Goal: Task Accomplishment & Management: Complete application form

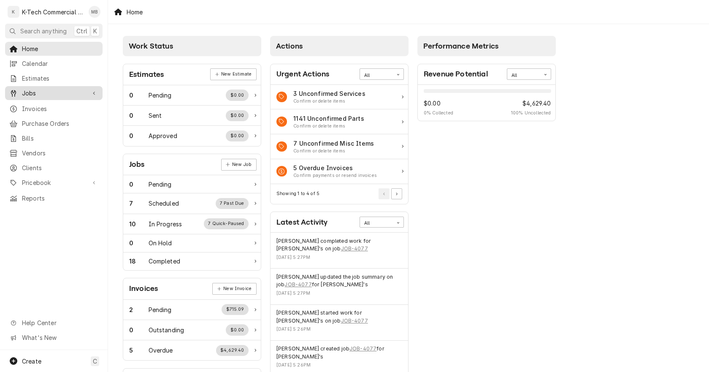
click at [56, 89] on span "Jobs" at bounding box center [54, 93] width 64 height 9
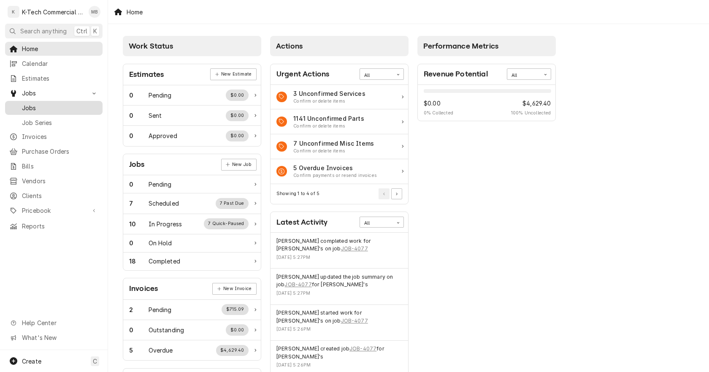
click at [48, 105] on span "Jobs" at bounding box center [60, 107] width 76 height 9
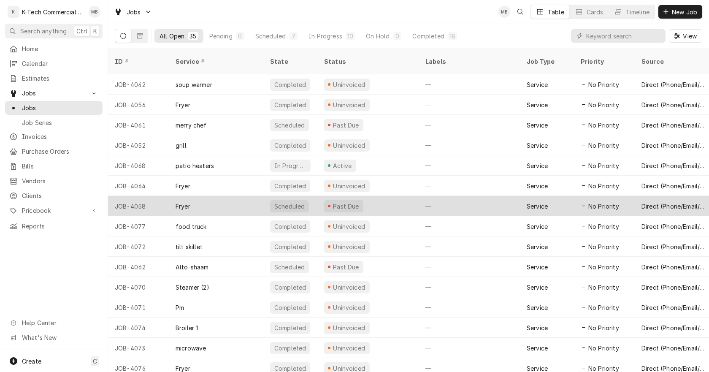
scroll to position [407, 0]
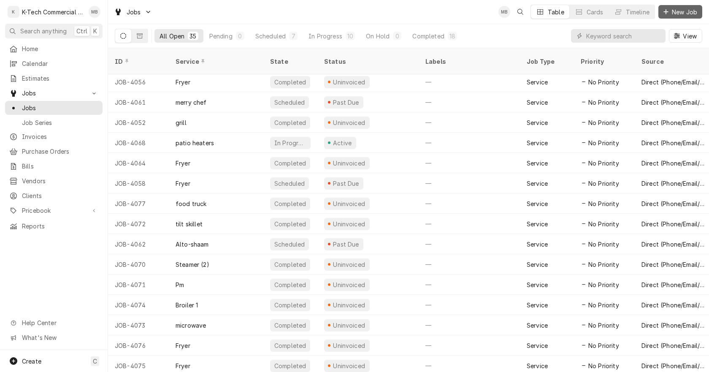
click at [674, 12] on span "New Job" at bounding box center [684, 12] width 29 height 9
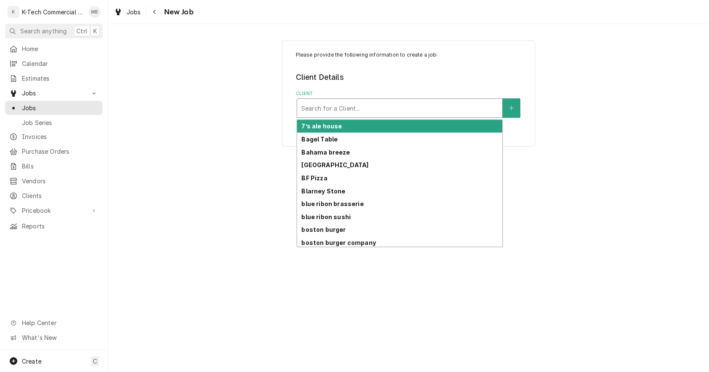
click at [425, 113] on div "Client" at bounding box center [399, 107] width 197 height 15
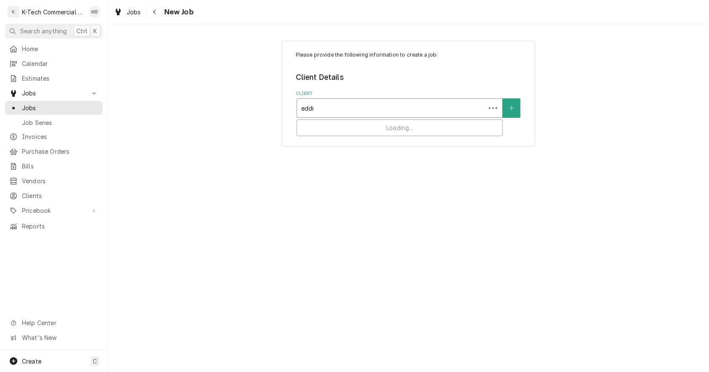
type input "[PERSON_NAME]"
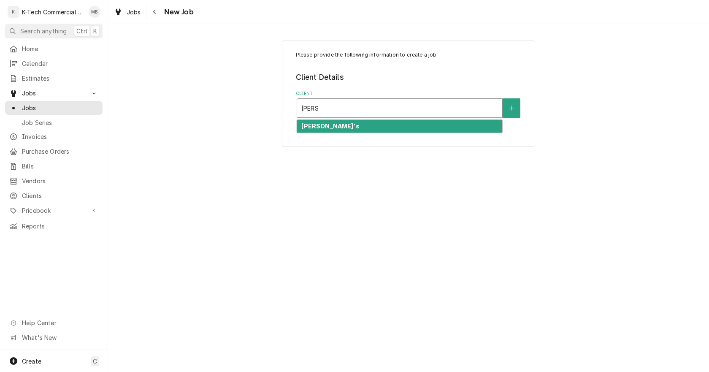
click at [369, 125] on div "[PERSON_NAME]'s" at bounding box center [399, 126] width 205 height 13
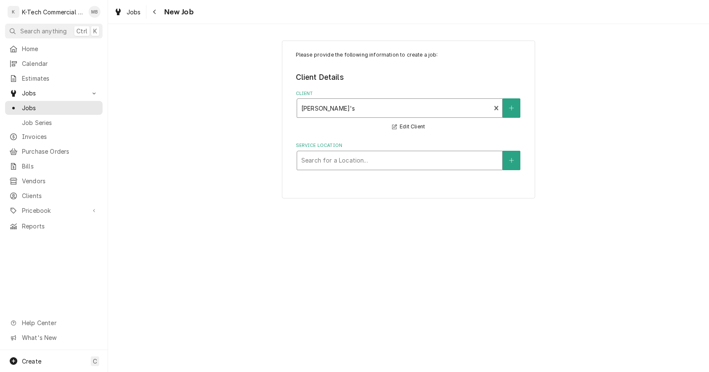
click at [355, 164] on div "Service Location" at bounding box center [399, 160] width 197 height 15
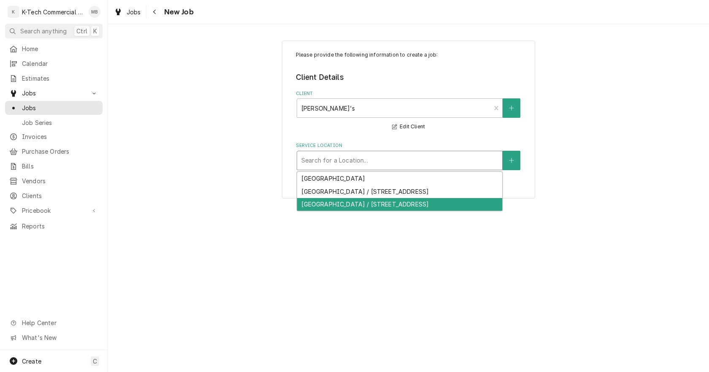
click at [354, 201] on div "Burlington / 50 South Avenue, Burlington, MA 01803" at bounding box center [399, 204] width 205 height 13
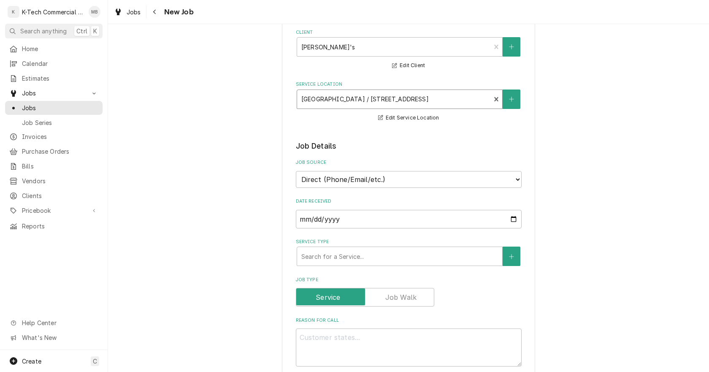
scroll to position [127, 0]
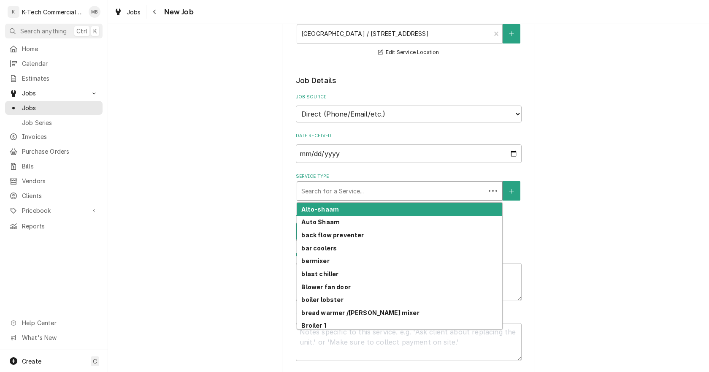
click at [359, 191] on div "Service Type" at bounding box center [391, 190] width 180 height 15
type textarea "x"
type input "s"
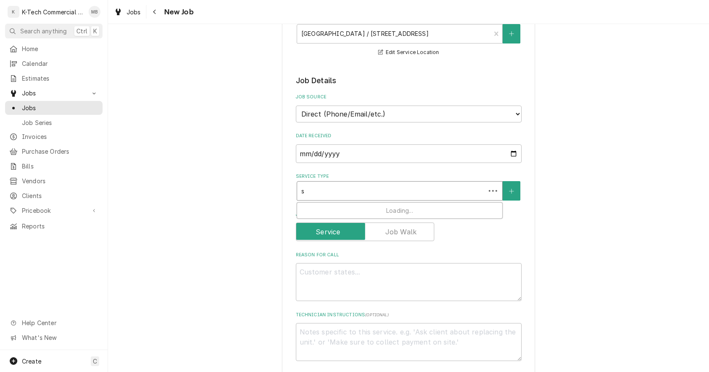
type textarea "x"
type input "st"
type textarea "x"
type input "ste"
type textarea "x"
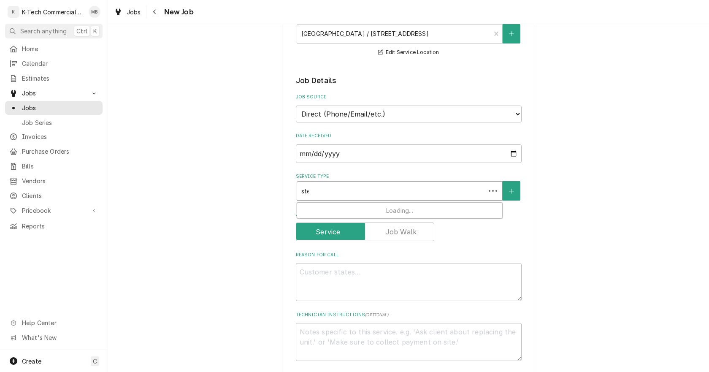
type input "stea"
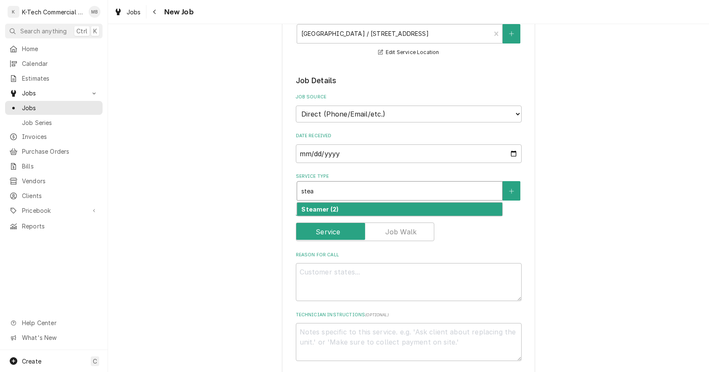
click at [336, 208] on div "Steamer (2)" at bounding box center [399, 208] width 205 height 13
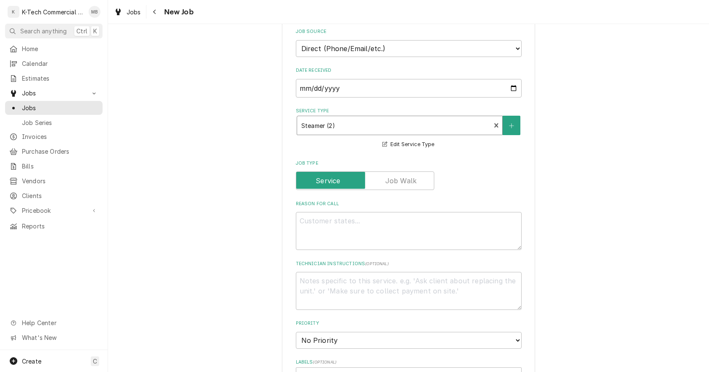
scroll to position [253, 0]
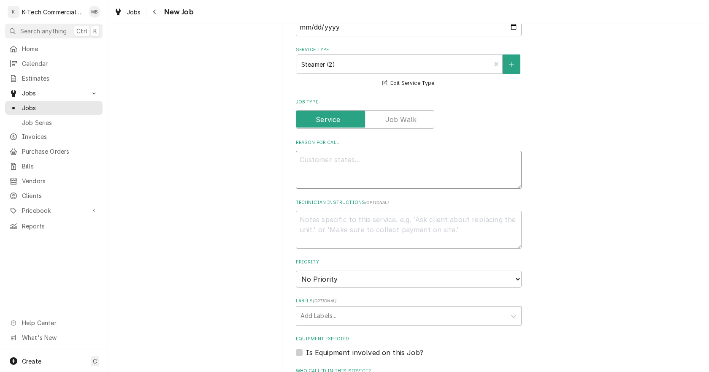
click at [357, 170] on textarea "Reason For Call" at bounding box center [409, 170] width 226 height 38
type textarea "x"
type textarea "T"
type textarea "x"
type textarea "To"
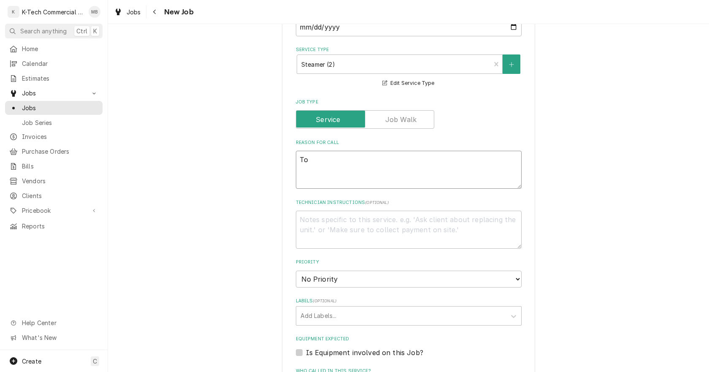
type textarea "x"
type textarea "Top"
type textarea "x"
type textarea "Top"
type textarea "x"
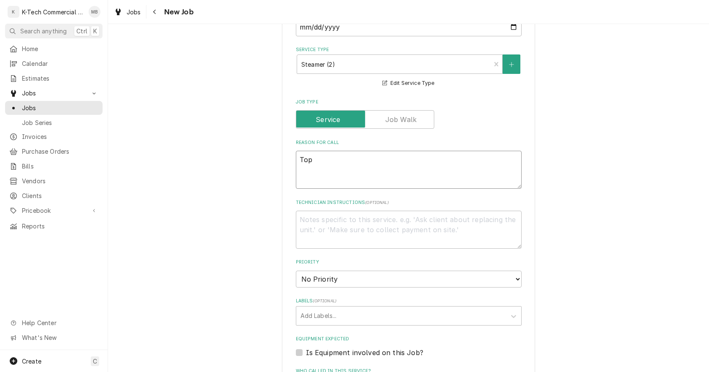
type textarea "Top s"
type textarea "x"
type textarea "Top st"
type textarea "x"
type textarea "Top ste"
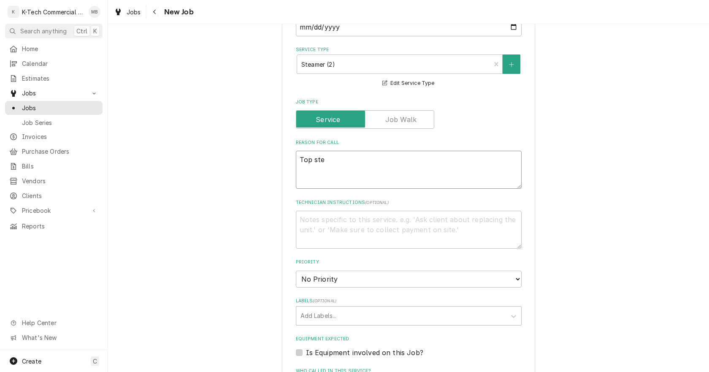
type textarea "x"
type textarea "Top stea"
type textarea "x"
type textarea "Top steam"
type textarea "x"
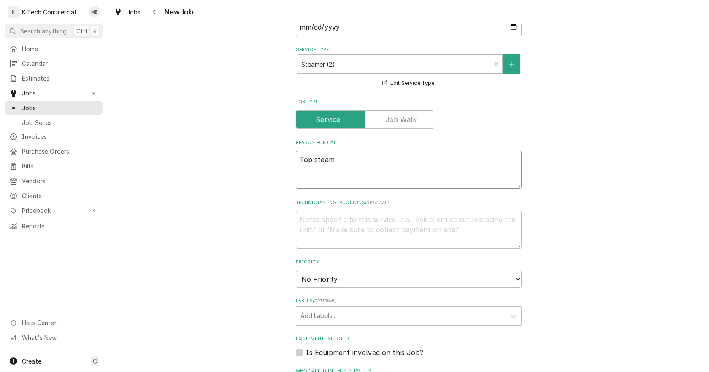
type textarea "Top steame"
type textarea "x"
type textarea "Top steamer"
type textarea "x"
type textarea "Top steamer"
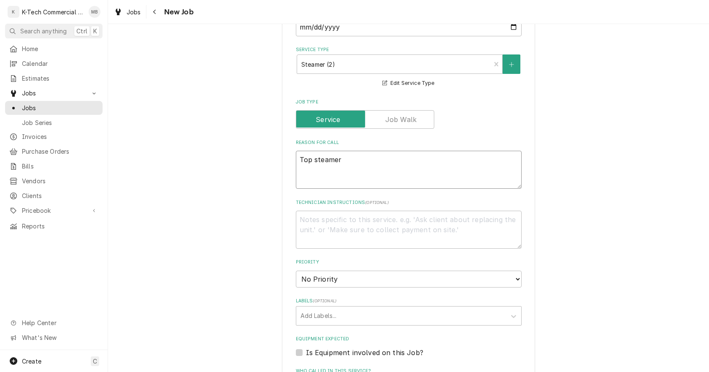
type textarea "x"
type textarea "Top steamer s"
type textarea "x"
type textarea "Top steamer st"
type textarea "x"
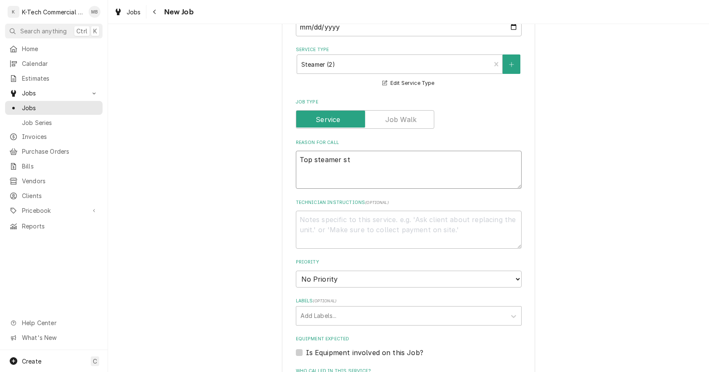
type textarea "Top steamer sti"
type textarea "x"
type textarea "Top steamer stil"
type textarea "x"
type textarea "Top steamer still"
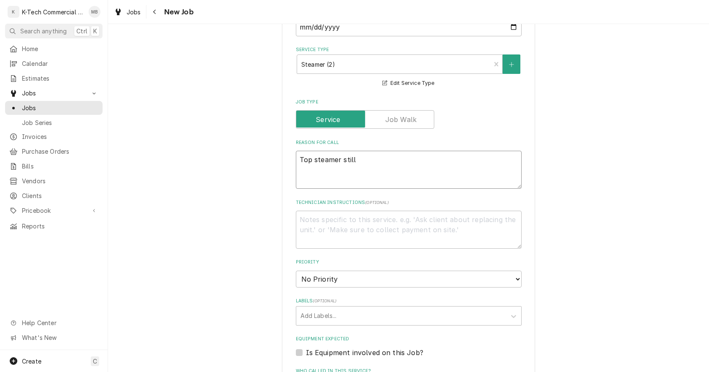
type textarea "x"
type textarea "Top steamer still"
type textarea "x"
type textarea "Top steamer still n"
type textarea "x"
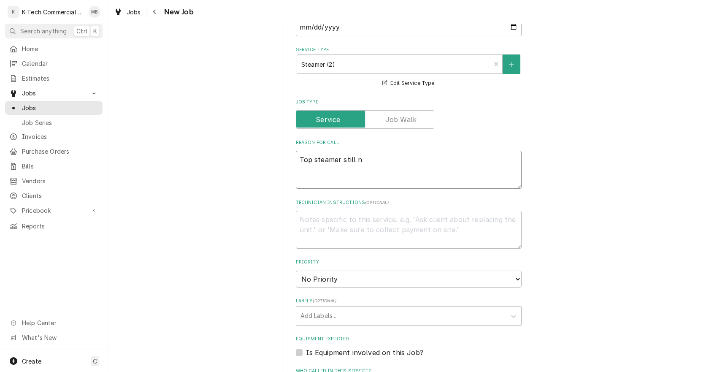
type textarea "Top steamer still no"
type textarea "x"
type textarea "Top steamer still not"
type textarea "x"
type textarea "Top steamer still not"
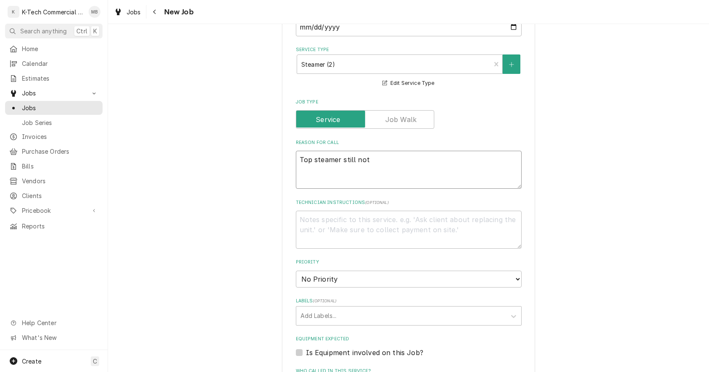
type textarea "x"
type textarea "Top steamer still not w"
type textarea "x"
type textarea "Top steamer still not wo"
type textarea "x"
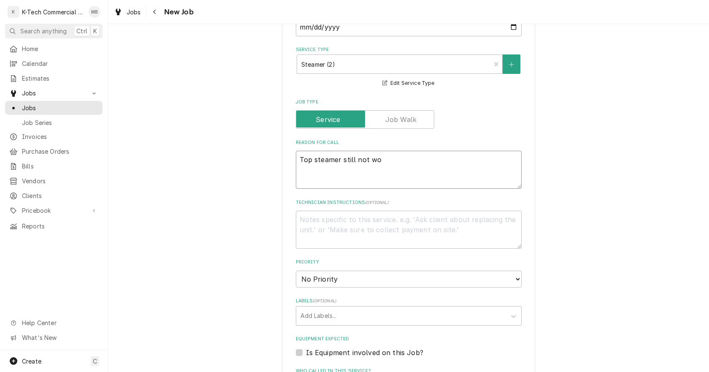
type textarea "Top steamer still not wor"
type textarea "x"
type textarea "Top steamer still not work"
type textarea "x"
type textarea "Top steamer still not worki"
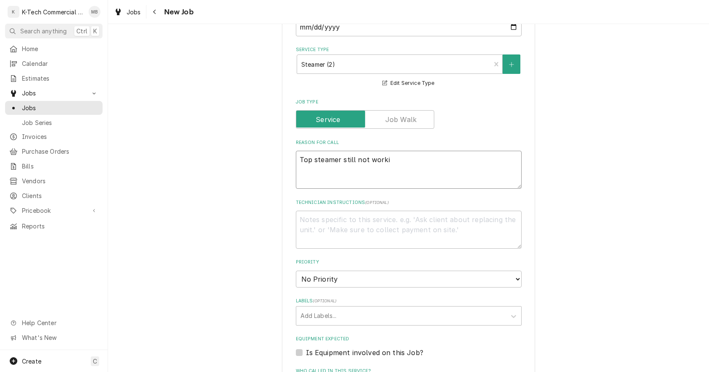
type textarea "x"
type textarea "Top steamer still not workin"
type textarea "x"
type textarea "Top steamer still not working"
type textarea "x"
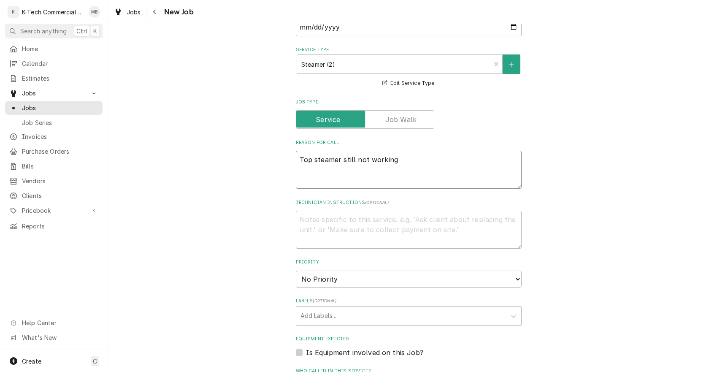
type textarea "Top steamer still not working"
type textarea "x"
type textarea "Top steamer still not working p"
type textarea "x"
type textarea "Top steamer still not working pr"
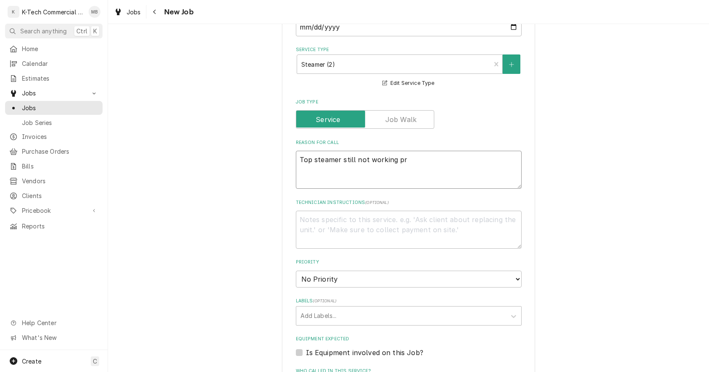
type textarea "x"
type textarea "Top steamer still not working pro"
type textarea "x"
type textarea "Top steamer still not working prop"
type textarea "x"
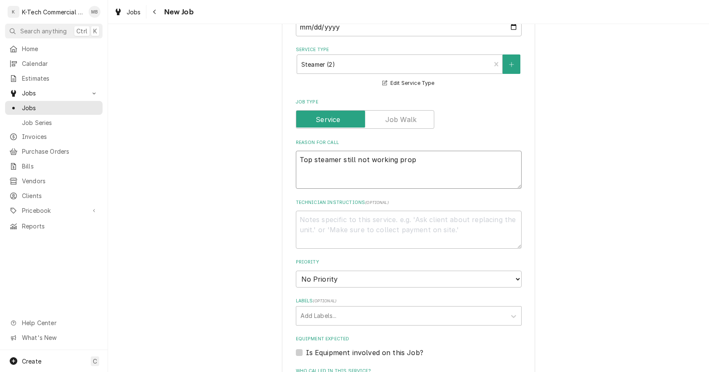
type textarea "Top steamer still not working prope"
type textarea "x"
type textarea "Top steamer still not working proper"
type textarea "x"
type textarea "Top steamer still not working properl"
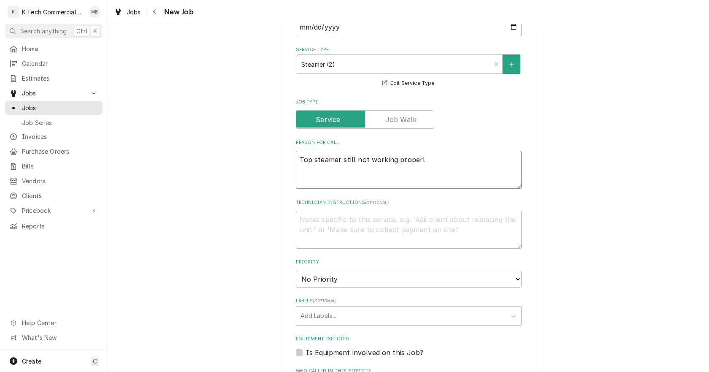
type textarea "x"
type textarea "Top steamer still not working properly"
type textarea "x"
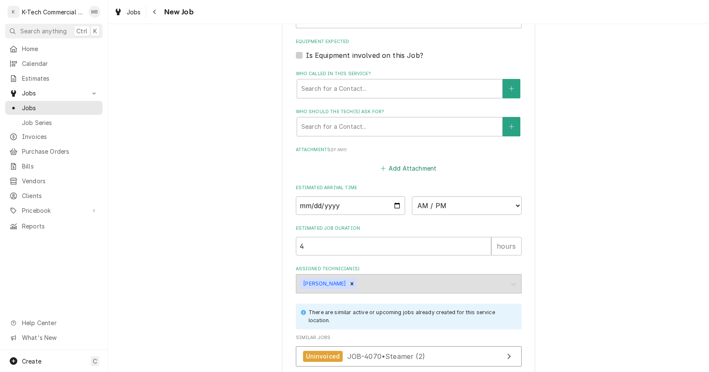
scroll to position [590, 0]
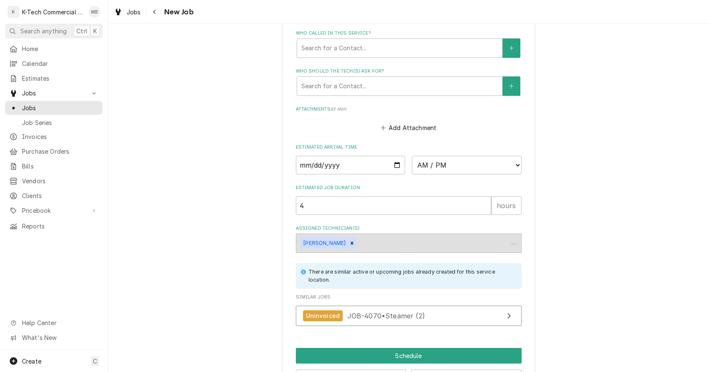
type textarea "Top steamer still not working properly"
click at [398, 165] on input "Date" at bounding box center [351, 165] width 110 height 19
type textarea "x"
type input "2025-09-26"
type textarea "x"
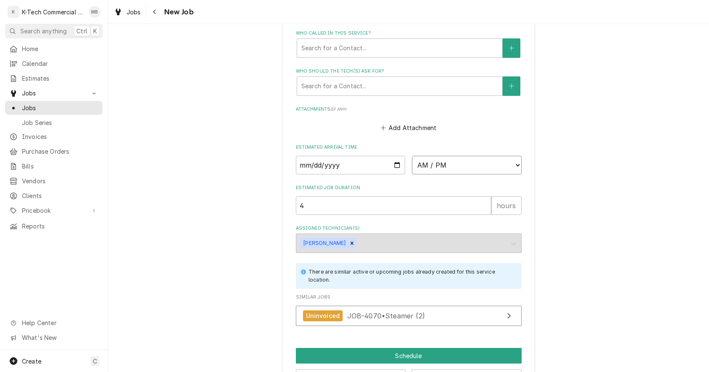
click at [434, 164] on select "AM / PM 6:00 AM 6:15 AM 6:30 AM 6:45 AM 7:00 AM 7:15 AM 7:30 AM 7:45 AM 8:00 AM…" at bounding box center [467, 165] width 110 height 19
select select "11:00:00"
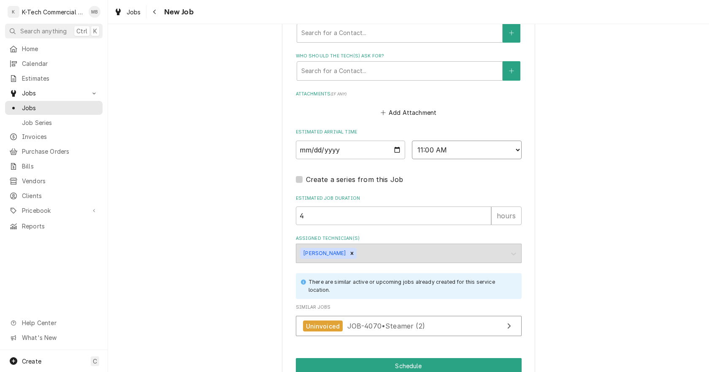
scroll to position [633, 0]
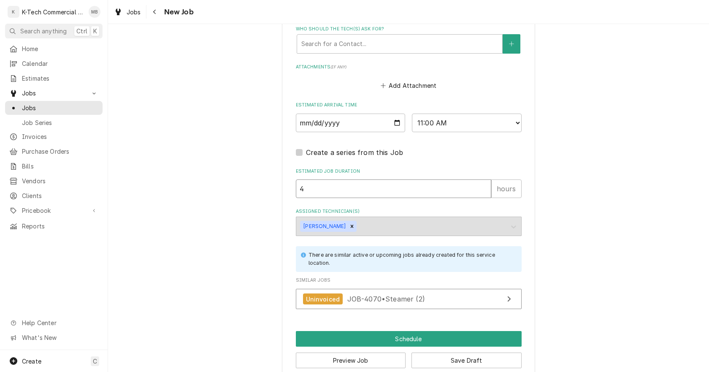
drag, startPoint x: 303, startPoint y: 195, endPoint x: 234, endPoint y: 213, distance: 71.1
type textarea "x"
type input "2"
type textarea "x"
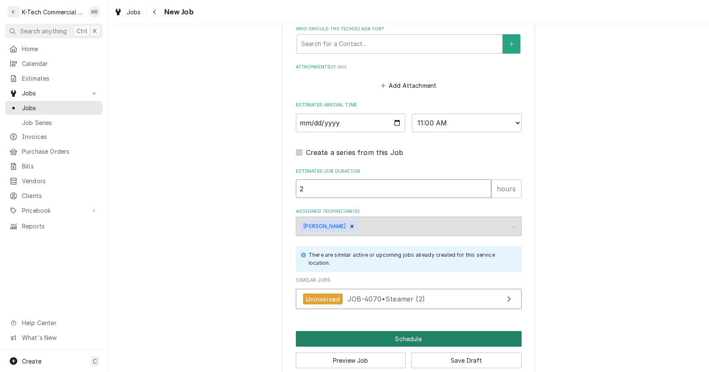
type input "2"
click at [433, 337] on button "Schedule" at bounding box center [409, 339] width 226 height 16
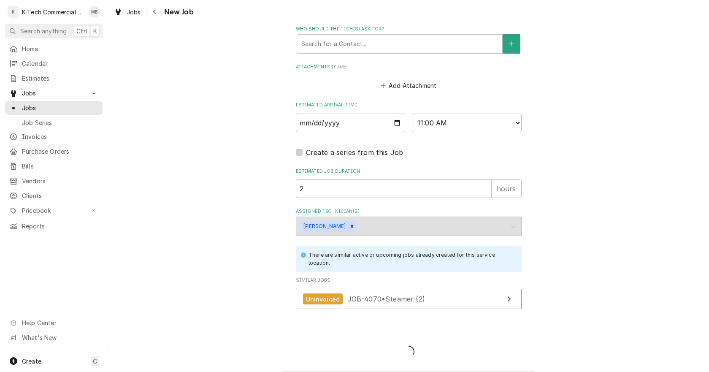
type textarea "x"
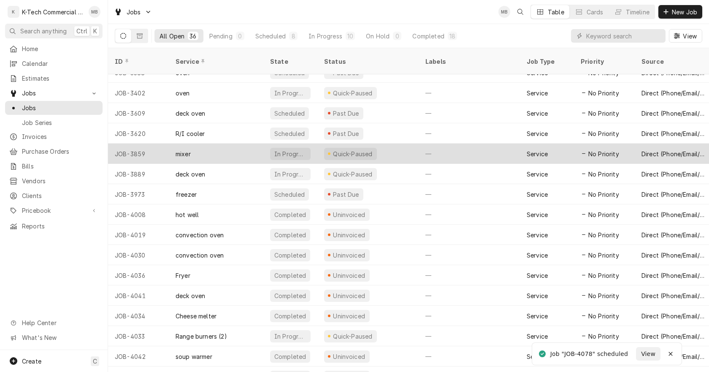
scroll to position [124, 0]
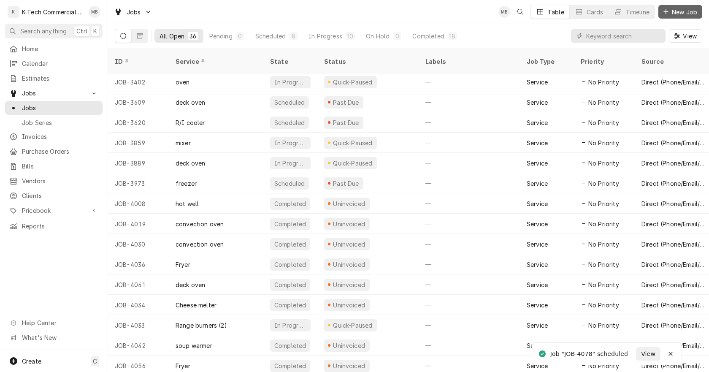
click at [681, 10] on span "New Job" at bounding box center [684, 12] width 29 height 9
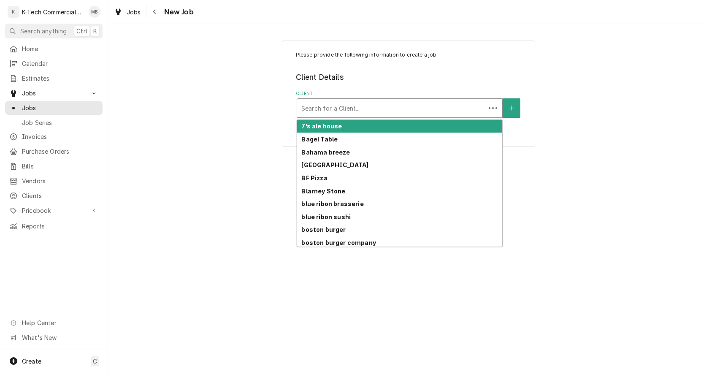
click at [378, 112] on div "Client" at bounding box center [391, 107] width 180 height 15
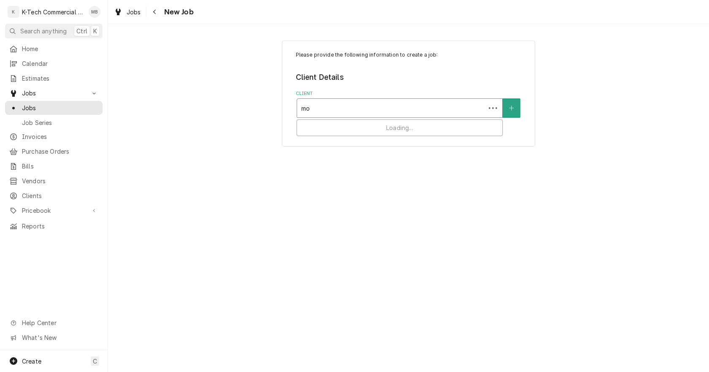
type input "moo"
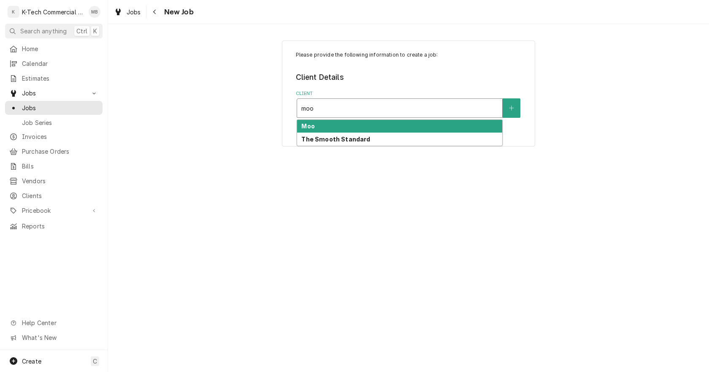
click at [326, 129] on div "Moo" at bounding box center [399, 126] width 205 height 13
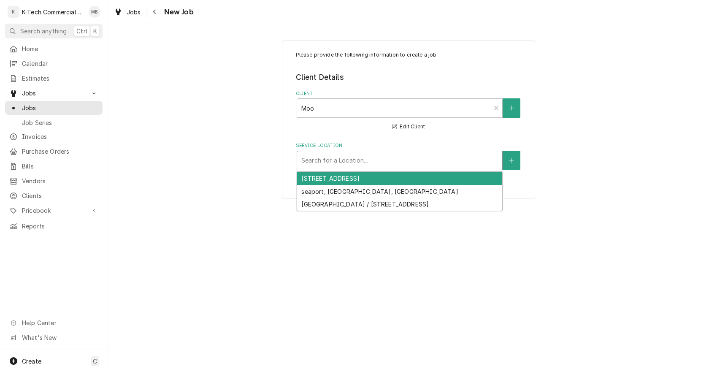
click at [341, 162] on div "Service Location" at bounding box center [399, 160] width 197 height 15
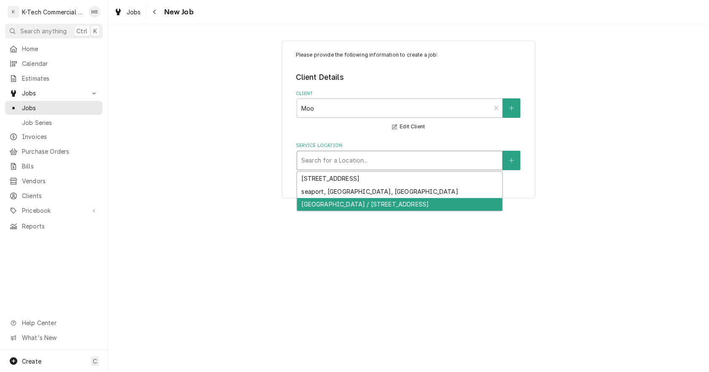
click at [400, 199] on div "[GEOGRAPHIC_DATA] / [STREET_ADDRESS]" at bounding box center [399, 204] width 205 height 13
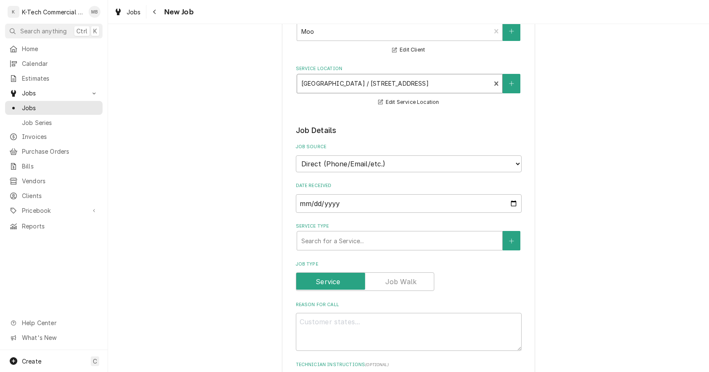
scroll to position [127, 0]
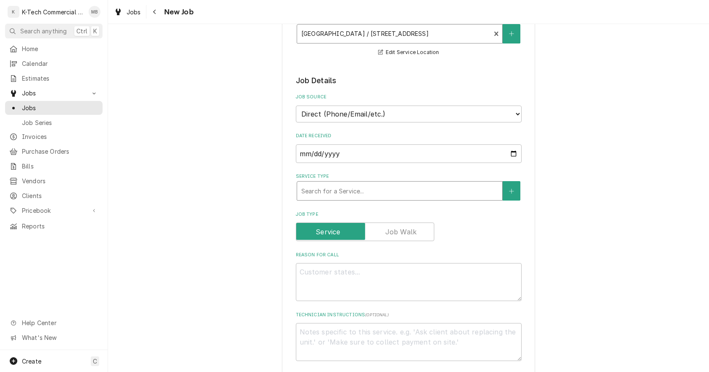
click at [394, 194] on div "Service Type" at bounding box center [399, 190] width 197 height 15
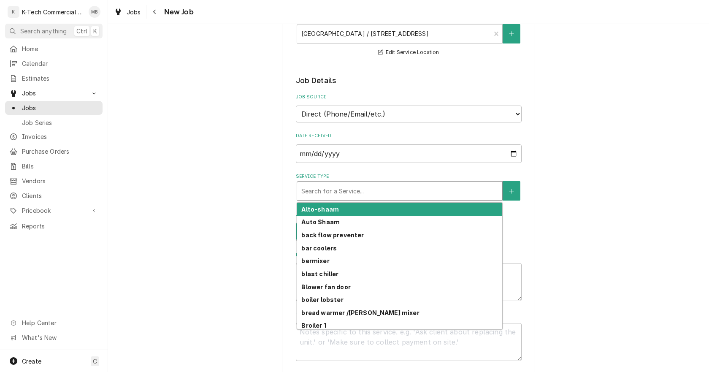
type textarea "x"
type input "d"
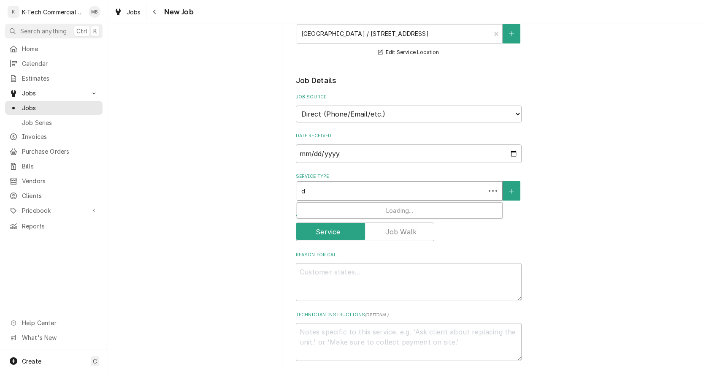
type textarea "x"
type input "de"
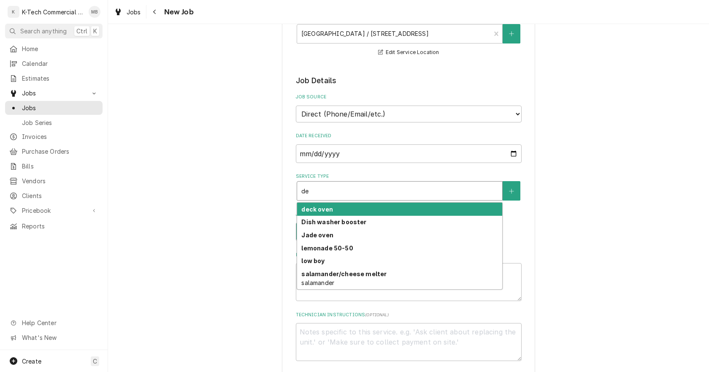
type textarea "x"
type input "dec"
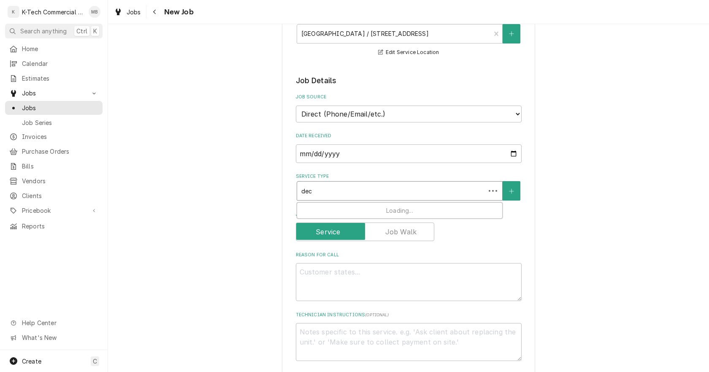
type textarea "x"
type input "deck"
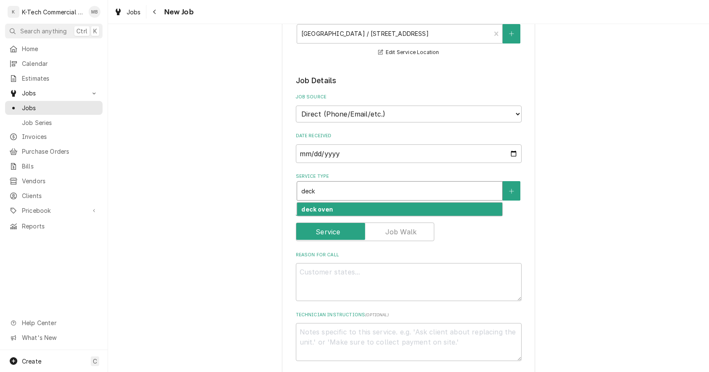
click at [358, 209] on div "deck oven" at bounding box center [399, 208] width 205 height 13
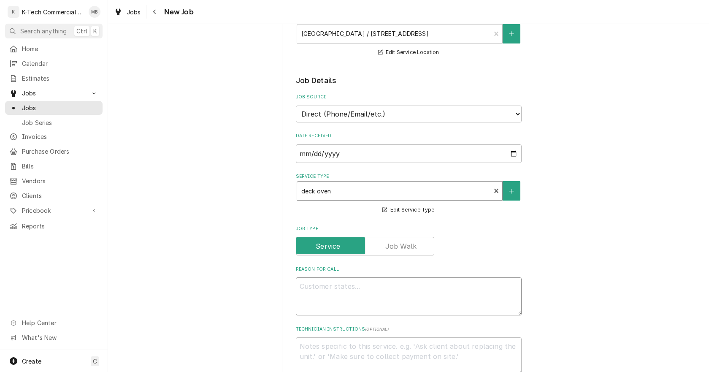
click at [352, 292] on textarea "Reason For Call" at bounding box center [409, 296] width 226 height 38
type textarea "x"
type textarea "T"
type textarea "x"
type textarea "Tw"
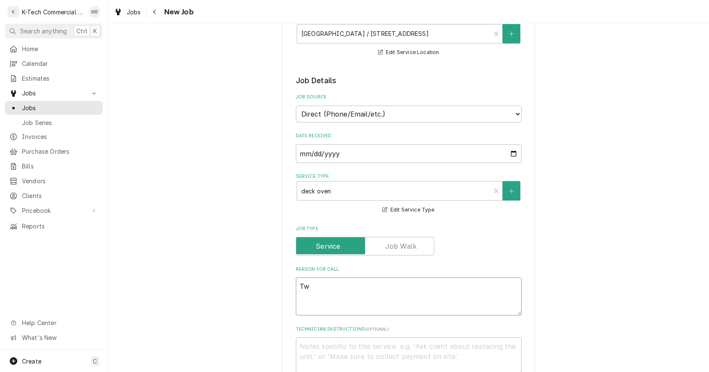
type textarea "x"
type textarea "Two"
type textarea "x"
type textarea "Two"
type textarea "x"
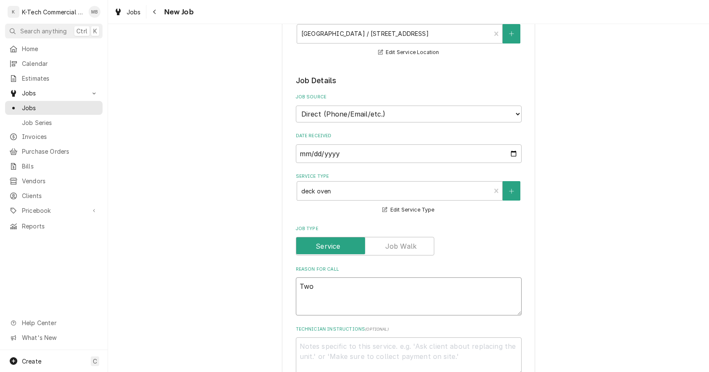
type textarea "Two d"
type textarea "x"
type textarea "Two de"
type textarea "x"
type textarea "Two dec"
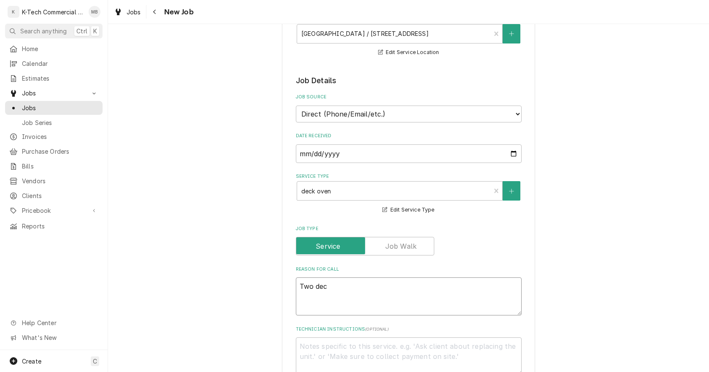
type textarea "x"
type textarea "Two deck"
type textarea "x"
type textarea "Two deck"
type textarea "x"
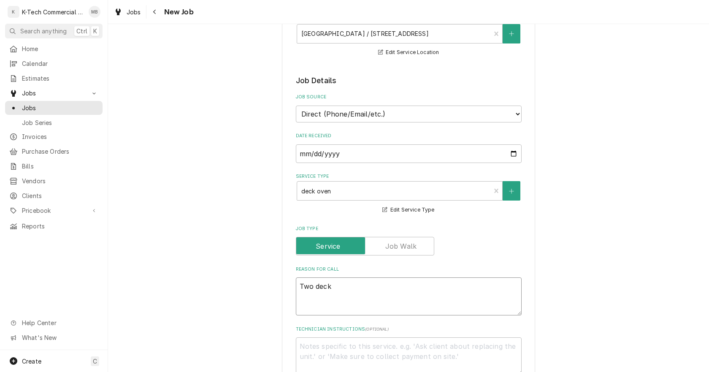
type textarea "Two deck o"
type textarea "x"
type textarea "Two deck ov"
type textarea "x"
type textarea "Two deck ove"
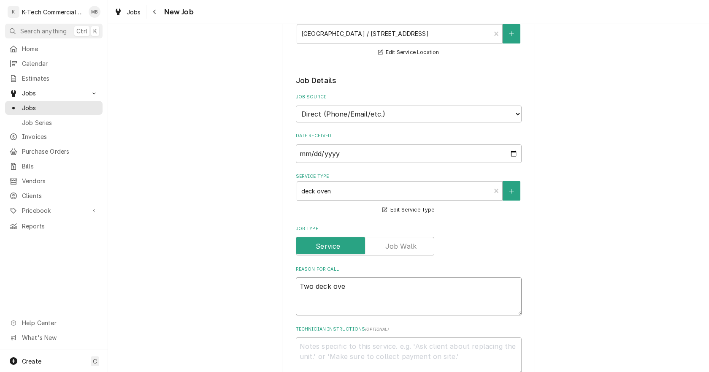
type textarea "x"
type textarea "Two deck oven"
type textarea "x"
type textarea "Two deck ovens"
type textarea "x"
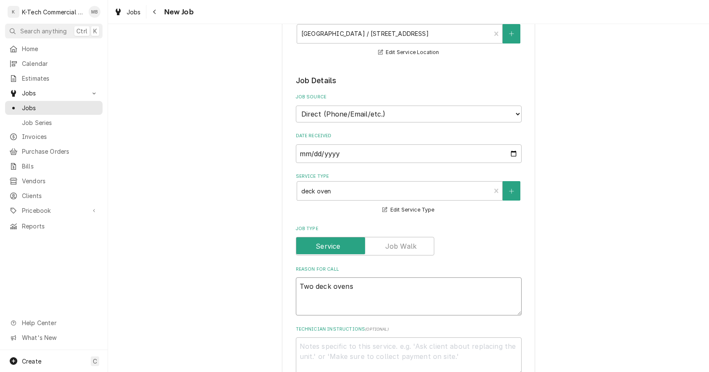
type textarea "Two deck ovens"
type textarea "x"
type textarea "Two deck ovens n"
type textarea "x"
type textarea "Two deck ovens ne"
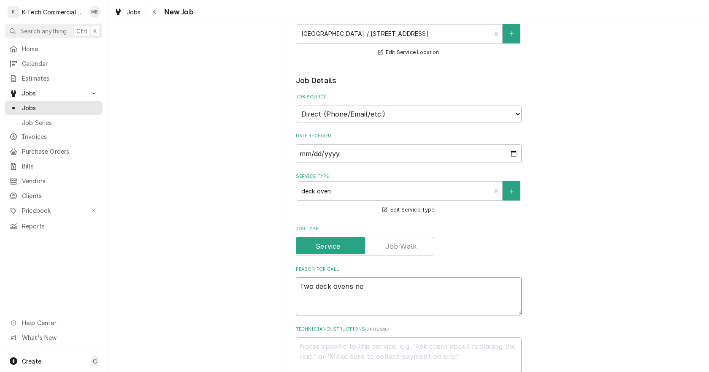
type textarea "x"
type textarea "Two deck ovens nee"
type textarea "x"
type textarea "Two deck ovens need"
type textarea "x"
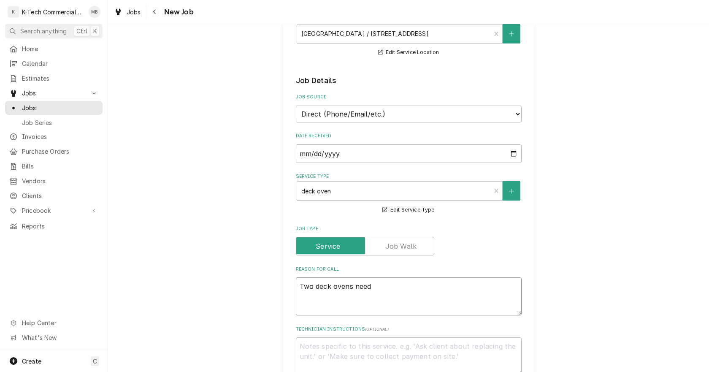
type textarea "Two deck ovens needs"
type textarea "x"
type textarea "Two deck ovens needs"
type textarea "x"
type textarea "Two deck ovens needs a"
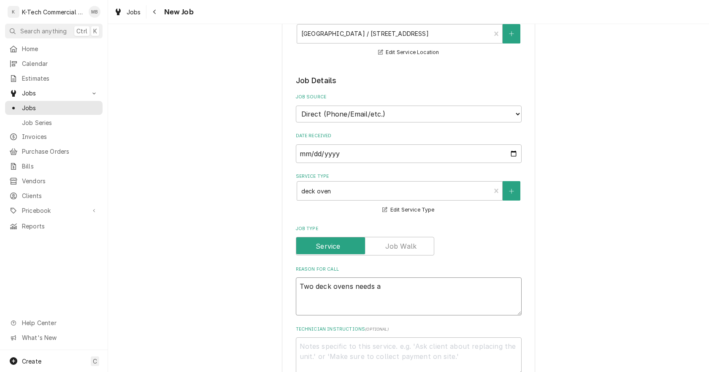
type textarea "x"
type textarea "Two deck ovens needs a"
type textarea "x"
type textarea "Two deck ovens needs a n"
type textarea "x"
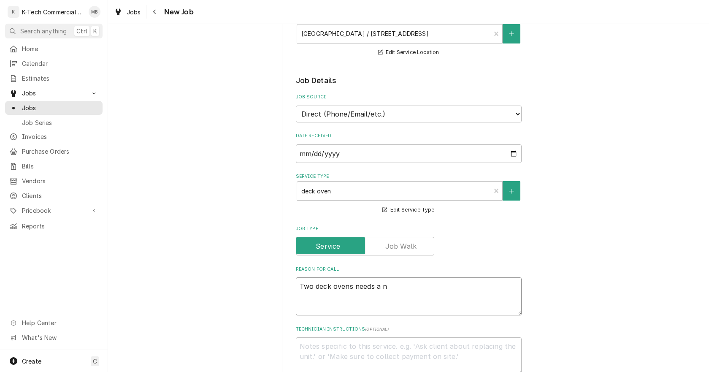
type textarea "Two deck ovens needs a ne"
type textarea "x"
type textarea "Two deck ovens needs a new"
type textarea "x"
type textarea "Two deck ovens needs a new"
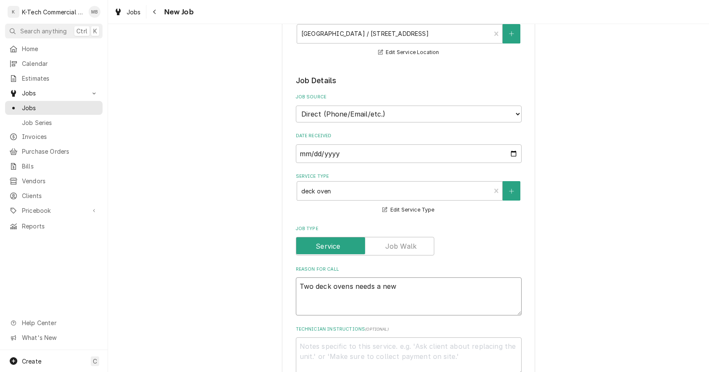
type textarea "x"
type textarea "Two deck ovens needs a new k"
type textarea "x"
type textarea "Two deck ovens needs a new ki"
type textarea "x"
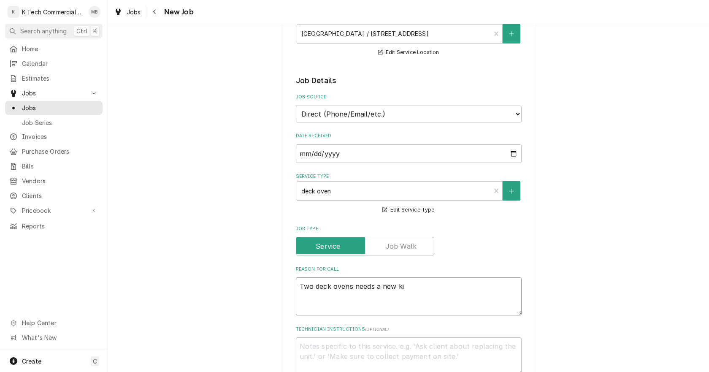
type textarea "Two deck ovens needs a new kic"
type textarea "x"
type textarea "Two deck ovens needs a new kick"
type textarea "x"
type textarea "Two deck ovens needs a new kick"
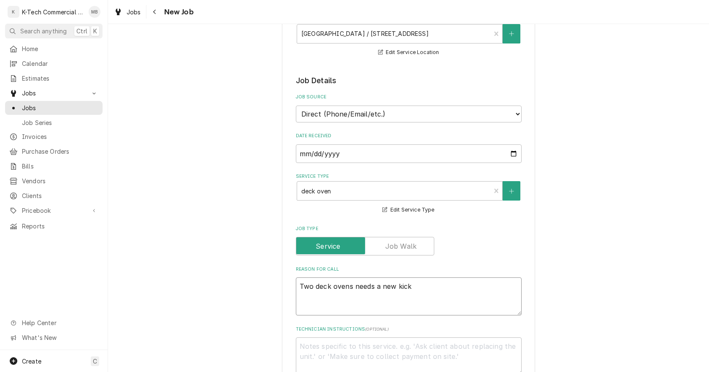
type textarea "x"
type textarea "Two deck ovens needs a new kick p"
type textarea "x"
type textarea "Two deck ovens needs a new kick pl"
type textarea "x"
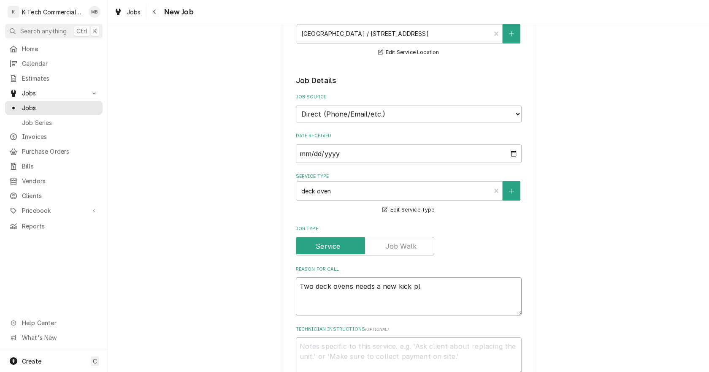
type textarea "Two deck ovens needs a new kick pla"
type textarea "x"
type textarea "Two deck ovens needs a new kick plat"
type textarea "x"
type textarea "Two deck ovens needs a new kick plate"
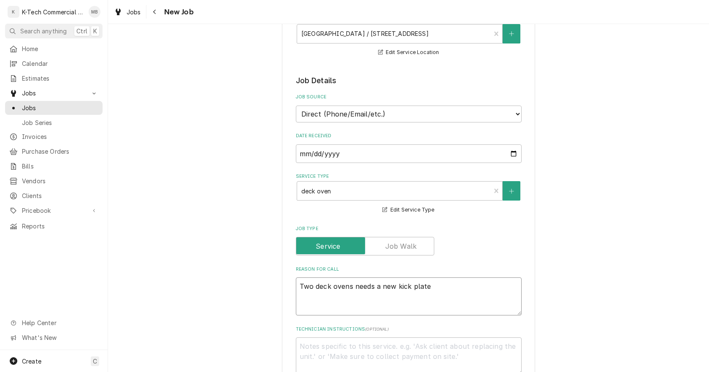
type textarea "x"
type textarea "Two deck ovens needs a new kick plate"
type textarea "x"
type textarea "Two deck ovens needs a new kick plate a"
type textarea "x"
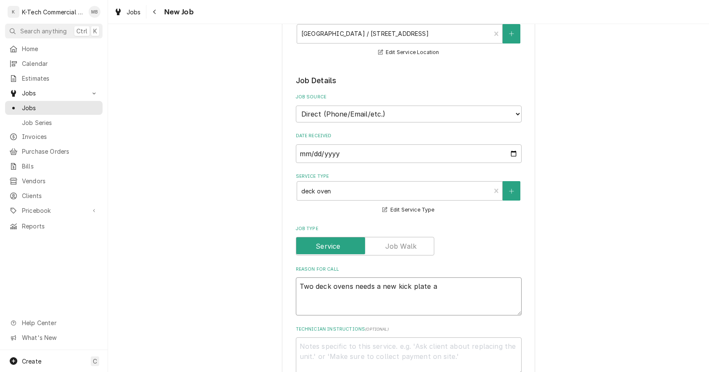
type textarea "Two deck ovens needs a new kick plate an"
type textarea "x"
type textarea "Two deck ovens needs a new kick plate and"
type textarea "x"
type textarea "Two deck ovens needs a new kick plate and"
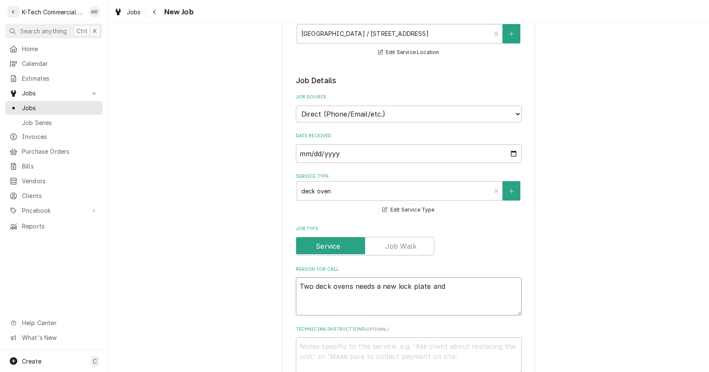
type textarea "x"
type textarea "Two deck ovens needs a new kick plate and o"
type textarea "x"
type textarea "Two deck ovens needs a new kick plate and on"
type textarea "x"
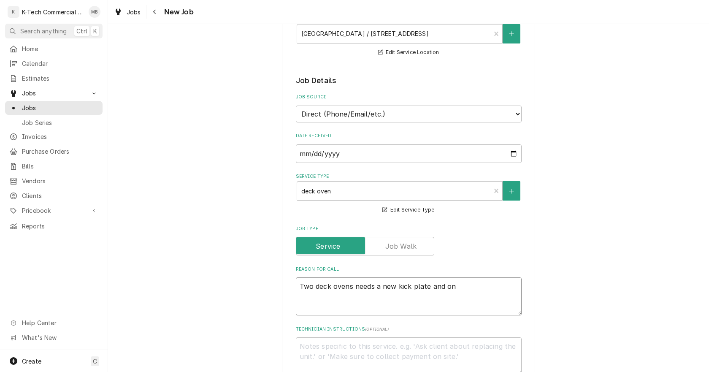
type textarea "Two deck ovens needs a new kick plate and one"
type textarea "x"
type textarea "Two deck ovens needs a new kick plate and one"
type textarea "x"
type textarea "Two deck ovens needs a new kick plate and one n"
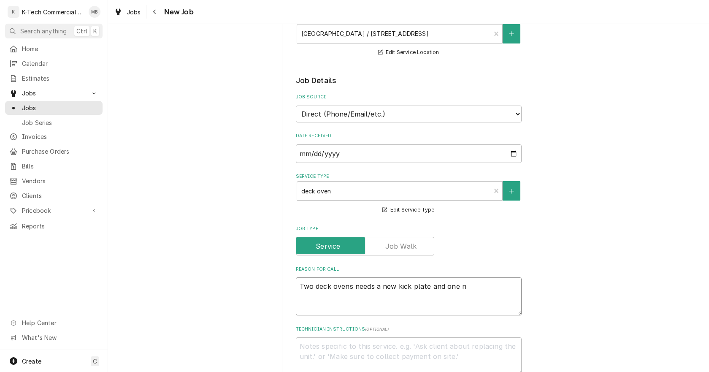
type textarea "x"
type textarea "Two deck ovens needs a new kick plate and one ne"
type textarea "x"
type textarea "Two deck ovens needs a new kick plate and one nee"
type textarea "x"
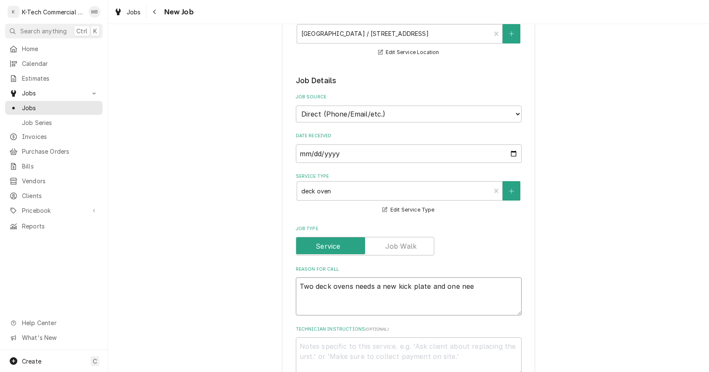
type textarea "Two deck ovens needs a new kick plate and one need"
type textarea "x"
type textarea "Two deck ovens needs a new kick plate and one needs"
type textarea "x"
type textarea "Two deck ovens needs a new kick plate and one needs"
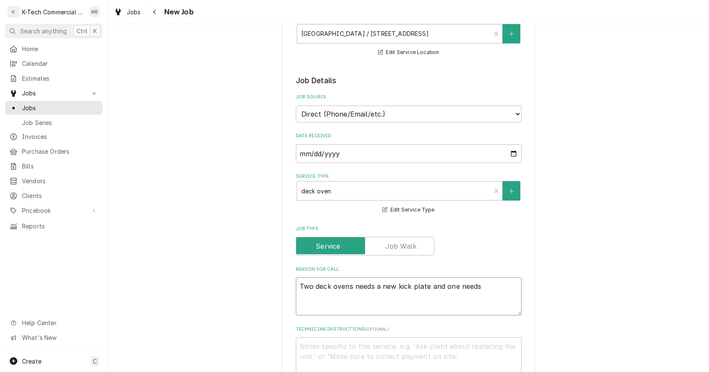
type textarea "x"
type textarea "Two deck ovens needs a new kick plate and one needs t"
type textarea "x"
type textarea "Two deck ovens needs a new kick plate and one needs th"
type textarea "x"
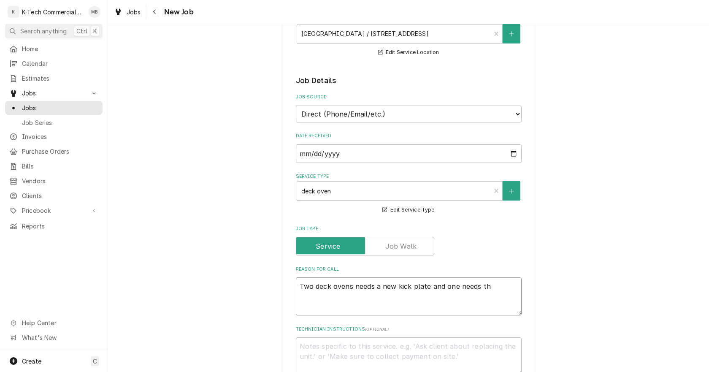
type textarea "Two deck ovens needs a new kick plate and one needs the"
type textarea "x"
type textarea "Two deck ovens needs a new kick plate and one needs the"
type textarea "x"
type textarea "Two deck ovens needs a new kick plate and one needs the k"
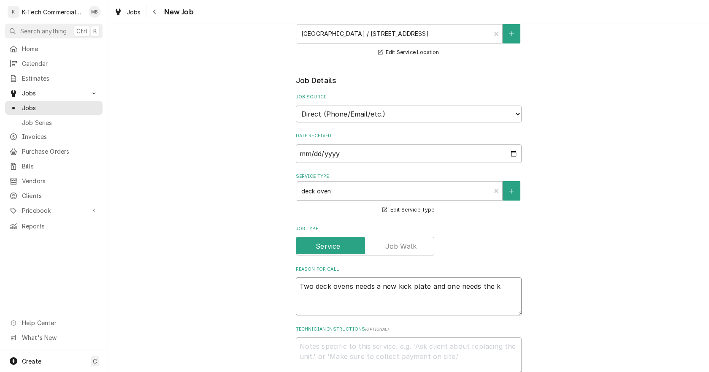
type textarea "x"
type textarea "Two deck ovens needs a new kick plate and one needs the ki"
type textarea "x"
type textarea "Two deck ovens needs a new kick plate and one needs the kic"
type textarea "x"
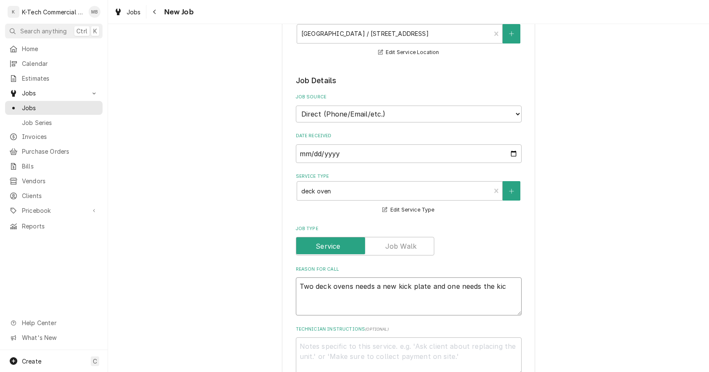
type textarea "Two deck ovens needs a new kick plate and one needs the kick"
type textarea "x"
type textarea "Two deck ovens needs a new kick plate and one needs the kick"
type textarea "x"
type textarea "Two deck ovens needs a new kick plate and one needs the kick p"
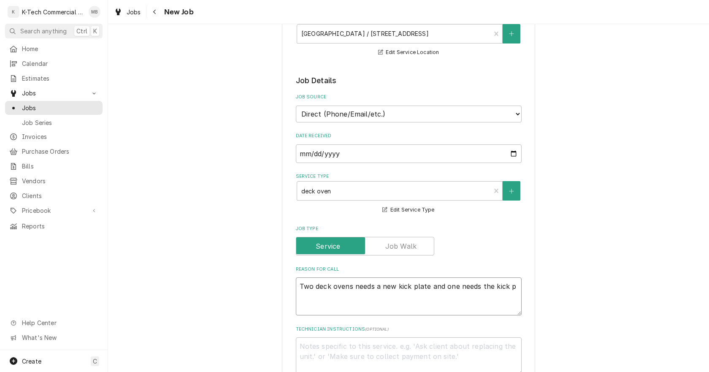
type textarea "x"
type textarea "Two deck ovens needs a new kick plate and one needs the kick pl"
type textarea "x"
type textarea "Two deck ovens needs a new kick plate and one needs the kick pla"
type textarea "x"
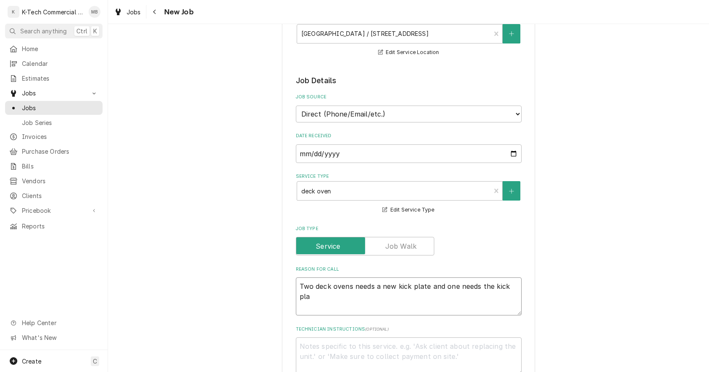
type textarea "Two deck ovens needs a new kick plate and one needs the kick plat"
type textarea "x"
type textarea "Two deck ovens needs a new kick plate and one needs the kick plate"
type textarea "x"
type textarea "Two deck ovens needs a new kick plate and one needs the kick plate"
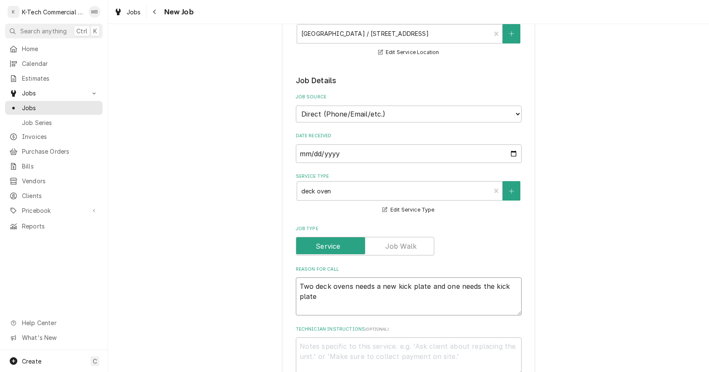
type textarea "x"
type textarea "Two deck ovens needs a new kick plate and one needs the kick plate f"
type textarea "x"
type textarea "Two deck ovens needs a new kick plate and one needs the kick plate fi"
type textarea "x"
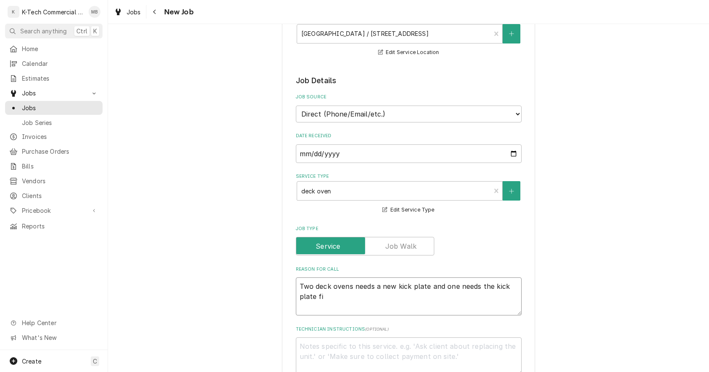
type textarea "Two deck ovens needs a new kick plate and one needs the kick plate fix"
type textarea "x"
type textarea "Two deck ovens needs a new kick plate and one needs the kick plate fixe"
type textarea "x"
type textarea "Two deck ovens needs a new kick plate and one needs the kick plate fixed"
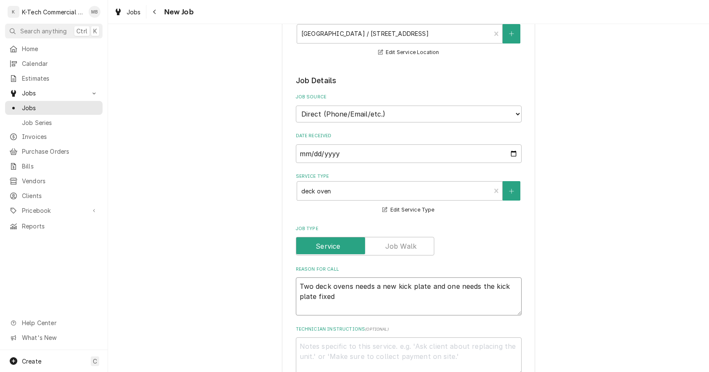
type textarea "x"
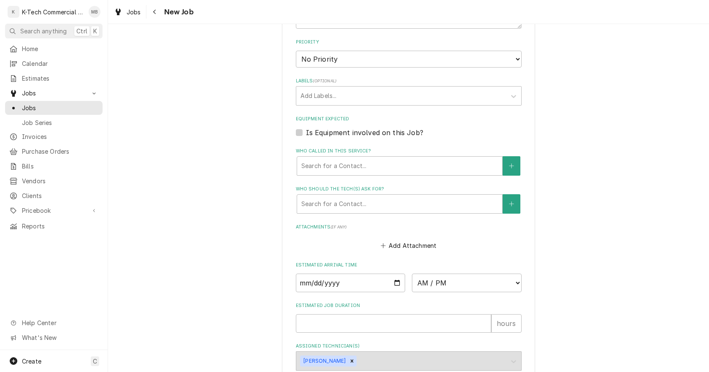
scroll to position [544, 0]
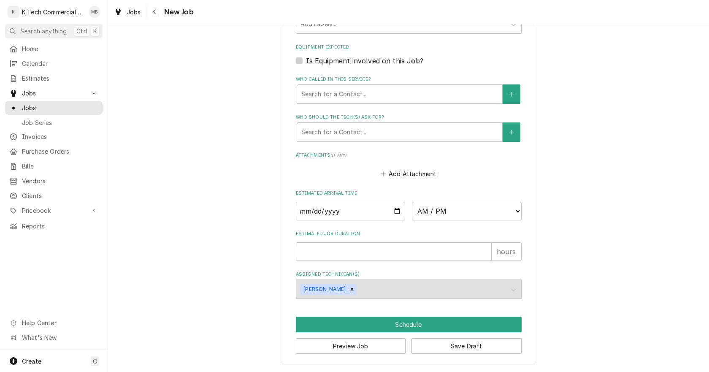
type textarea "Two deck ovens needs a new kick plate and one needs the kick plate fixed"
click at [395, 211] on input "Date" at bounding box center [351, 211] width 110 height 19
type textarea "x"
type input "2025-09-26"
click at [455, 210] on select "AM / PM 6:00 AM 6:15 AM 6:30 AM 6:45 AM 7:00 AM 7:15 AM 7:30 AM 7:45 AM 8:00 AM…" at bounding box center [467, 211] width 110 height 19
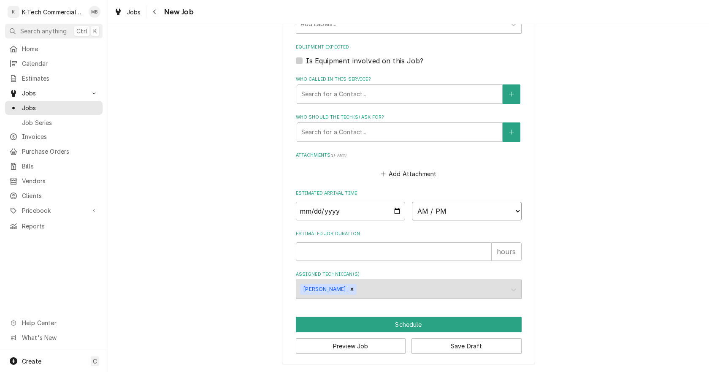
type textarea "x"
select select "10:00:00"
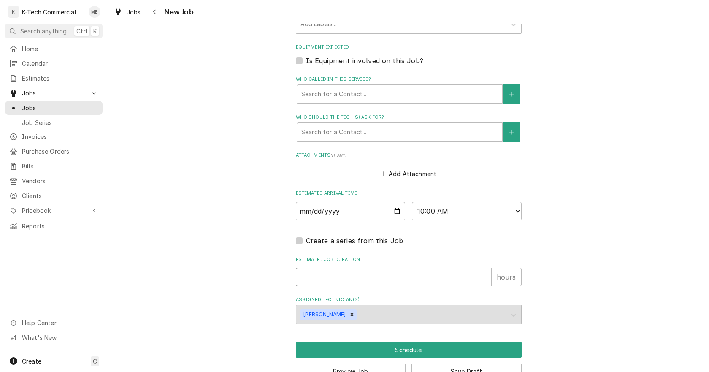
click at [317, 269] on input "Estimated Job Duration" at bounding box center [393, 276] width 195 height 19
type textarea "x"
type input "2"
type textarea "x"
type input "2"
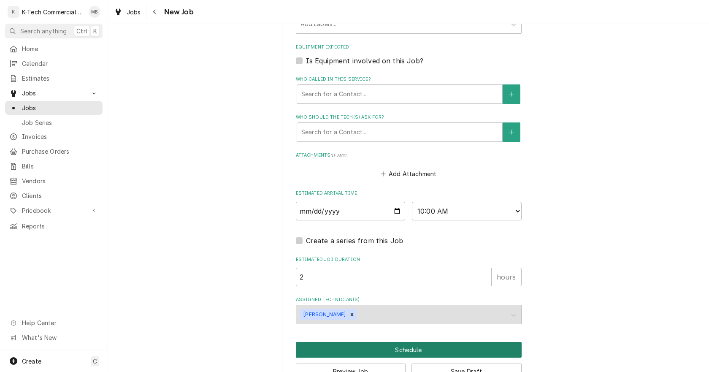
click at [427, 350] on button "Schedule" at bounding box center [409, 350] width 226 height 16
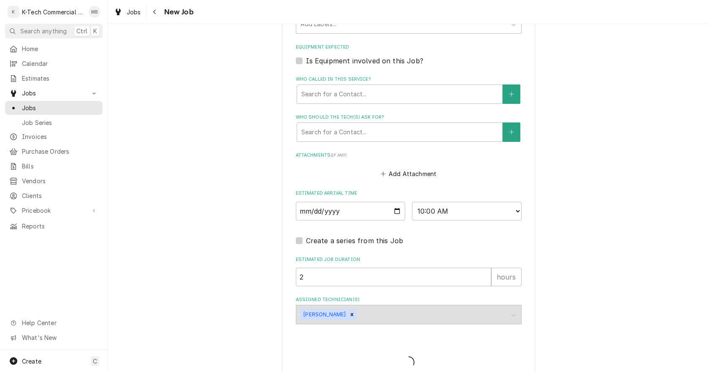
type textarea "x"
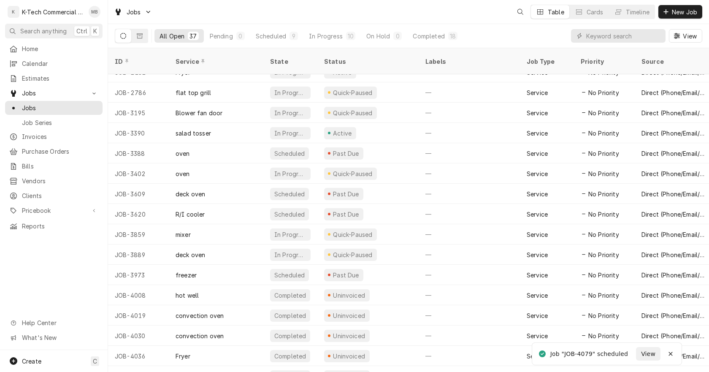
scroll to position [42, 0]
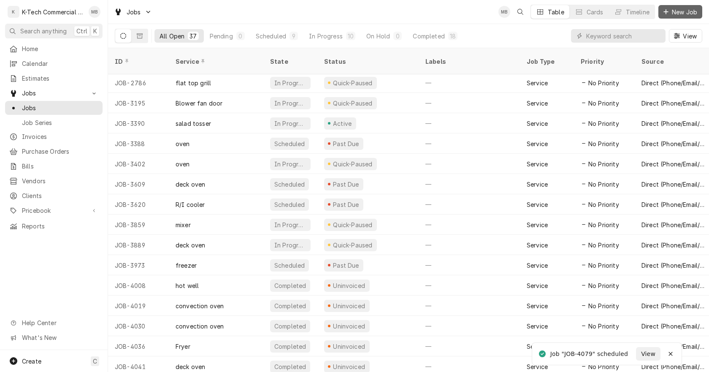
click at [680, 11] on span "New Job" at bounding box center [684, 12] width 29 height 9
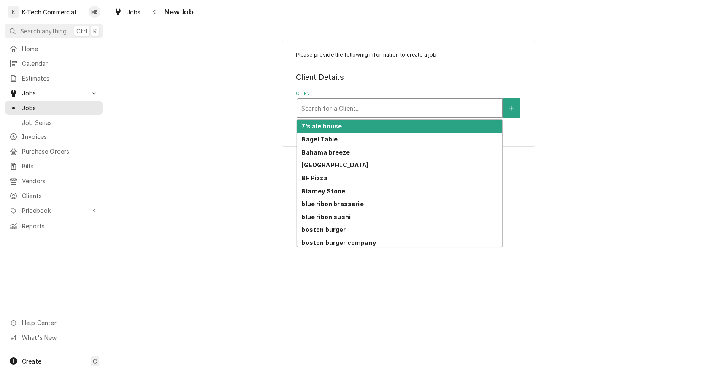
click at [385, 113] on div "Client" at bounding box center [399, 107] width 197 height 15
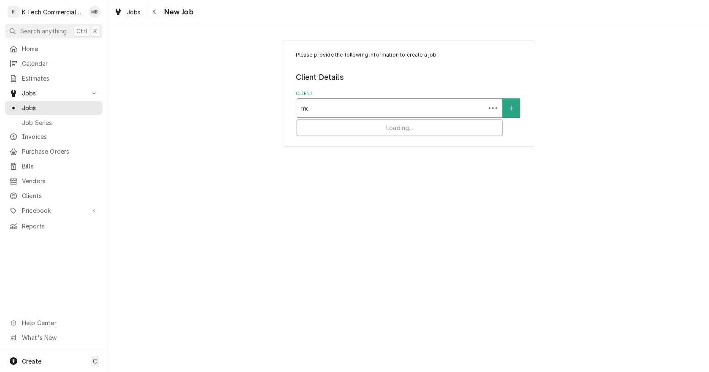
type input "moo"
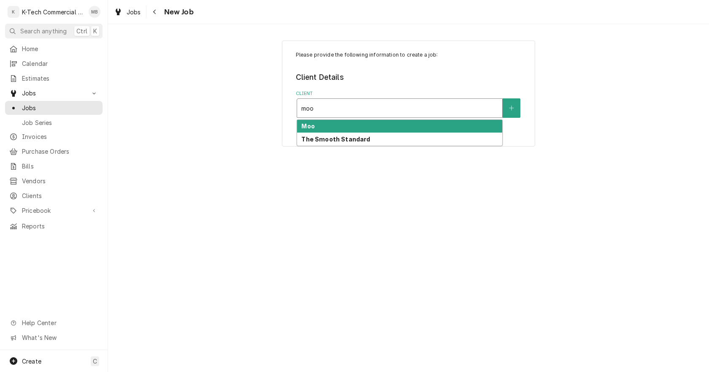
click at [338, 123] on div "Moo" at bounding box center [399, 126] width 205 height 13
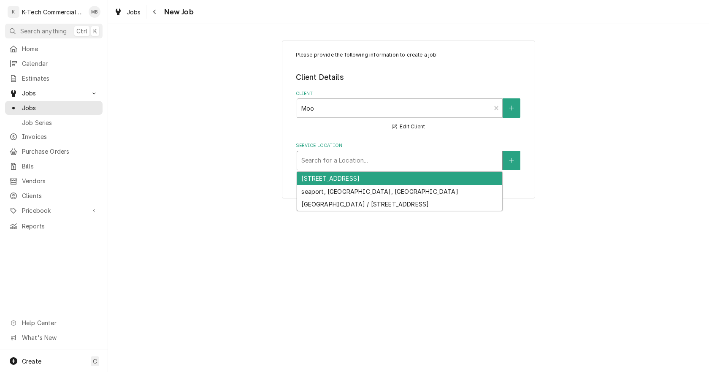
click at [354, 164] on div "Service Location" at bounding box center [399, 160] width 197 height 15
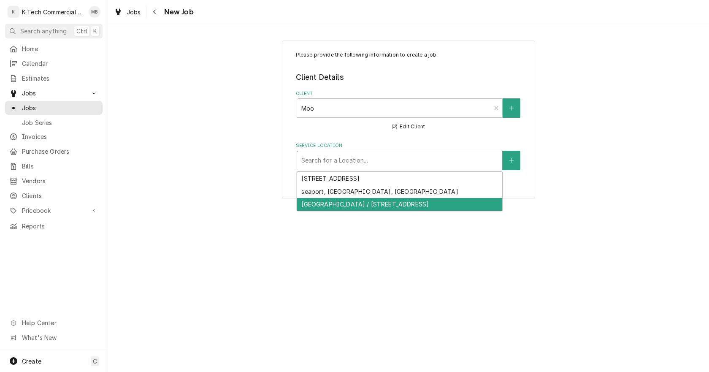
click at [331, 202] on div "[GEOGRAPHIC_DATA] / [STREET_ADDRESS]" at bounding box center [399, 204] width 205 height 13
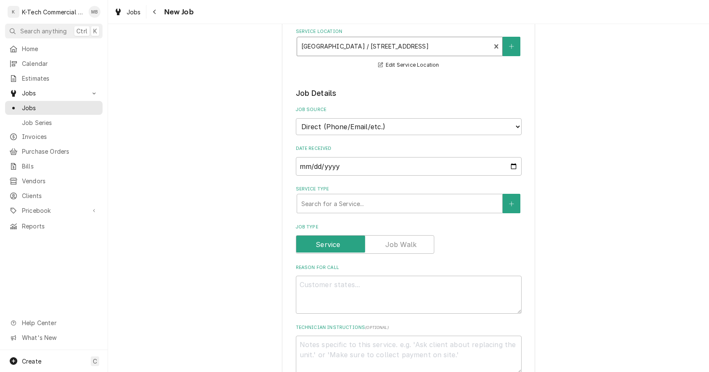
scroll to position [127, 0]
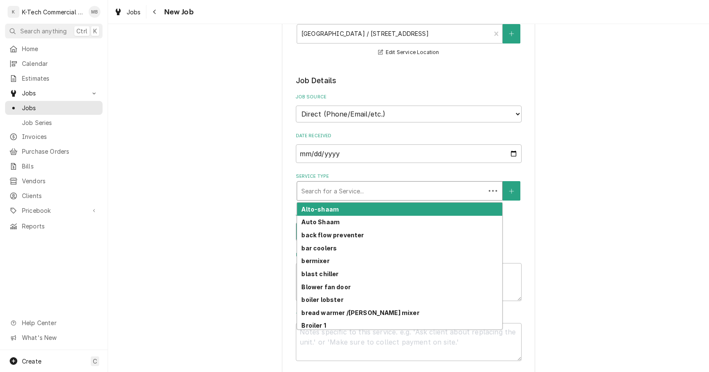
click at [420, 193] on div "Service Type" at bounding box center [391, 190] width 180 height 15
type textarea "x"
type input "c"
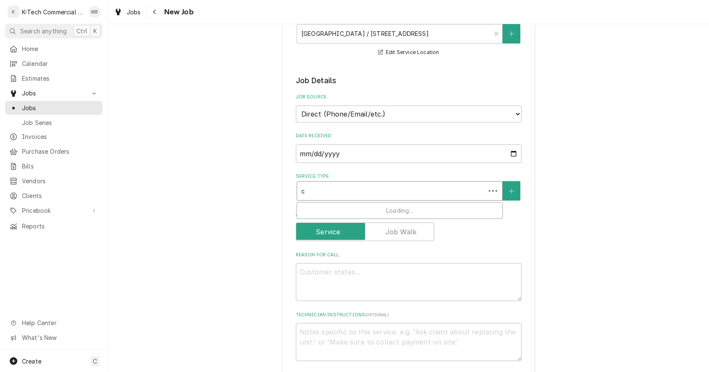
type textarea "x"
type input "co"
type textarea "x"
type input "con"
type textarea "x"
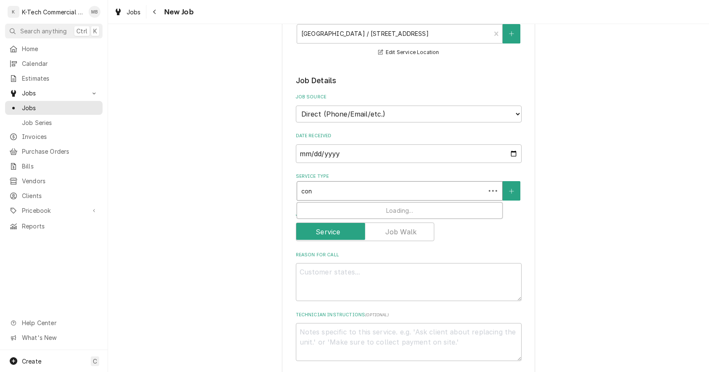
type input "conv"
type textarea "x"
type input "conve"
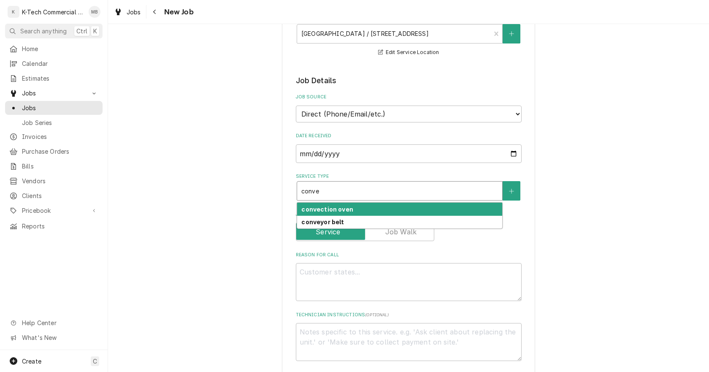
click at [337, 208] on strong "convection oven" at bounding box center [326, 208] width 51 height 7
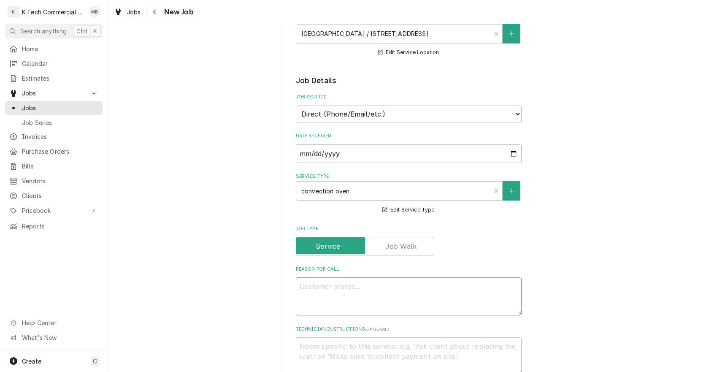
click at [342, 295] on textarea "Reason For Call" at bounding box center [409, 296] width 226 height 38
type textarea "x"
type textarea "C"
type textarea "x"
type textarea "Co"
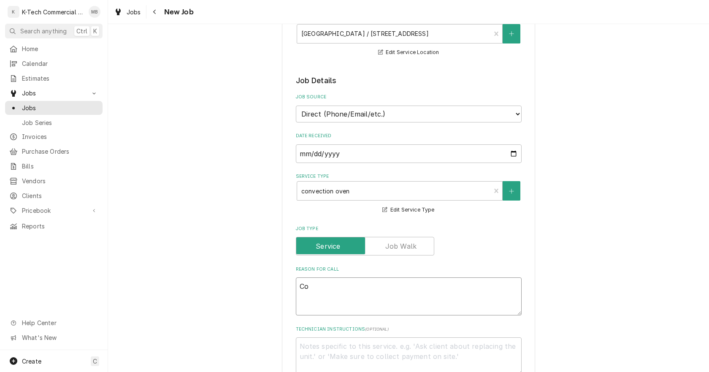
type textarea "x"
type textarea "Con"
type textarea "x"
type textarea "Conv"
type textarea "x"
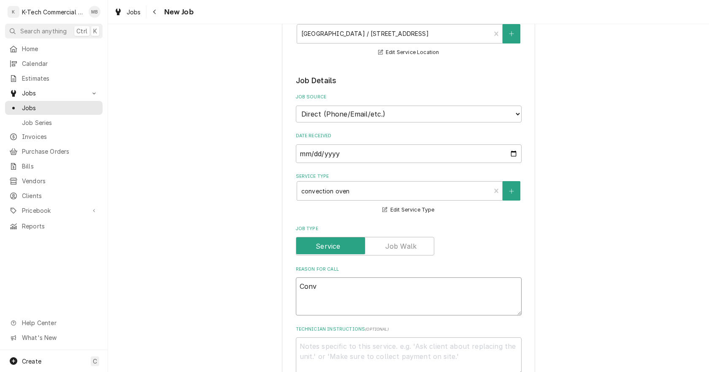
type textarea "Conve"
type textarea "x"
type textarea "Convec"
type textarea "x"
type textarea "Convect"
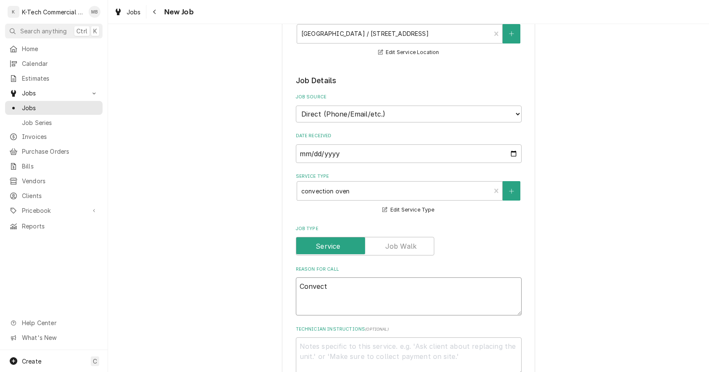
type textarea "x"
type textarea "Convecti"
type textarea "x"
type textarea "Convectio"
type textarea "x"
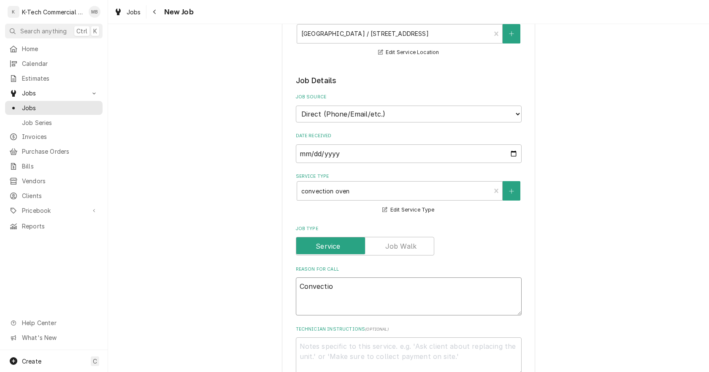
type textarea "Convection"
type textarea "x"
type textarea "Convection"
type textarea "x"
type textarea "Convection o"
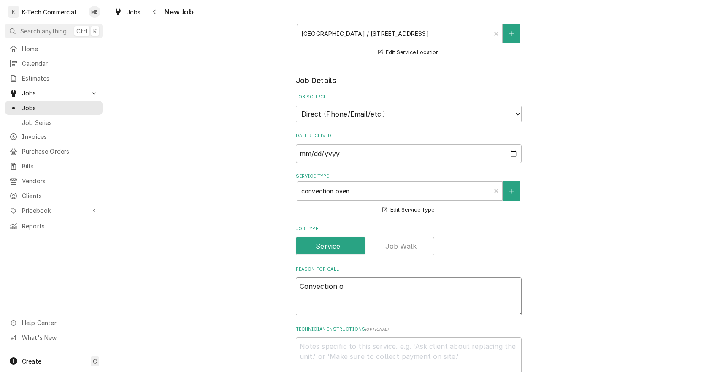
type textarea "x"
type textarea "Convection ov"
type textarea "x"
type textarea "Convection ove"
type textarea "x"
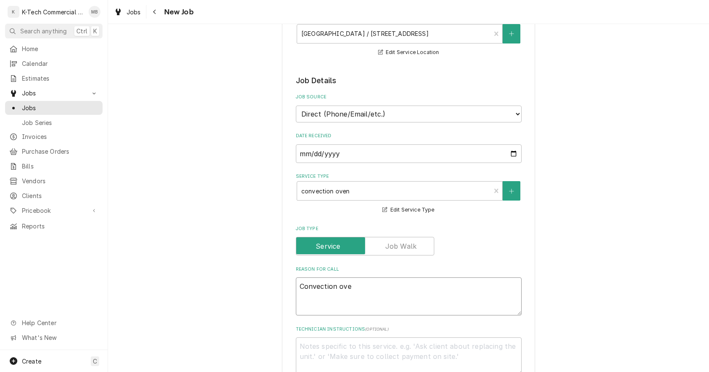
type textarea "Convection oven"
type textarea "x"
type textarea "Convection oven"
type textarea "x"
type textarea "Convection oven n"
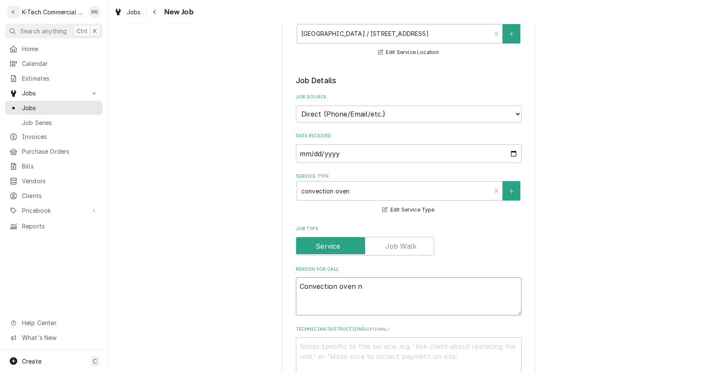
type textarea "x"
type textarea "Convection oven ne"
type textarea "x"
type textarea "Convection oven nee"
type textarea "x"
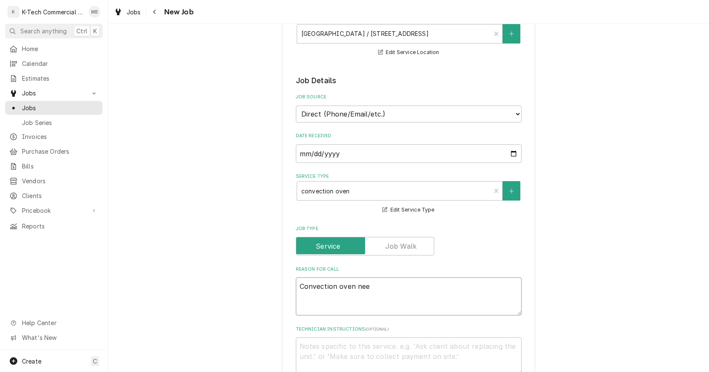
type textarea "Convection oven need"
type textarea "x"
type textarea "Convection oven needs"
type textarea "x"
type textarea "Convection oven needs"
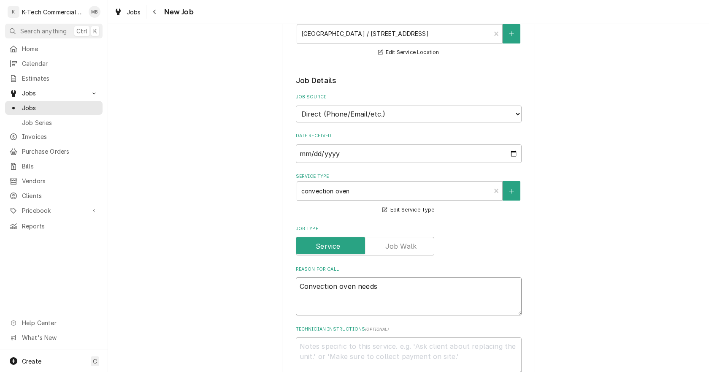
type textarea "x"
type textarea "Convection oven needs a"
type textarea "x"
type textarea "Convection oven needs a"
type textarea "x"
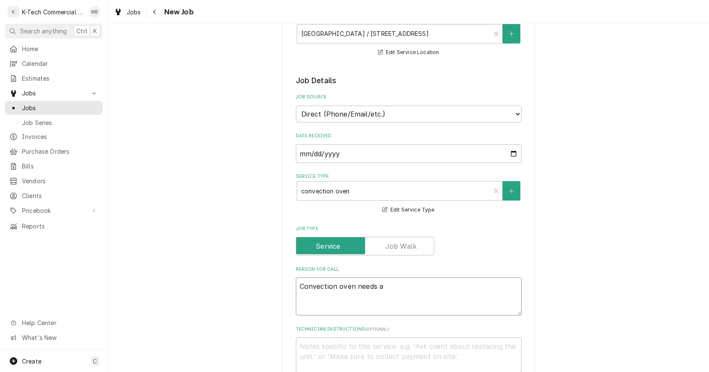
type textarea "Convection oven needs a n"
type textarea "x"
type textarea "Convection oven needs a ne"
type textarea "x"
type textarea "Convection oven needs a new"
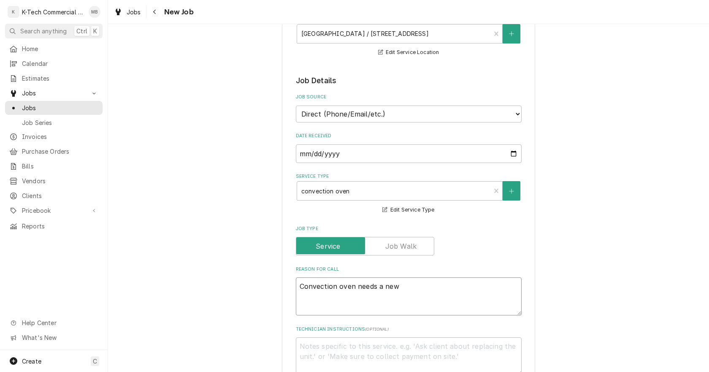
type textarea "x"
type textarea "Convection oven needs a new"
type textarea "x"
type textarea "Convection oven needs a new g"
type textarea "x"
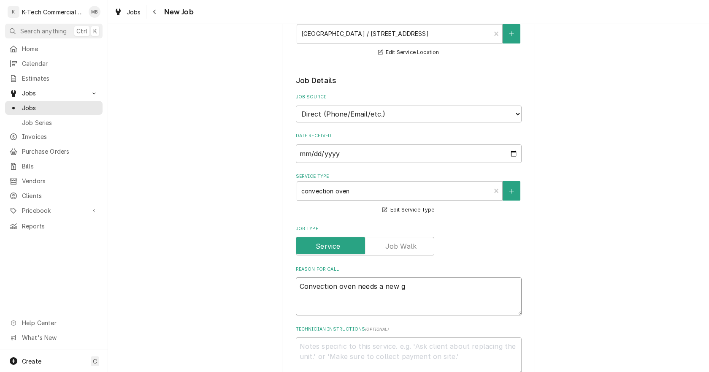
type textarea "Convection oven needs a new gs"
type textarea "x"
type textarea "Convection oven needs a new gsa"
type textarea "x"
type textarea "Convection oven needs a new gs"
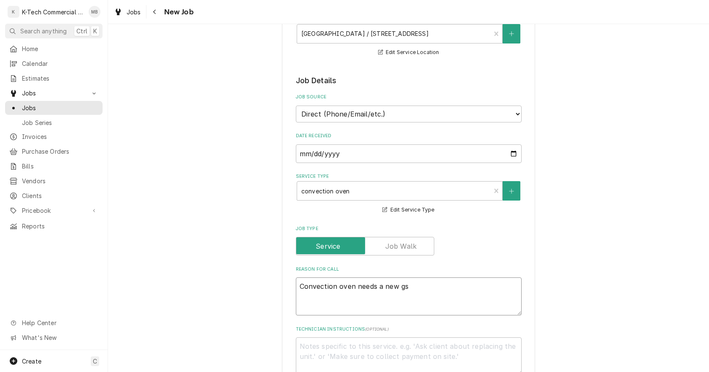
type textarea "x"
type textarea "Convection oven needs a new g"
type textarea "x"
type textarea "Convection oven needs a new ga"
type textarea "x"
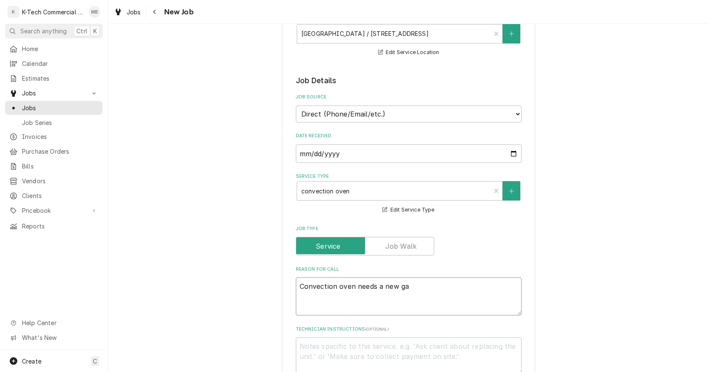
type textarea "Convection oven needs a new gas"
type textarea "x"
type textarea "Convection oven needs a new gask"
type textarea "x"
type textarea "Convection oven needs a new gaske"
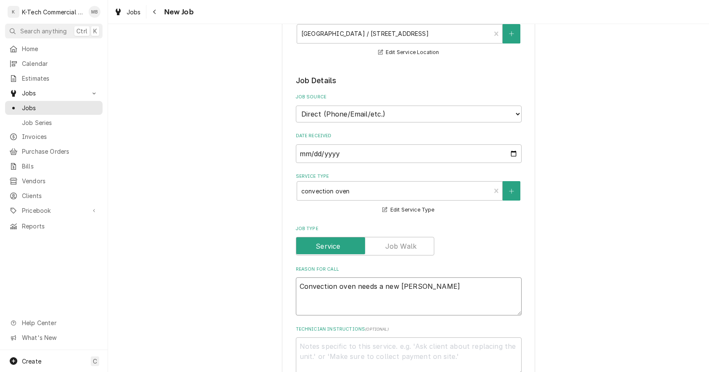
type textarea "x"
type textarea "Convection oven needs a new gasket"
type textarea "x"
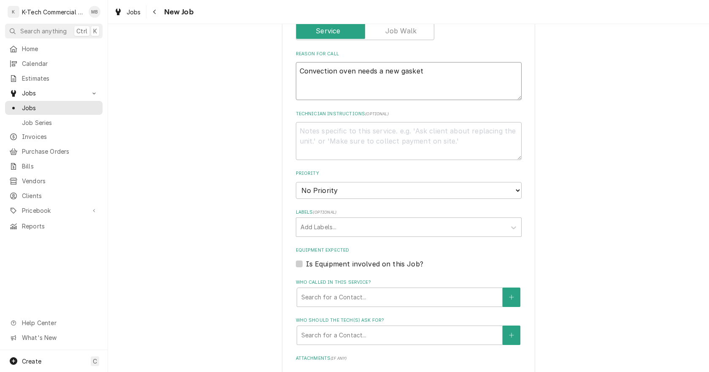
scroll to position [506, 0]
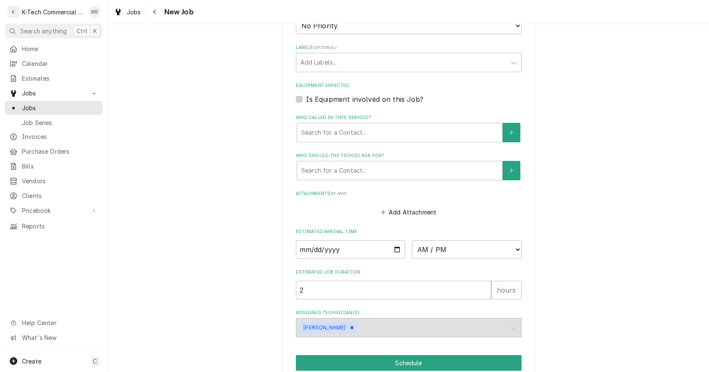
type textarea "Convection oven needs a new gasket"
click at [392, 248] on input "Date" at bounding box center [351, 249] width 110 height 19
type textarea "x"
type input "2025-09-26"
click at [448, 251] on select "AM / PM 6:00 AM 6:15 AM 6:30 AM 6:45 AM 7:00 AM 7:15 AM 7:30 AM 7:45 AM 8:00 AM…" at bounding box center [467, 249] width 110 height 19
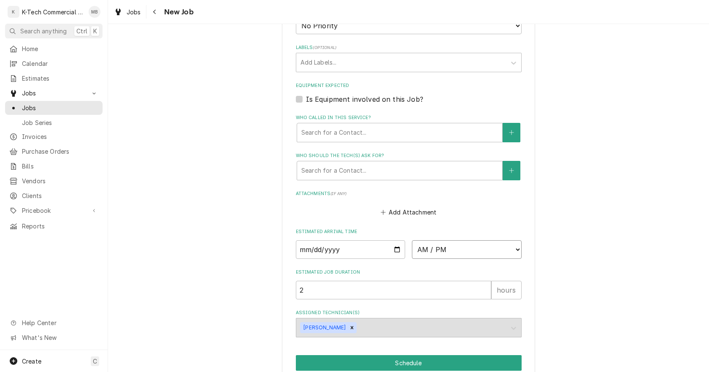
type textarea "x"
select select "11:00:00"
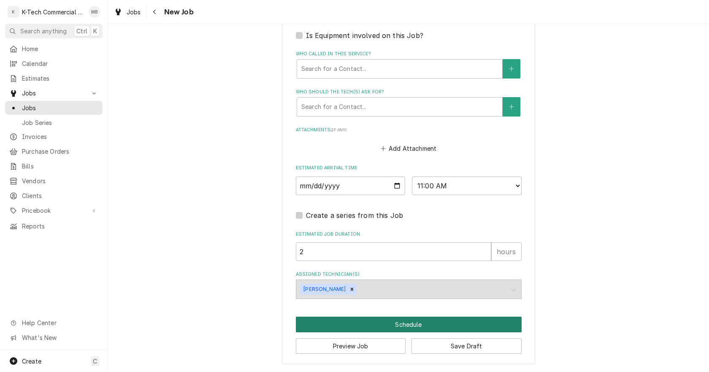
click at [388, 320] on button "Schedule" at bounding box center [409, 324] width 226 height 16
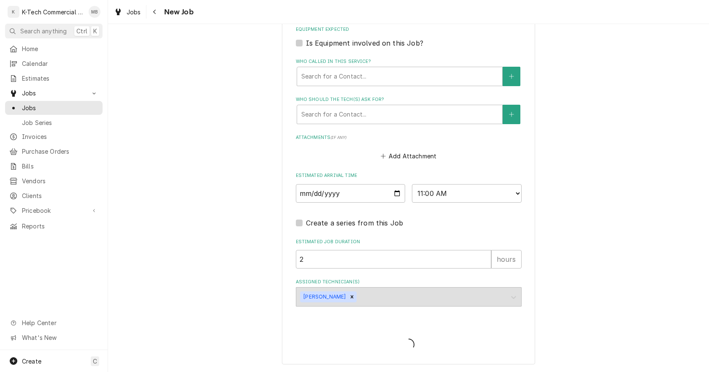
type textarea "x"
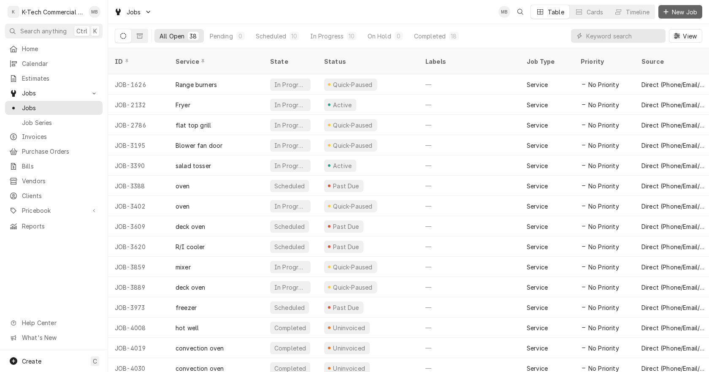
click at [682, 13] on span "New Job" at bounding box center [684, 12] width 29 height 9
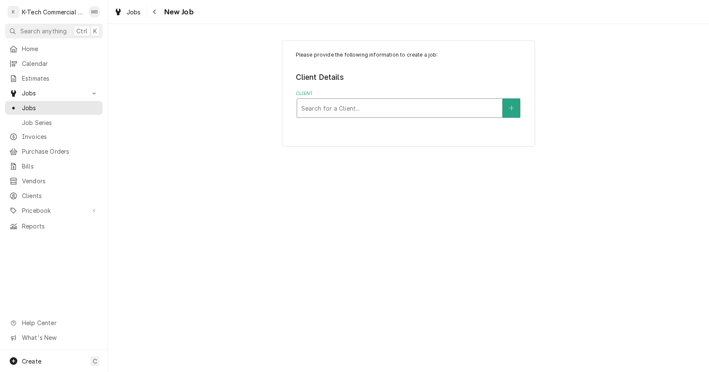
click at [409, 108] on div "Client" at bounding box center [399, 107] width 197 height 15
click at [46, 106] on span "Jobs" at bounding box center [60, 107] width 76 height 9
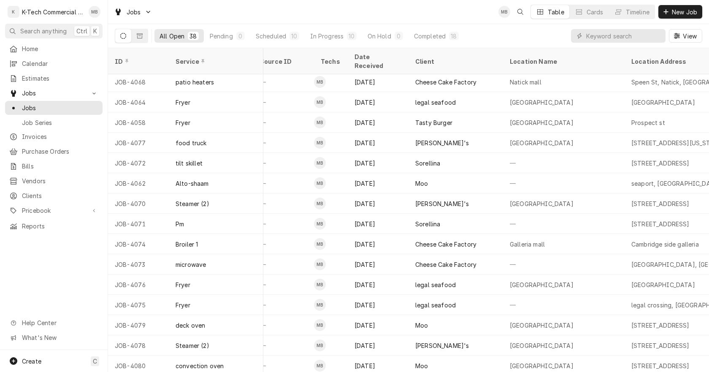
scroll to position [468, 447]
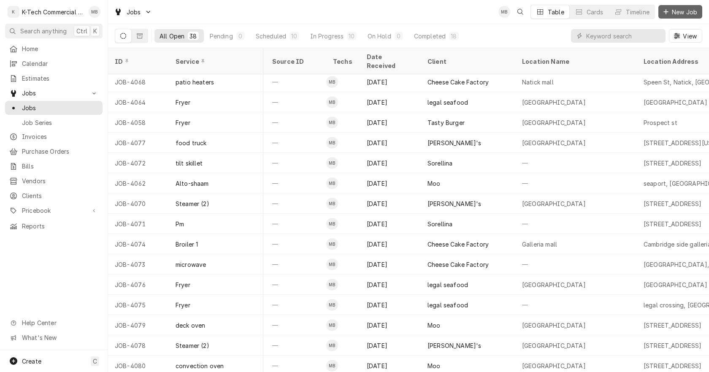
click at [682, 10] on span "New Job" at bounding box center [684, 12] width 29 height 9
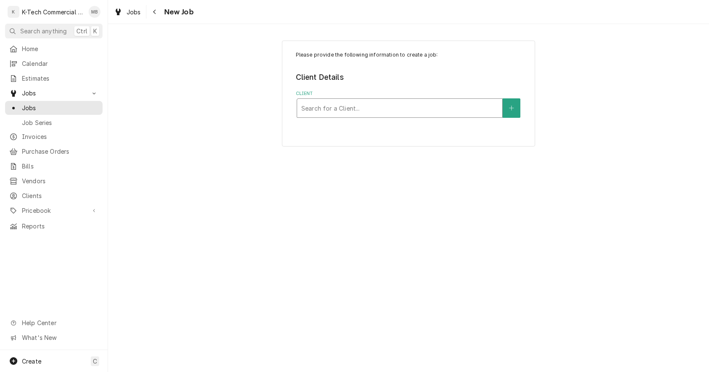
click at [375, 105] on div "Client" at bounding box center [399, 107] width 197 height 15
type input "mist"
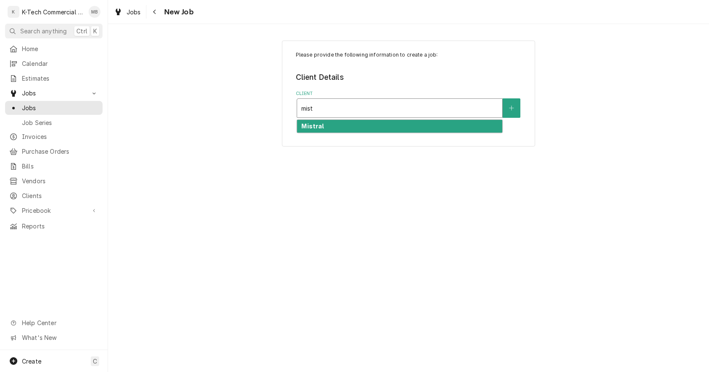
click at [350, 127] on div "Mistral" at bounding box center [399, 126] width 205 height 13
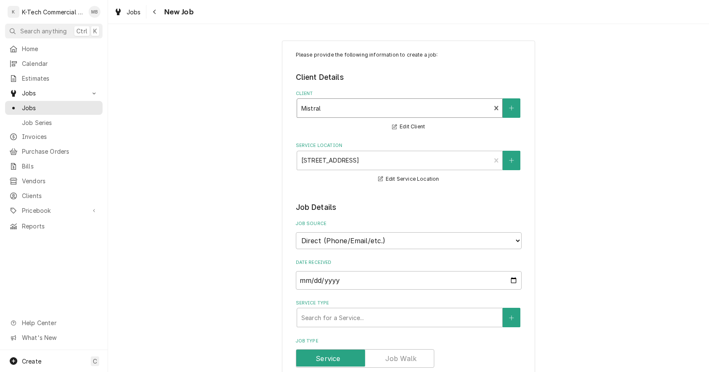
scroll to position [169, 0]
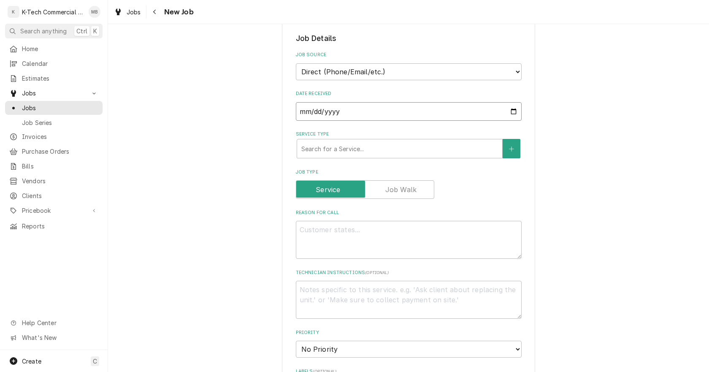
click at [391, 110] on input "2025-09-26" at bounding box center [409, 111] width 226 height 19
click at [512, 110] on input "2025-09-26" at bounding box center [409, 111] width 226 height 19
type textarea "x"
type input "2025-09-25"
click at [352, 151] on div "Service Type" at bounding box center [399, 148] width 197 height 15
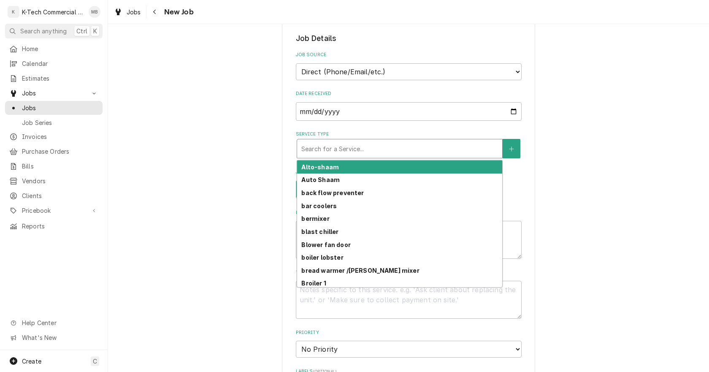
type textarea "x"
type input "r"
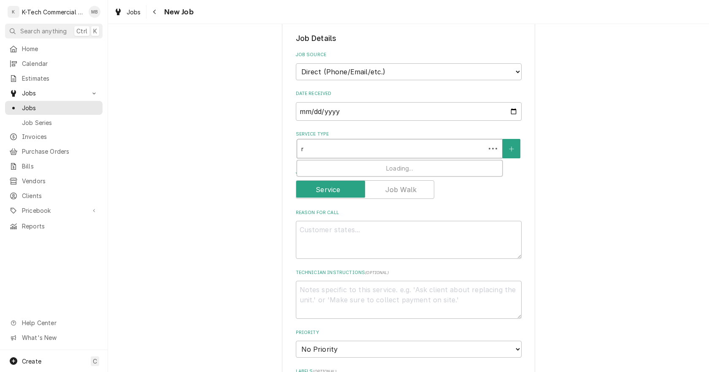
type textarea "x"
type input "ra"
type textarea "x"
type input "ran"
type textarea "x"
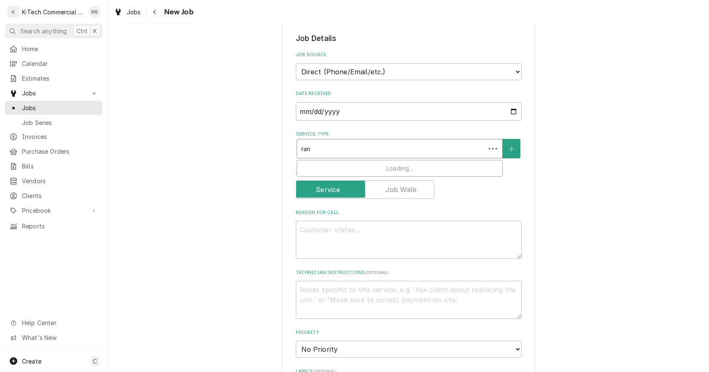
type input "rang"
type textarea "x"
type input "range"
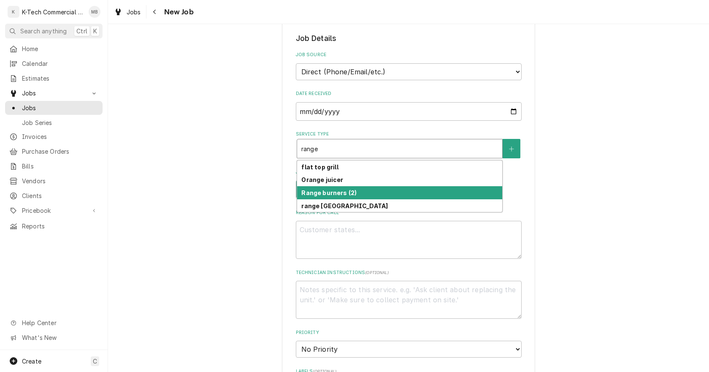
click at [323, 190] on strong "Range burners (2)" at bounding box center [328, 192] width 55 height 7
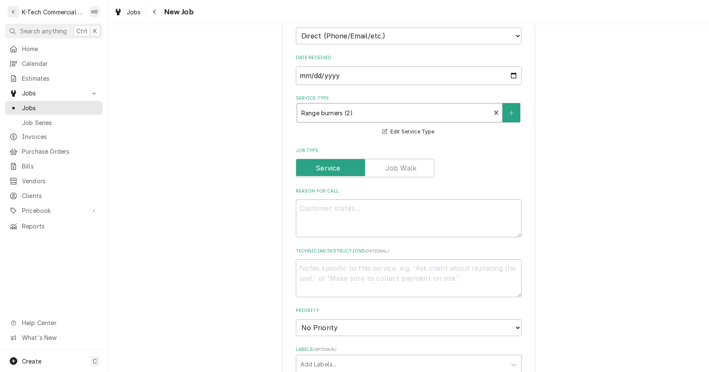
scroll to position [253, 0]
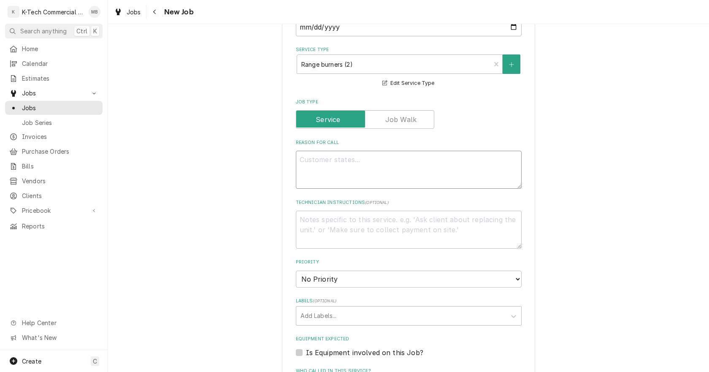
click at [372, 172] on textarea "Reason For Call" at bounding box center [409, 170] width 226 height 38
type textarea "x"
type textarea "R"
type textarea "x"
type textarea "Ra"
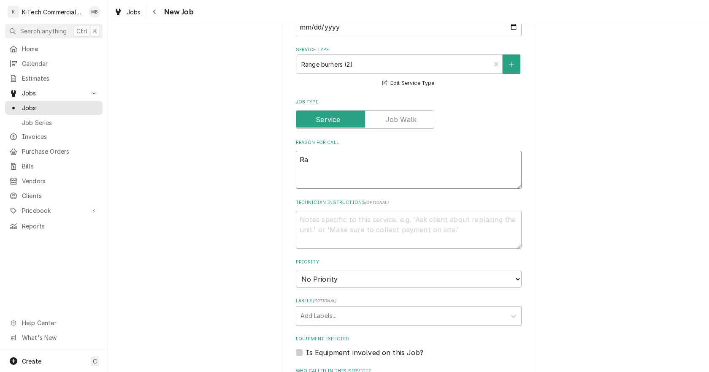
type textarea "x"
type textarea "Ran"
type textarea "x"
type textarea "Rang"
type textarea "x"
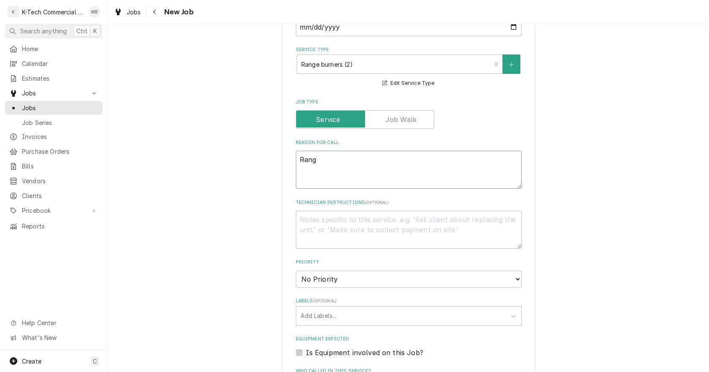
type textarea "Range"
type textarea "x"
type textarea "Range"
type textarea "x"
type textarea "Range b"
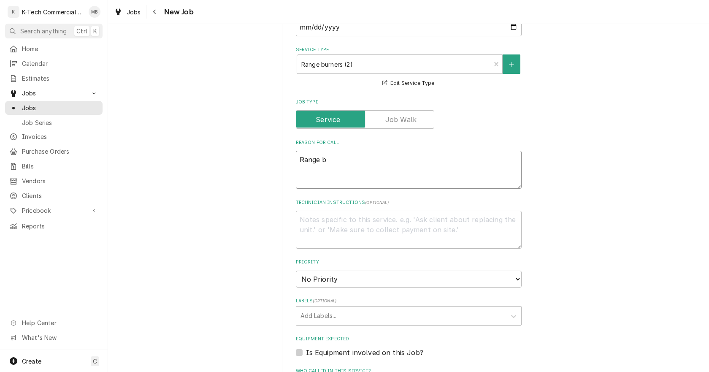
type textarea "x"
type textarea "Range bu"
type textarea "x"
type textarea "Range bur"
type textarea "x"
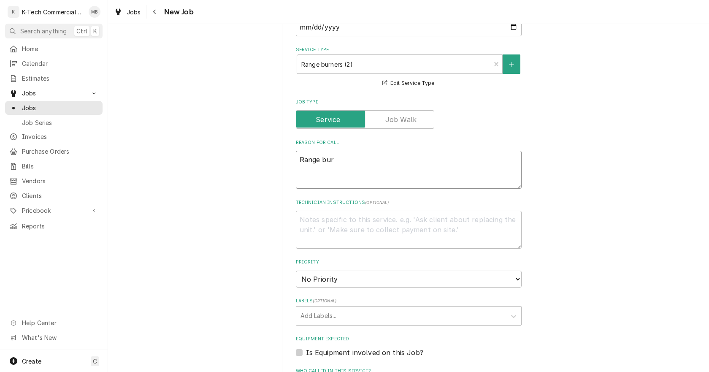
type textarea "Range burn"
type textarea "x"
type textarea "Range burne"
type textarea "x"
type textarea "Range burner"
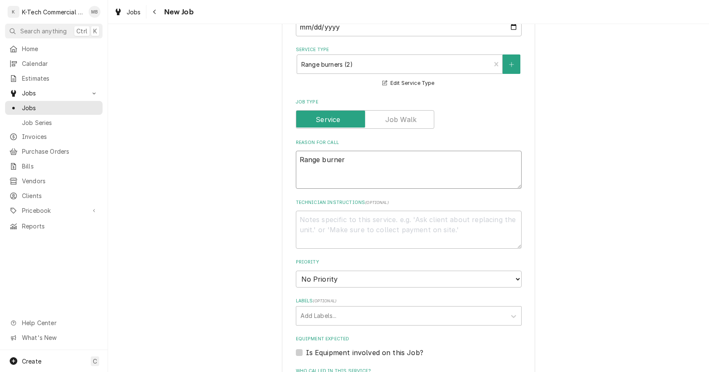
type textarea "x"
type textarea "Range burners"
type textarea "x"
type textarea "Range burner"
type textarea "x"
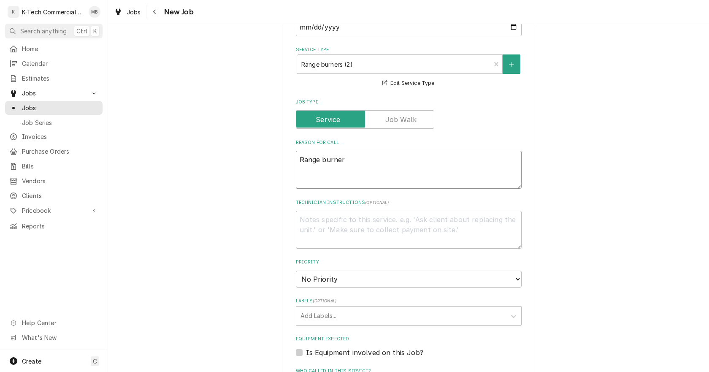
type textarea "Range burner"
type textarea "x"
type textarea "Range burner o"
type textarea "x"
type textarea "Range burner on"
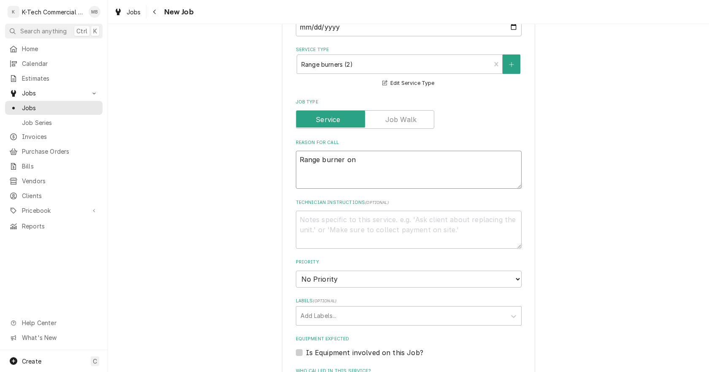
type textarea "x"
type textarea "Range burner on"
type textarea "x"
type textarea "Range burner on"
type textarea "x"
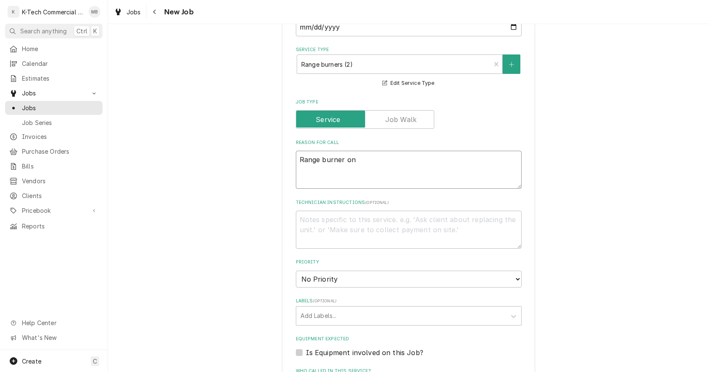
type textarea "Range burner o"
type textarea "x"
type textarea "Range burner"
type textarea "x"
type textarea "Range burner n"
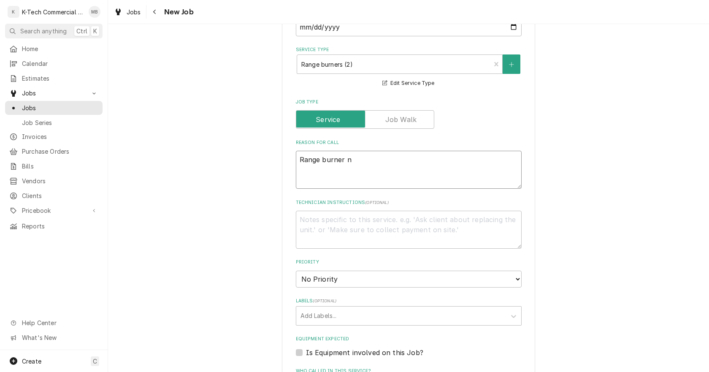
type textarea "x"
type textarea "Range burner ne"
type textarea "x"
type textarea "Range burner nee"
type textarea "x"
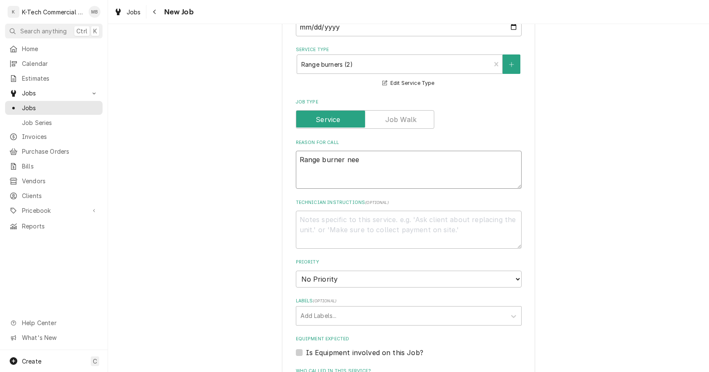
type textarea "Range burner need"
type textarea "x"
type textarea "Range burner needs"
type textarea "x"
type textarea "Range burner needs"
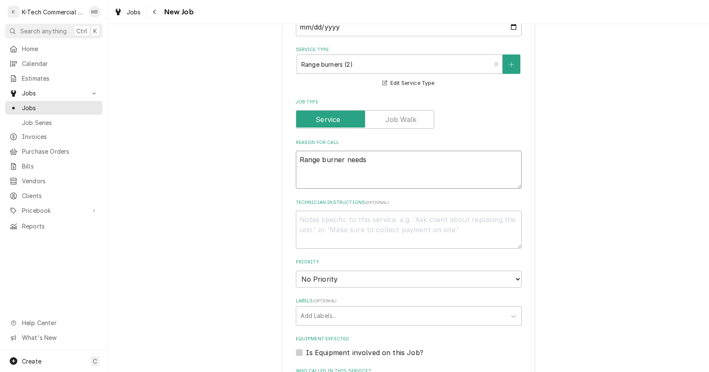
type textarea "x"
type textarea "Range burner needs a"
type textarea "x"
type textarea "Range burner needs a"
type textarea "x"
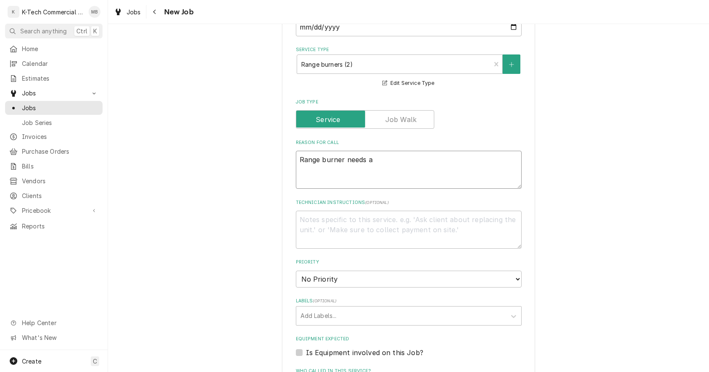
type textarea "Range burner needs a n"
type textarea "x"
type textarea "Range burner needs a ne"
type textarea "x"
type textarea "Range burner needs a new"
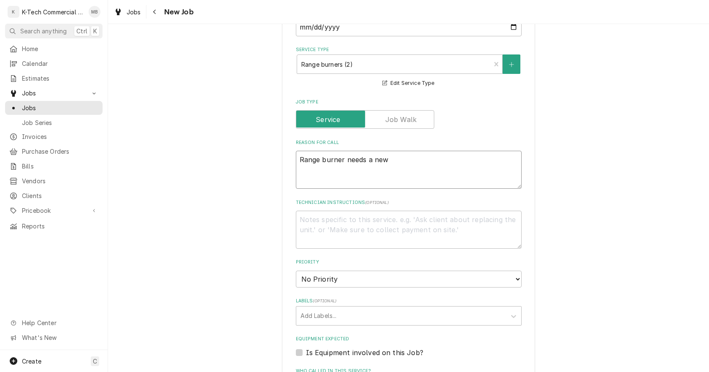
type textarea "x"
type textarea "Range burner needs a new"
type textarea "x"
type textarea "Range burner needs a new"
type textarea "x"
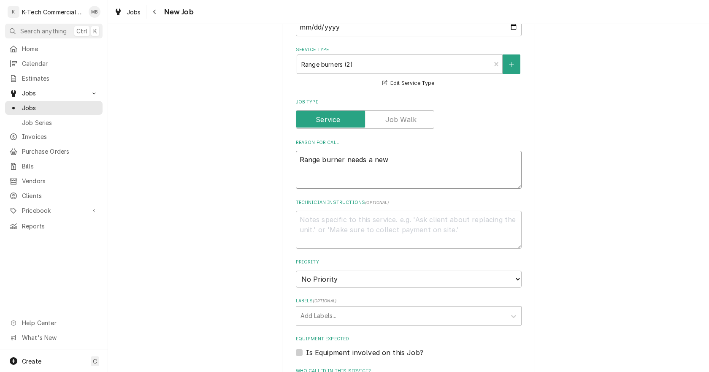
type textarea "Range burner needs a new b"
type textarea "x"
type textarea "Range burner needs a new bu"
type textarea "x"
type textarea "Range burner needs a new bur"
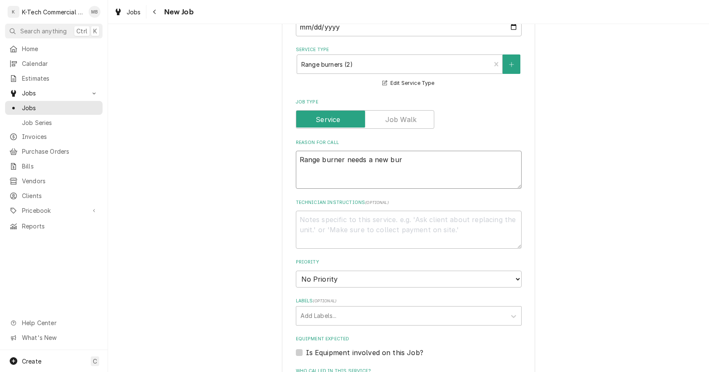
type textarea "x"
type textarea "Range burner needs a new bure"
type textarea "x"
type textarea "Range burner needs a new buren"
type textarea "x"
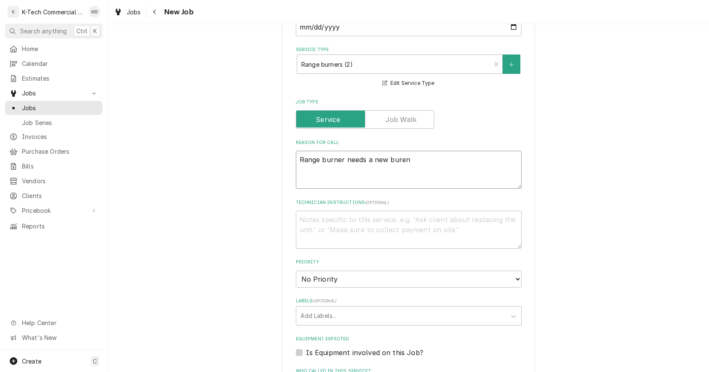
type textarea "Range burner needs a new burenr"
type textarea "x"
type textarea "Range burner needs a new burenr"
type textarea "x"
type textarea "Range burner needs a new burenr"
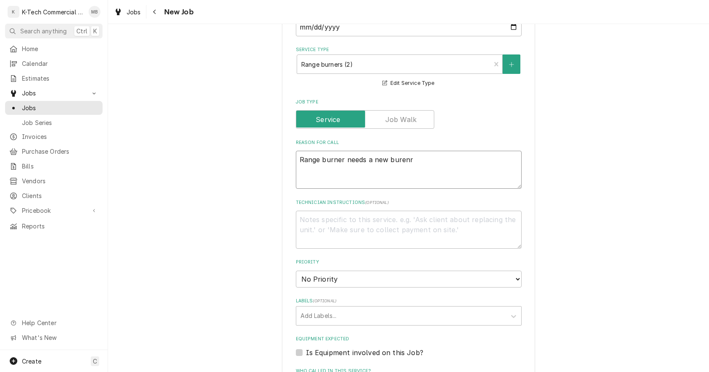
type textarea "x"
type textarea "Range burner needs a new buren"
type textarea "x"
type textarea "Range burner needs a new bure"
type textarea "x"
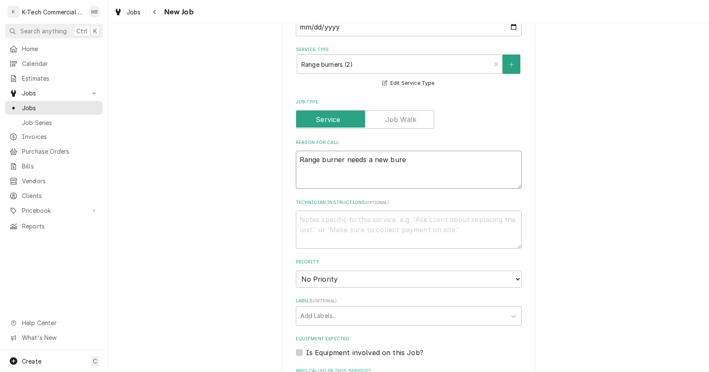
type textarea "Range burner needs a new bur"
type textarea "x"
type textarea "Range burner needs a new burn"
type textarea "x"
type textarea "Range burner needs a new burne"
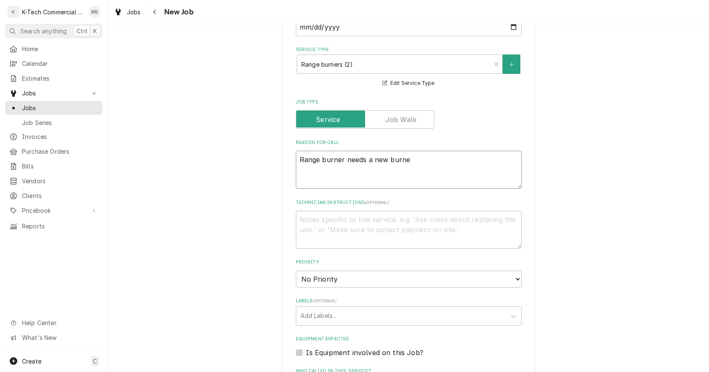
type textarea "x"
type textarea "Range burner needs a new burner"
type textarea "x"
type textarea "Range burner needs a new burner"
type textarea "x"
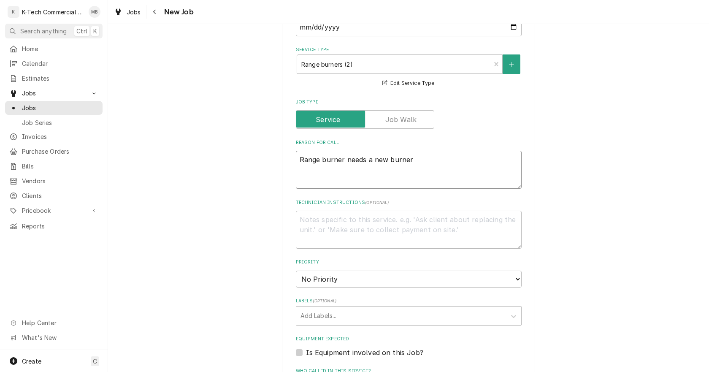
type textarea "Range burner needs a new burner a"
type textarea "x"
type textarea "Range burner needs a new burner as"
type textarea "x"
type textarea "Range burner needs a new burner ass"
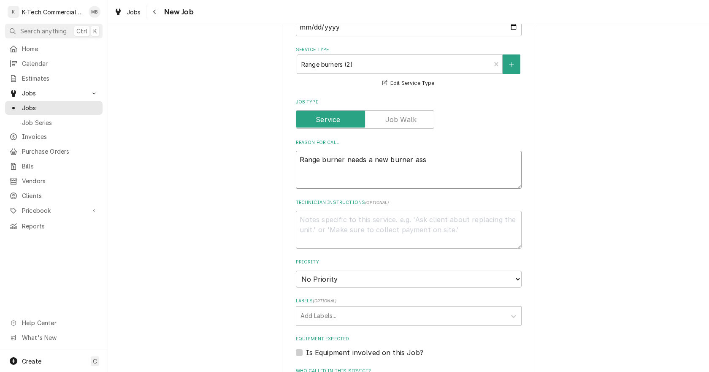
type textarea "x"
type textarea "Range burner needs a new burner asse"
type textarea "x"
type textarea "Range burner needs a new burner assem"
type textarea "x"
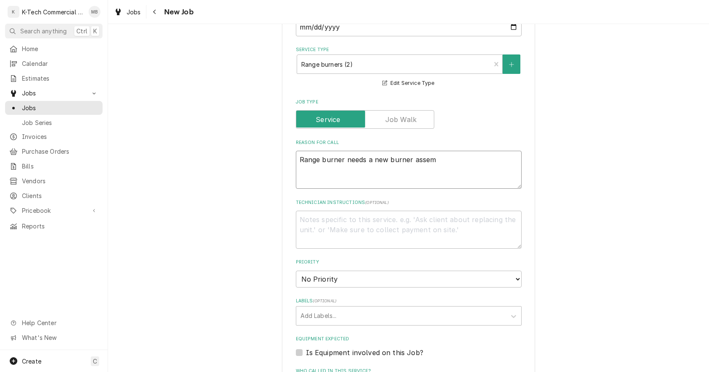
type textarea "Range burner needs a new burner assemb"
type textarea "x"
type textarea "Range burner needs a new burner assembl"
type textarea "x"
type textarea "Range burner needs a new burner assembly"
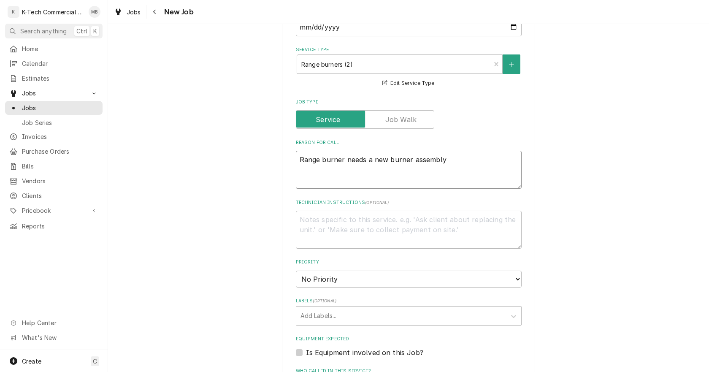
type textarea "x"
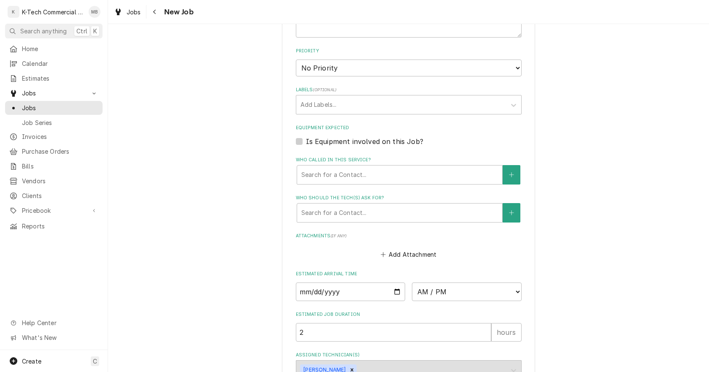
scroll to position [544, 0]
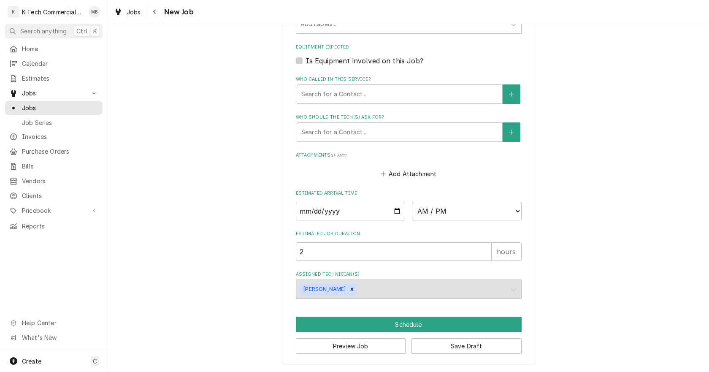
type textarea "Range burner needs a new burner assembly"
click at [394, 213] on input "Date" at bounding box center [351, 211] width 110 height 19
type textarea "x"
type input "2025-09-25"
type textarea "x"
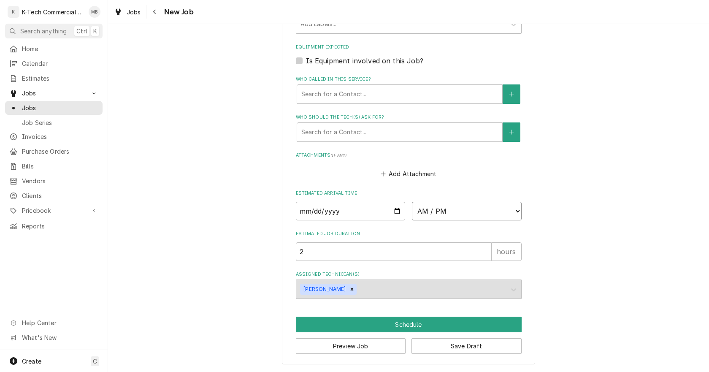
click at [459, 210] on select "AM / PM 6:00 AM 6:15 AM 6:30 AM 6:45 AM 7:00 AM 7:15 AM 7:30 AM 7:45 AM 8:00 AM…" at bounding box center [467, 211] width 110 height 19
select select "13:30:00"
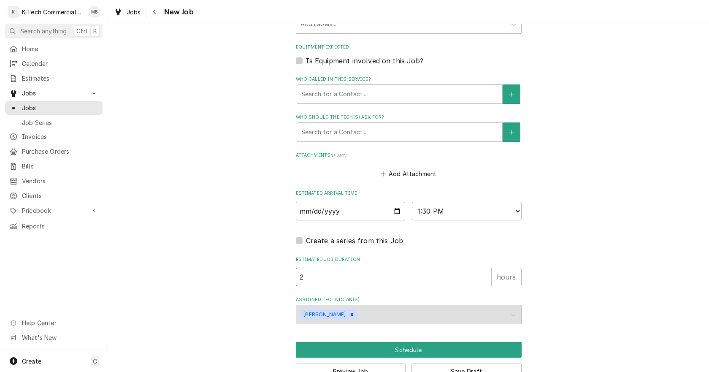
click at [324, 276] on input "2" at bounding box center [393, 276] width 195 height 19
type textarea "x"
type input "23"
type textarea "x"
type input "2"
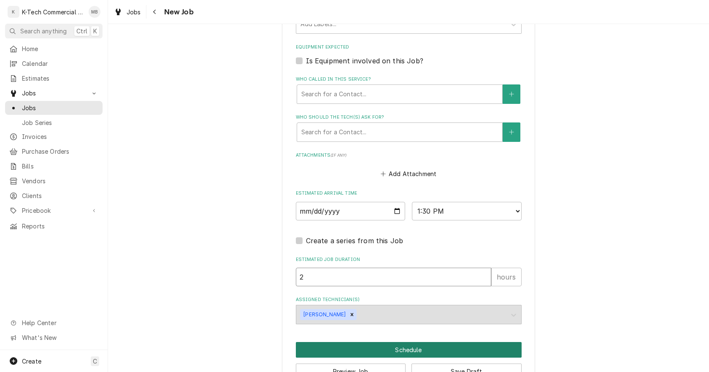
type textarea "x"
type input "3"
type textarea "x"
type input "3"
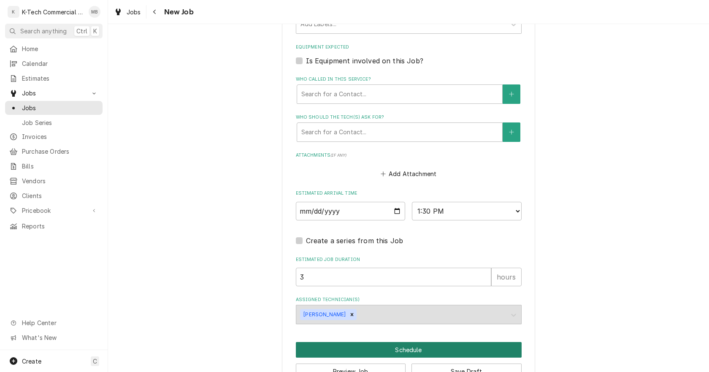
click at [426, 348] on button "Schedule" at bounding box center [409, 350] width 226 height 16
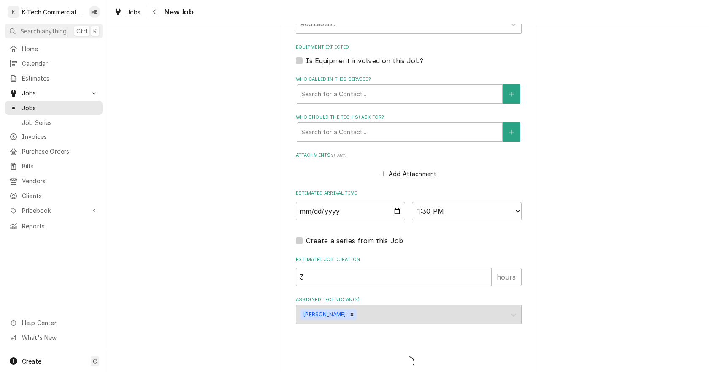
type textarea "x"
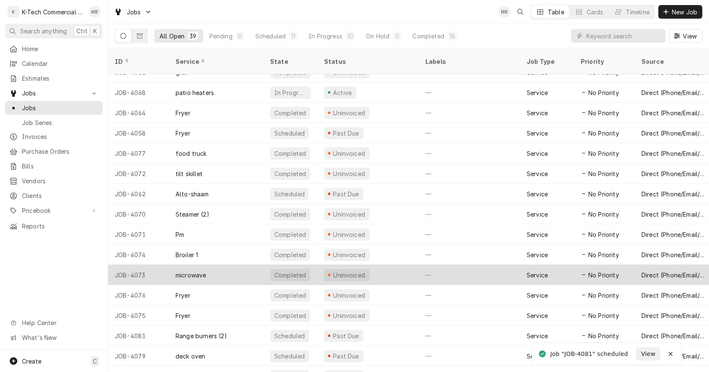
scroll to position [488, 0]
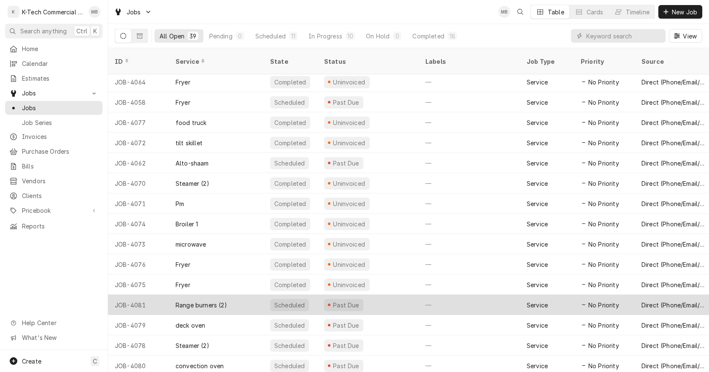
click at [395, 294] on div "Past Due" at bounding box center [367, 304] width 101 height 20
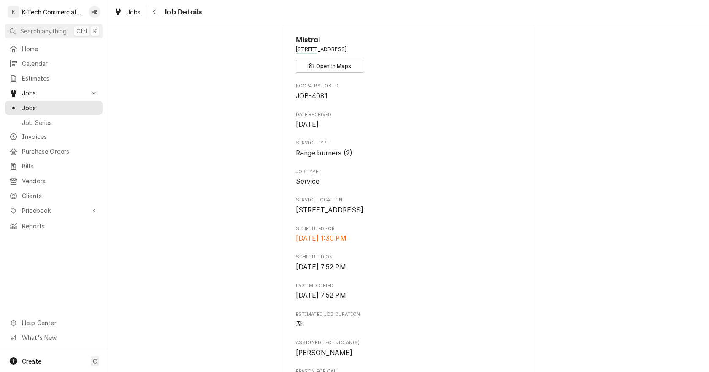
scroll to position [211, 0]
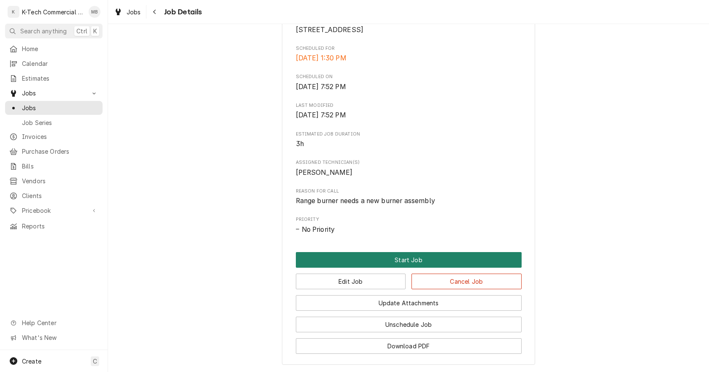
click at [377, 267] on button "Start Job" at bounding box center [409, 260] width 226 height 16
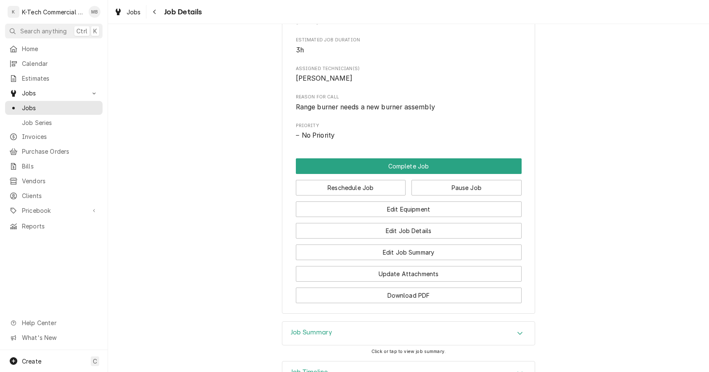
scroll to position [337, 0]
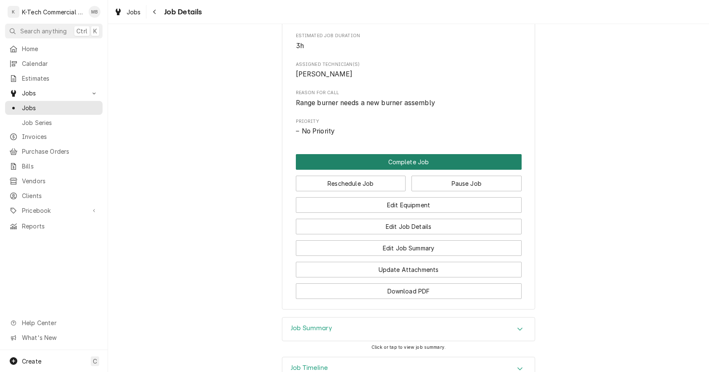
click at [407, 166] on button "Complete Job" at bounding box center [409, 162] width 226 height 16
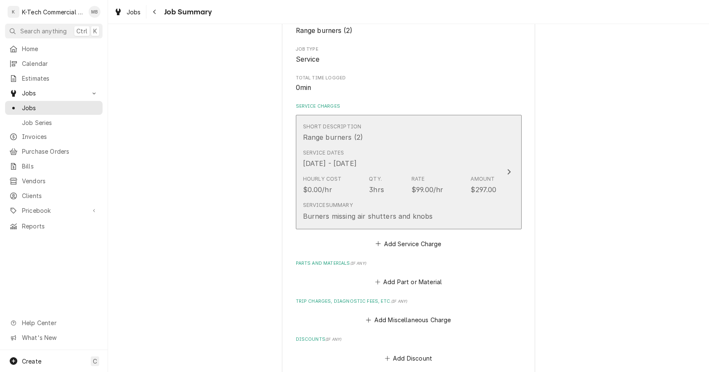
click at [356, 162] on div "Sep 25, 2025 - Sep 26, 2025" at bounding box center [330, 163] width 54 height 10
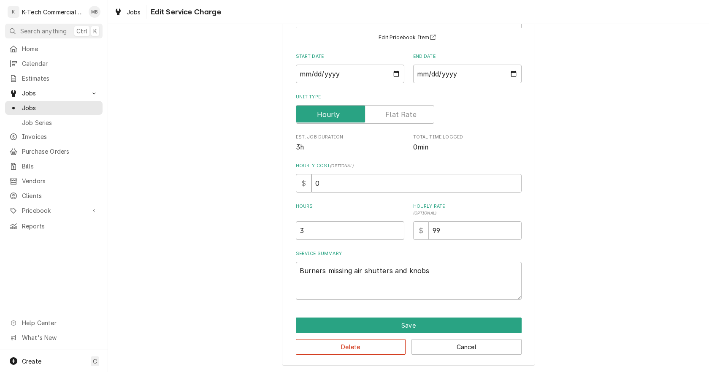
scroll to position [72, 0]
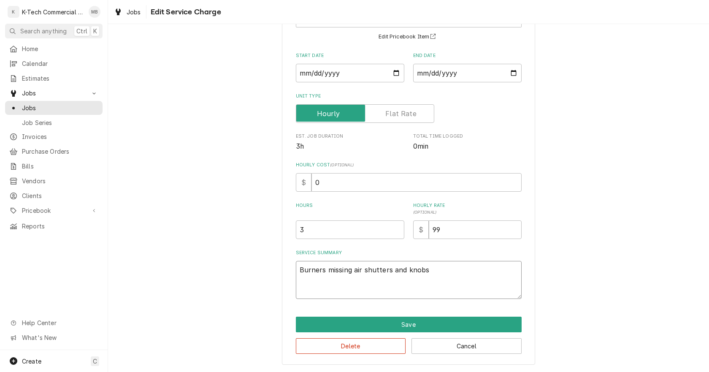
drag, startPoint x: 275, startPoint y: 294, endPoint x: 232, endPoint y: 299, distance: 44.1
click at [232, 299] on div "Use the fields below to edit this service charge Short Description Range burner…" at bounding box center [408, 166] width 601 height 410
type textarea "x"
type textarea "R"
type textarea "x"
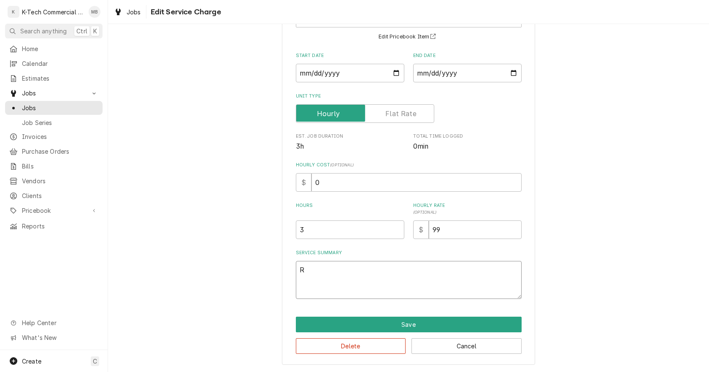
type textarea "Ra"
type textarea "x"
type textarea "Ran"
type textarea "x"
type textarea "Rang"
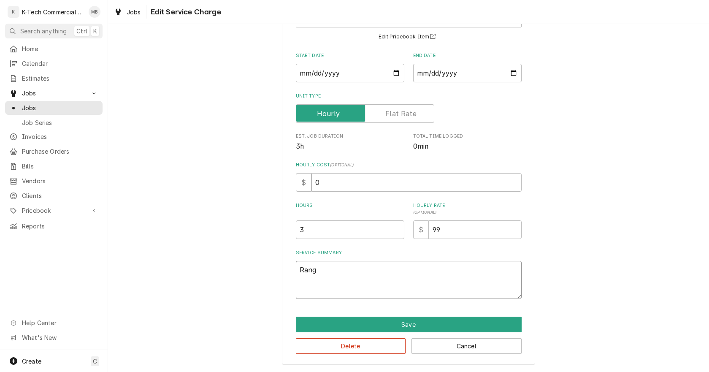
type textarea "x"
type textarea "Range"
type textarea "x"
type textarea "Range"
type textarea "x"
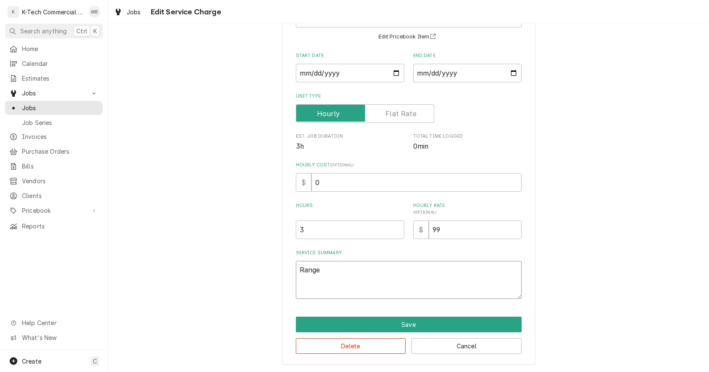
type textarea "Range b"
type textarea "x"
type textarea "Range bu"
type textarea "x"
type textarea "Range bur"
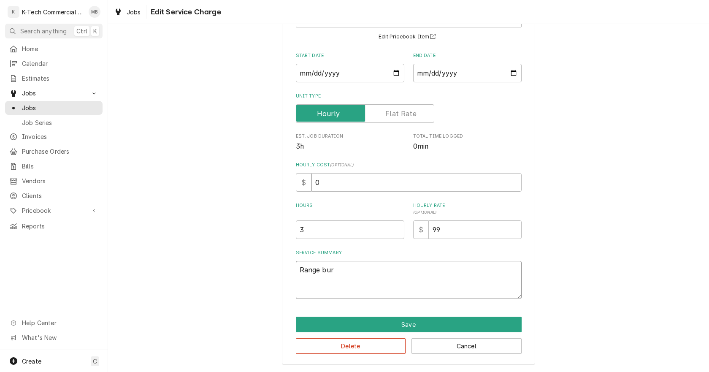
type textarea "x"
type textarea "Range burn"
type textarea "x"
type textarea "Range burne"
type textarea "x"
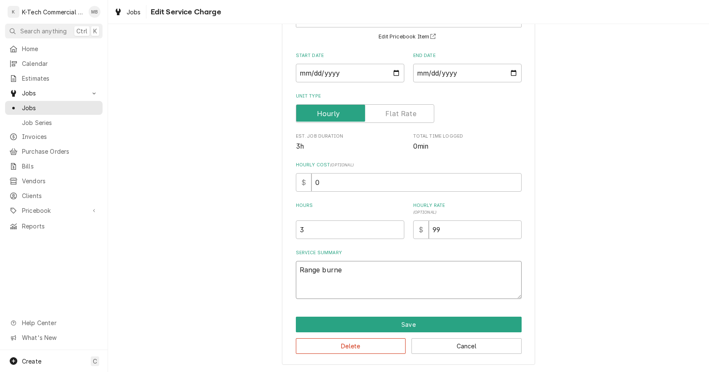
type textarea "Range burner"
type textarea "x"
type textarea "Range burner"
type textarea "x"
type textarea "Range burner a"
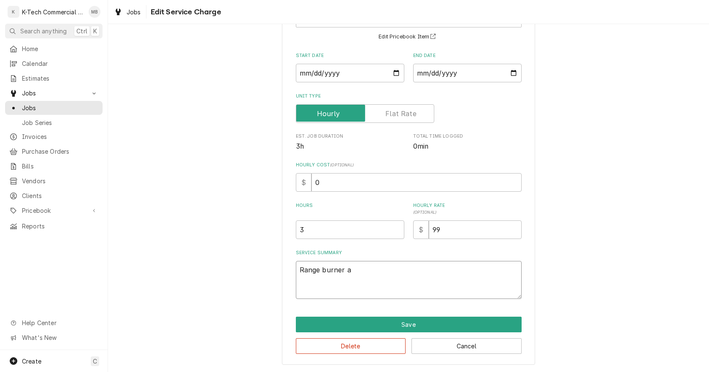
type textarea "x"
type textarea "Range burner as"
type textarea "x"
type textarea "Range burner ass"
type textarea "x"
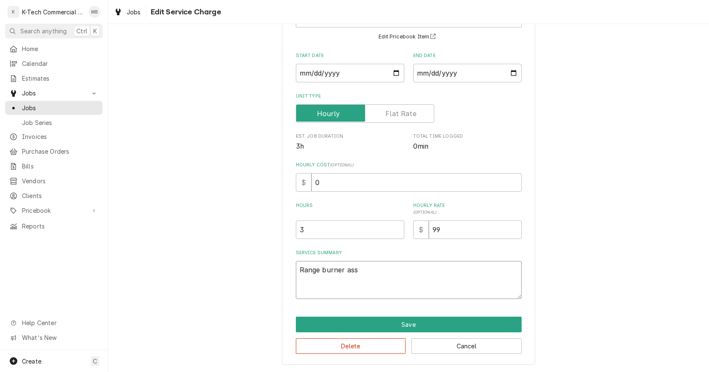
type textarea "Range burner asse"
type textarea "x"
type textarea "Range burner assem"
type textarea "x"
type textarea "Range burner assemb"
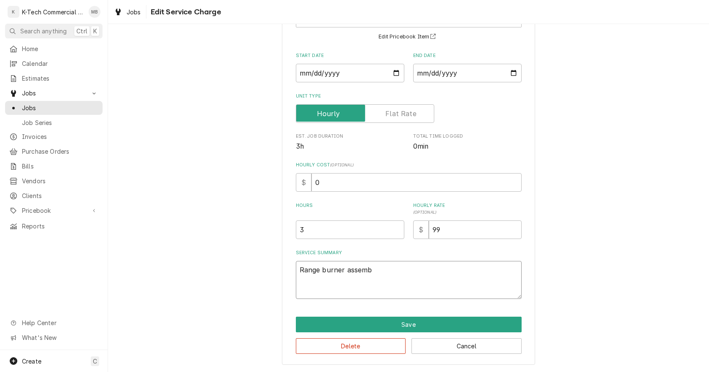
type textarea "x"
type textarea "Range burner assembl"
type textarea "x"
type textarea "Range burner assembly"
type textarea "x"
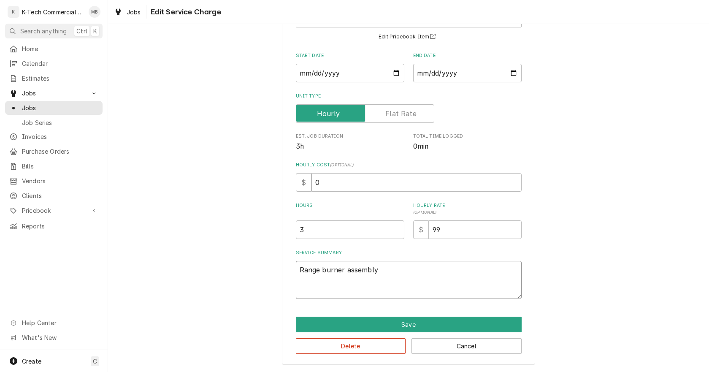
type textarea "Range burner assembly"
type textarea "x"
type textarea "Range burner assembly w"
type textarea "x"
type textarea "Range burner assembly wa"
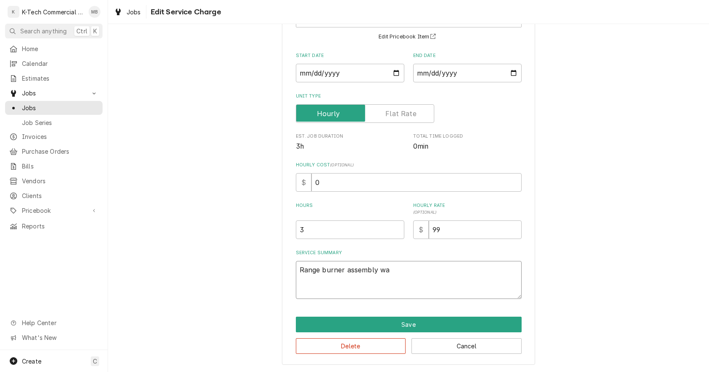
type textarea "x"
type textarea "Range burner assembly was"
type textarea "x"
type textarea "Range burner assembly was"
type textarea "x"
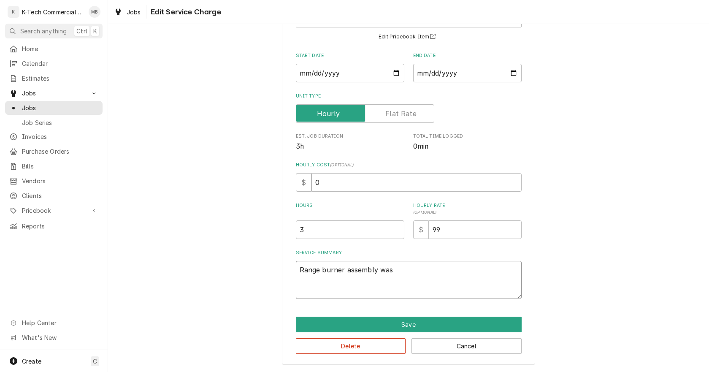
type textarea "Range burner assembly was c"
type textarea "x"
type textarea "Range burner assembly was cr"
type textarea "x"
type textarea "Range burner assembly was cra"
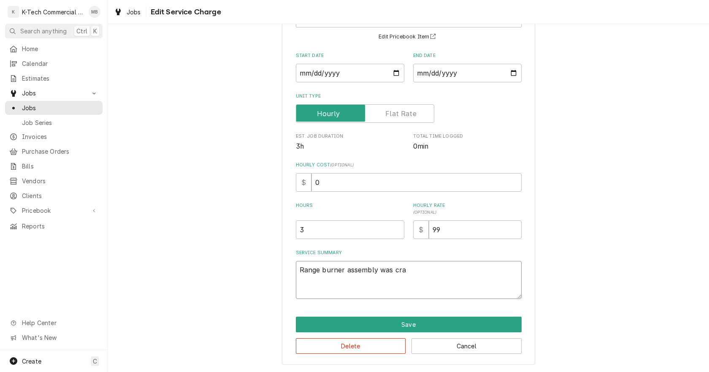
type textarea "x"
type textarea "Range burner assembly was crac"
type textarea "x"
type textarea "Range burner assembly was crack"
type textarea "x"
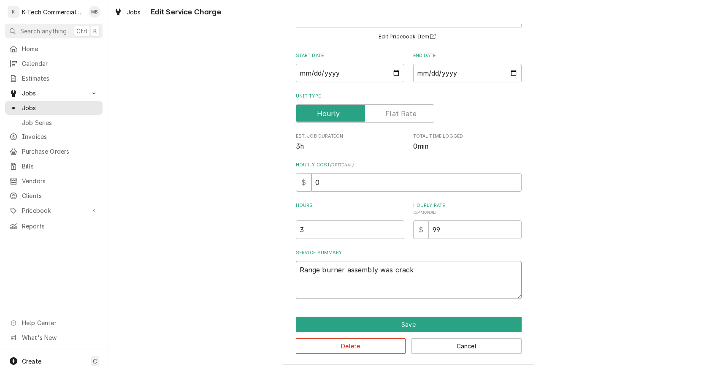
type textarea "Range burner assembly was cracke"
type textarea "x"
type textarea "Range burner assembly was cracked"
type textarea "x"
type textarea "Range burner assembly was cracked"
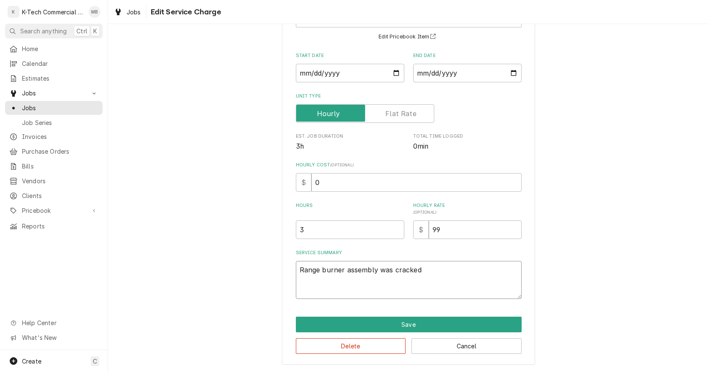
type textarea "x"
type textarea "Range burner assembly was cracked a"
type textarea "x"
type textarea "Range burner assembly was cracked an"
type textarea "x"
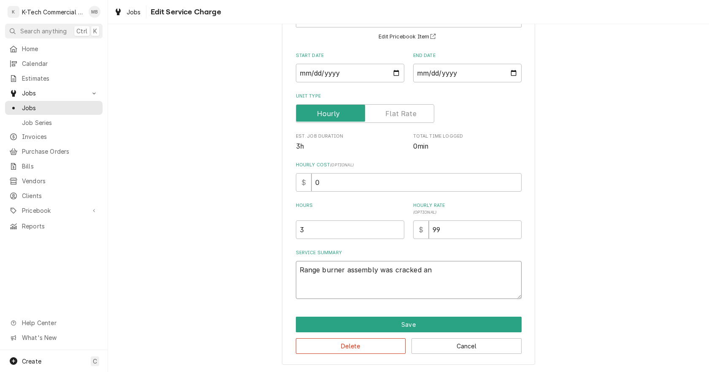
type textarea "Range burner assembly was cracked and"
type textarea "x"
type textarea "Range burner assembly was cracked and"
type textarea "x"
type textarea "Range burner assembly was cracked and n"
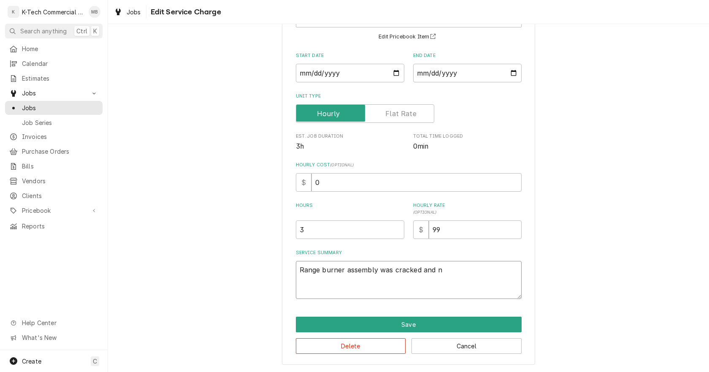
type textarea "x"
type textarea "Range burner assembly was cracked and ne"
type textarea "x"
type textarea "Range burner assembly was cracked and nee"
type textarea "x"
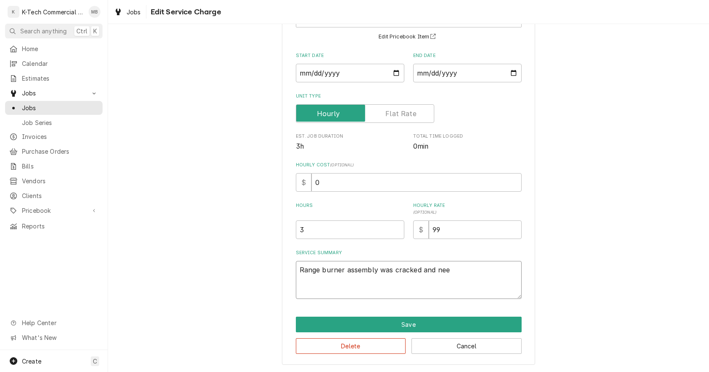
type textarea "Range burner assembly was cracked and need"
type textarea "x"
type textarea "Range burner assembly was cracked and neede"
type textarea "x"
type textarea "Range burner assembly was cracked and needed"
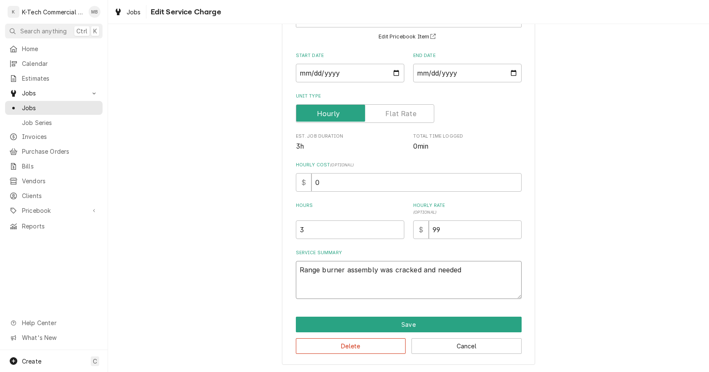
type textarea "x"
type textarea "Range burner assembly was cracked and needed"
type textarea "x"
type textarea "Range burner assembly was cracked and needed a"
type textarea "x"
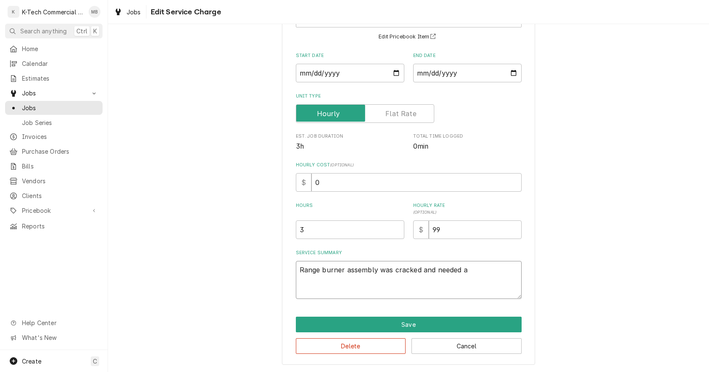
type textarea "Range burner assembly was cracked and needed a"
type textarea "x"
type textarea "Range burner assembly was cracked and needed a n"
type textarea "x"
type textarea "Range burner assembly was cracked and needed a ne"
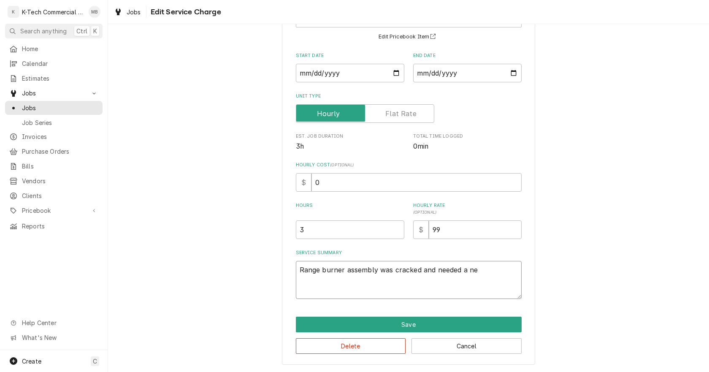
type textarea "x"
type textarea "Range burner assembly was cracked and needed a new"
type textarea "x"
type textarea "Range burner assembly was cracked and needed a new"
type textarea "x"
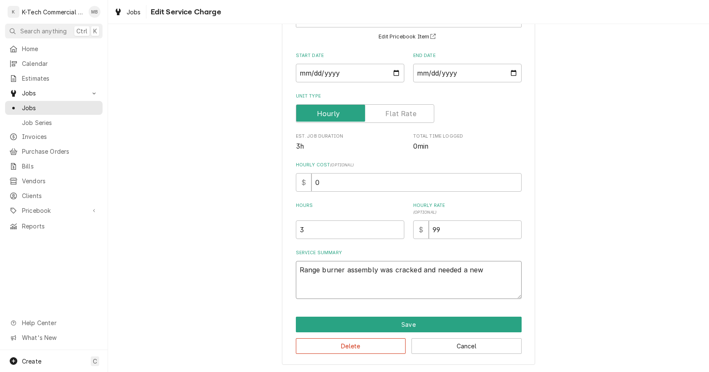
type textarea "Range burner assembly was cracked and needed a new a"
type textarea "x"
type textarea "Range burner assembly was cracked and needed a new as"
type textarea "x"
type textarea "Range burner assembly was cracked and needed a new ass"
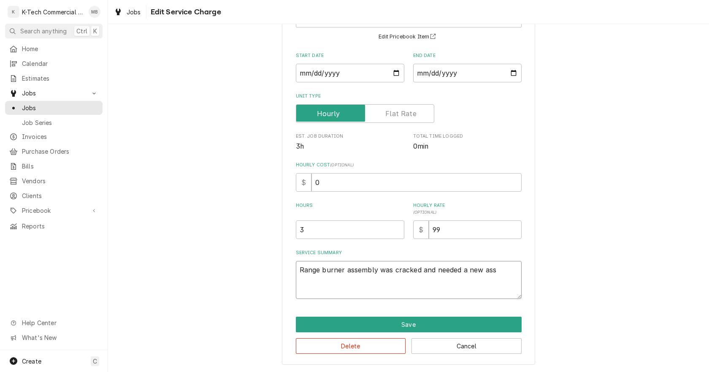
type textarea "x"
type textarea "Range burner assembly was cracked and needed a new asse"
type textarea "x"
type textarea "Range burner assembly was cracked and needed a new asseb"
type textarea "x"
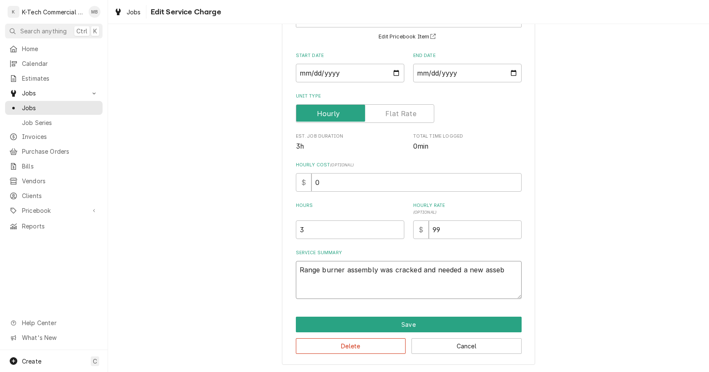
type textarea "Range burner assembly was cracked and needed a new asse"
type textarea "x"
type textarea "Range burner assembly was cracked and needed a new ass"
type textarea "x"
type textarea "Range burner assembly was cracked and needed a new as"
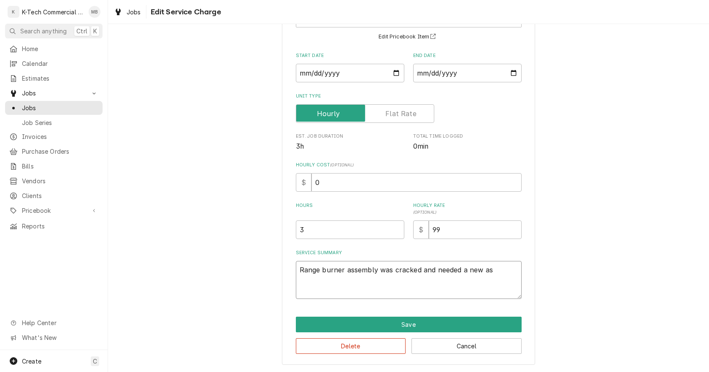
type textarea "x"
type textarea "Range burner assembly was cracked and needed a new a"
type textarea "x"
type textarea "Range burner assembly was cracked and needed a new"
type textarea "x"
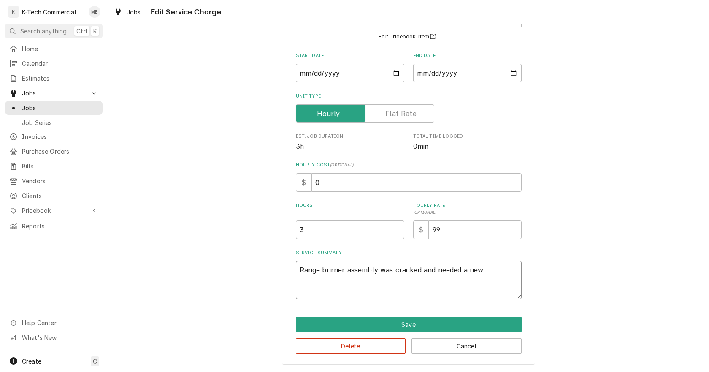
type textarea "Range burner assembly was cracked and needed a new"
type textarea "x"
type textarea "Range burner assembly was cracked and needed a ne"
type textarea "x"
type textarea "Range burner assembly was cracked and needed a n"
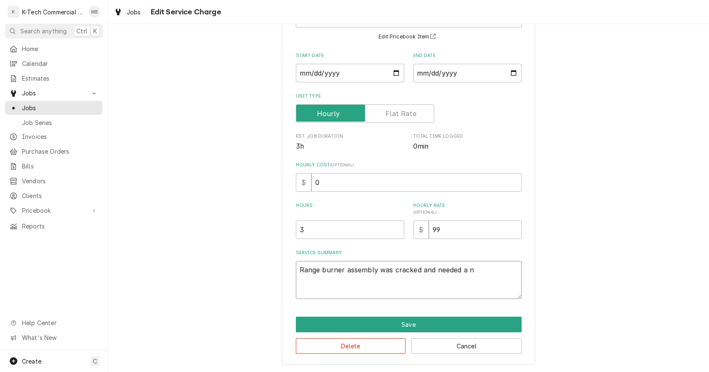
type textarea "x"
type textarea "Range burner assembly was cracked and needed a"
type textarea "x"
type textarea "Range burner assembly was cracked and needed a"
type textarea "x"
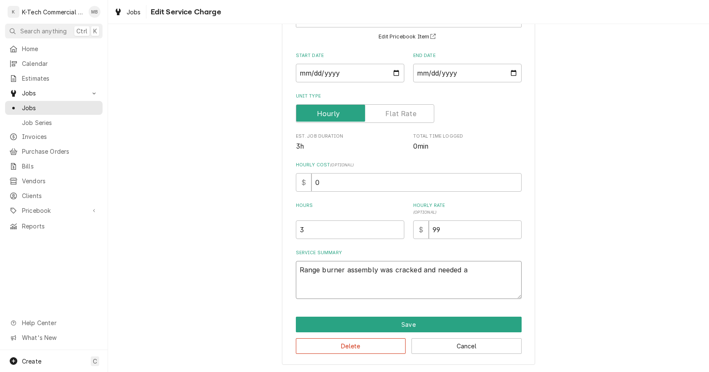
type textarea "Range burner assembly was cracked and needed"
type textarea "x"
type textarea "Range burner assembly was cracked and needed t"
type textarea "x"
type textarea "Range burner assembly was cracked and needed to"
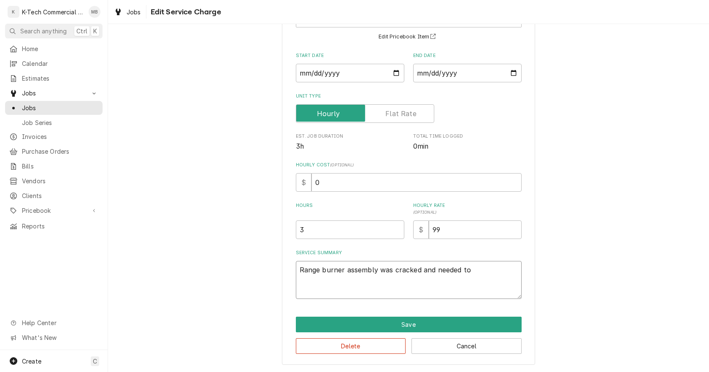
type textarea "x"
type textarea "Range burner assembly was cracked and needed to"
type textarea "x"
type textarea "Range burner assembly was cracked and needed to b"
type textarea "x"
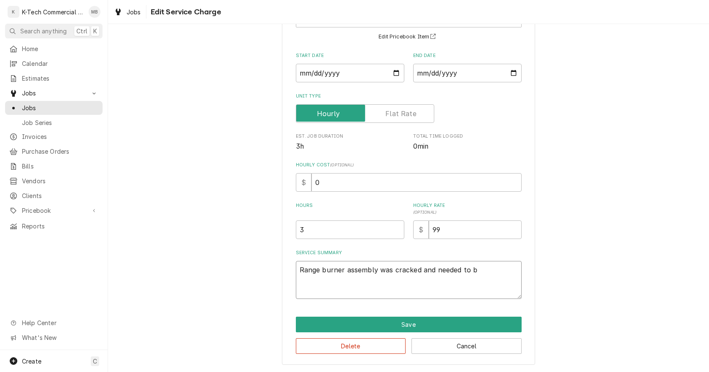
type textarea "Range burner assembly was cracked and needed to be"
type textarea "x"
type textarea "Range burner assembly was cracked and needed to be"
type textarea "x"
type textarea "Range burner assembly was cracked and needed to be r"
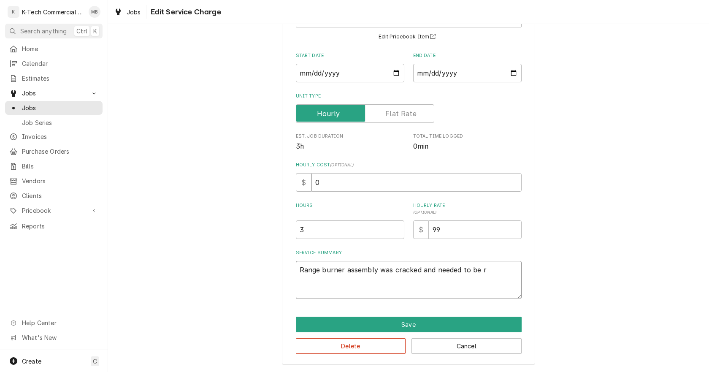
type textarea "x"
type textarea "Range burner assembly was cracked and needed to be re"
type textarea "x"
type textarea "Range burner assembly was cracked and needed to be rep"
type textarea "x"
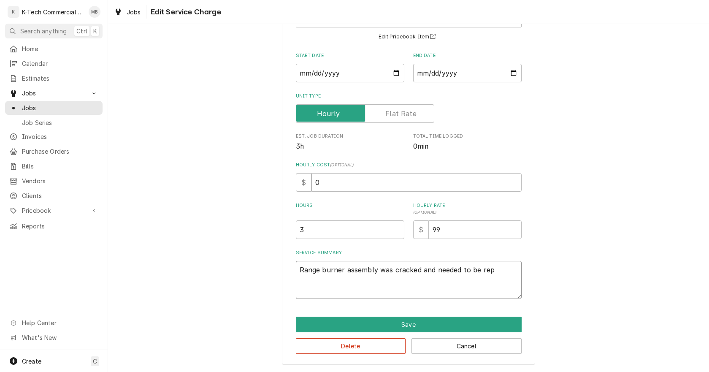
type textarea "Range burner assembly was cracked and needed to be repl"
type textarea "x"
type textarea "Range burner assembly was cracked and needed to be repla"
type textarea "x"
type textarea "Range burner assembly was cracked and needed to be replac"
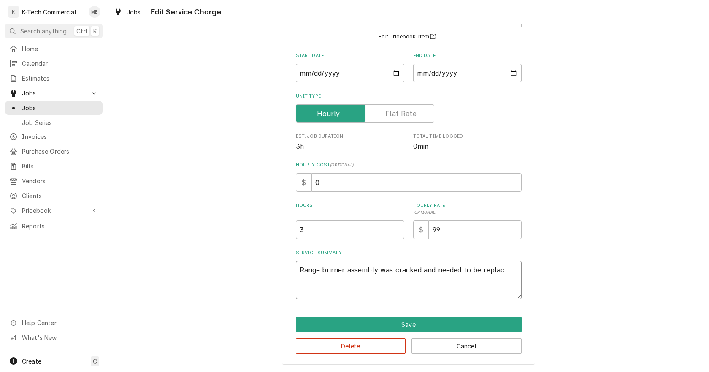
type textarea "x"
type textarea "Range burner assembly was cracked and needed to be replace"
type textarea "x"
type textarea "Range burner assembly was cracked and needed to be replaced"
type textarea "x"
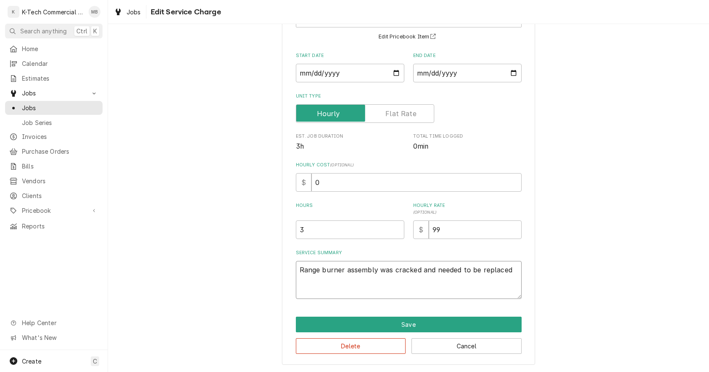
type textarea "Range burner assembly was cracked and needed to be replaced,"
type textarea "x"
type textarea "Range burner assembly was cracked and needed to be replaced,"
type textarea "x"
type textarea "Range burner assembly was cracked and needed to be replaced, o"
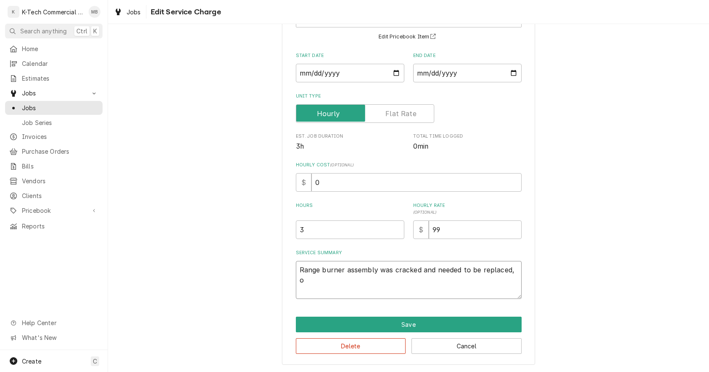
type textarea "x"
type textarea "Range burner assembly was cracked and needed to be replaced, or"
type textarea "x"
type textarea "Range burner assembly was cracked and needed to be replaced, ord"
type textarea "x"
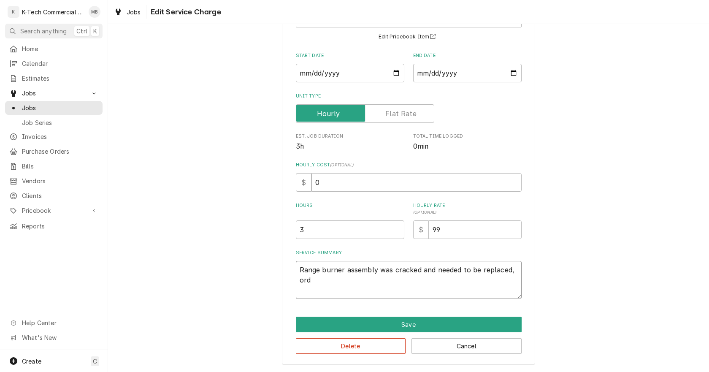
type textarea "Range burner assembly was cracked and needed to be replaced, orde"
type textarea "x"
type textarea "Range burner assembly was cracked and needed to be replaced, order"
type textarea "x"
type textarea "Range burner assembly was cracked and needed to be replaced, order"
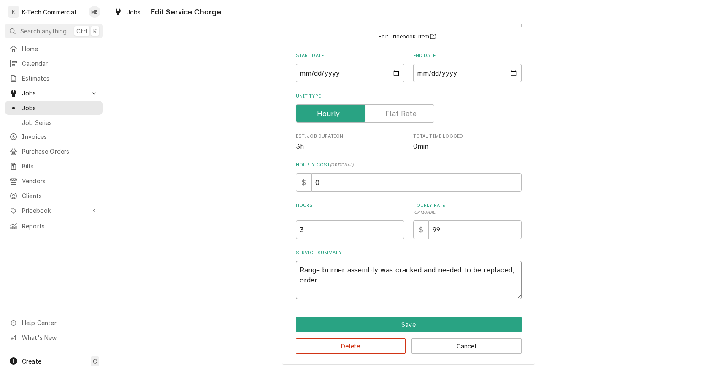
type textarea "x"
type textarea "Range burner assembly was cracked and needed to be replaced, order a"
type textarea "x"
type textarea "Range burner assembly was cracked and needed to be replaced, order a"
type textarea "x"
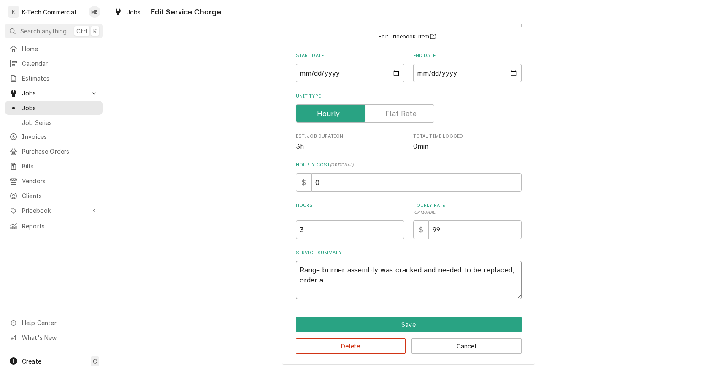
type textarea "Range burner assembly was cracked and needed to be replaced, order a b"
type textarea "x"
type textarea "Range burner assembly was cracked and needed to be replaced, order a be"
type textarea "x"
type textarea "Range burner assembly was cracked and needed to be replaced, order a b"
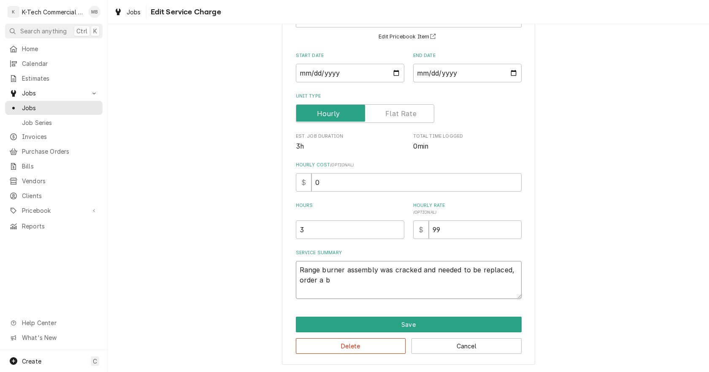
type textarea "x"
type textarea "Range burner assembly was cracked and needed to be replaced, order a"
type textarea "x"
type textarea "Range burner assembly was cracked and needed to be replaced, order a n"
type textarea "x"
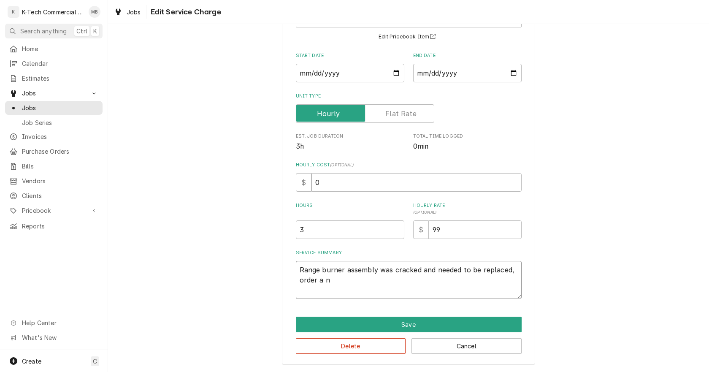
type textarea "Range burner assembly was cracked and needed to be replaced, order a ne"
type textarea "x"
type textarea "Range burner assembly was cracked and needed to be replaced, order a new"
type textarea "x"
type textarea "Range burner assembly was cracked and needed to be replaced, order a new"
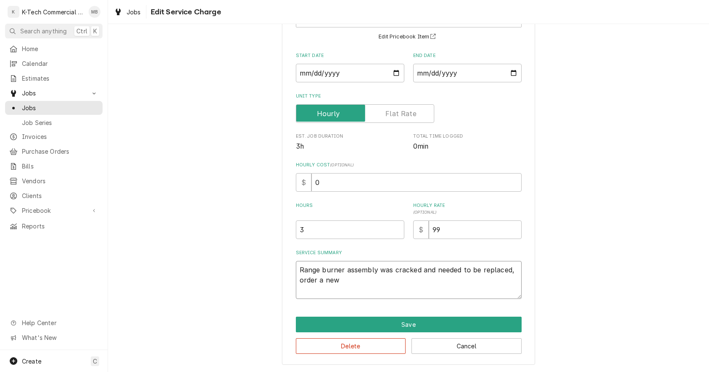
type textarea "x"
type textarea "Range burner assembly was cracked and needed to be replaced, order a new a"
drag, startPoint x: 391, startPoint y: 271, endPoint x: 487, endPoint y: 287, distance: 96.6
click at [487, 287] on textarea "Range burner assembly was cracked and needed to be replaced, order a new assemb…" at bounding box center [409, 280] width 226 height 38
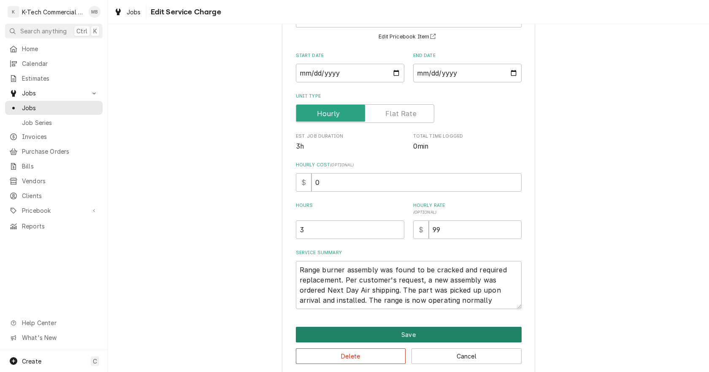
click at [394, 334] on button "Save" at bounding box center [409, 334] width 226 height 16
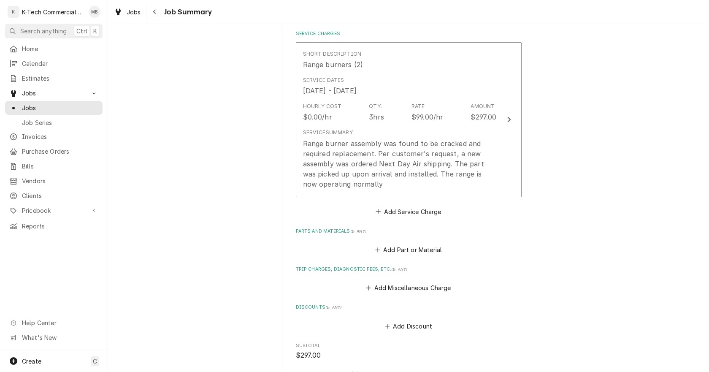
scroll to position [211, 0]
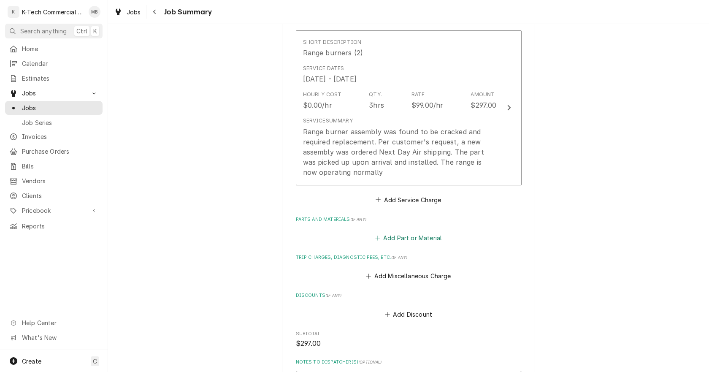
click at [407, 239] on button "Add Part or Material" at bounding box center [408, 238] width 70 height 12
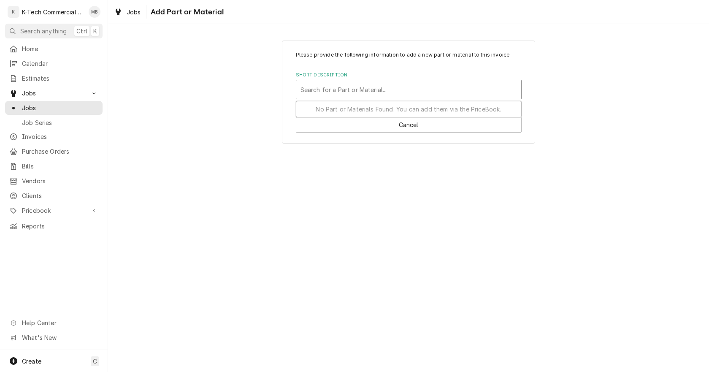
click at [396, 93] on div "Short Description" at bounding box center [408, 89] width 216 height 15
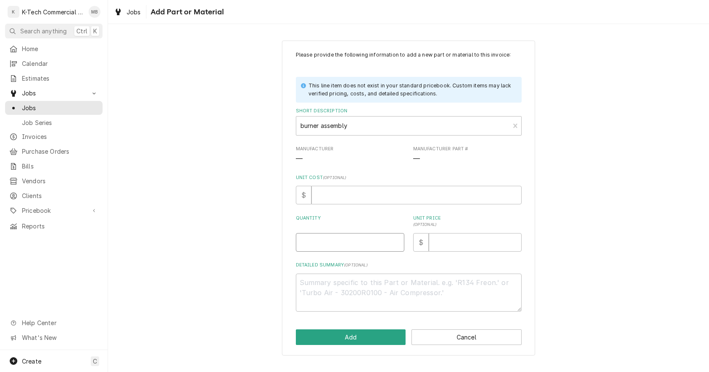
click at [363, 240] on input "Quantity" at bounding box center [350, 242] width 108 height 19
click at [451, 245] on input "Unit Price ( optional )" at bounding box center [474, 242] width 93 height 19
click at [371, 339] on button "Add" at bounding box center [351, 337] width 110 height 16
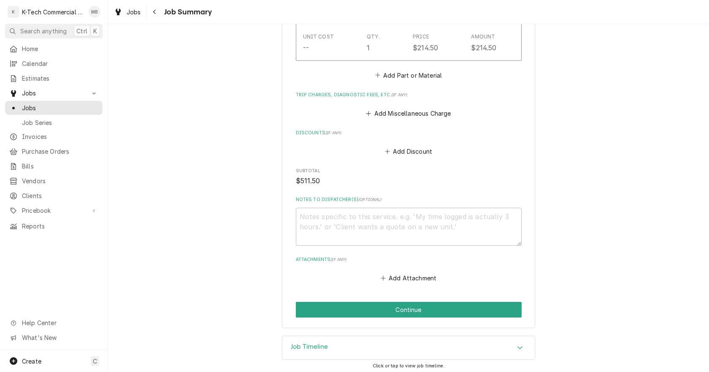
scroll to position [524, 0]
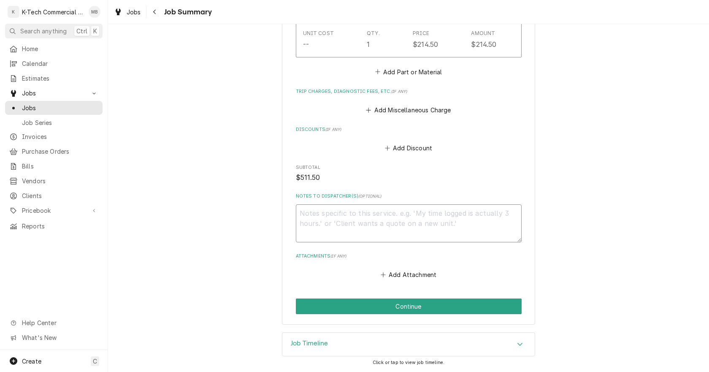
click at [401, 225] on textarea "Notes to Dispatcher(s) ( optional )" at bounding box center [409, 223] width 226 height 38
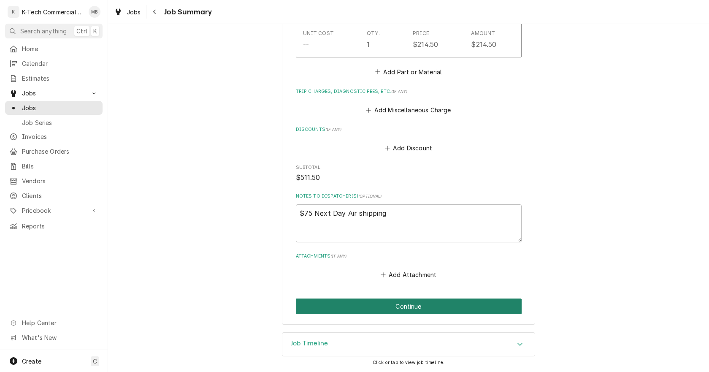
click at [380, 305] on button "Continue" at bounding box center [409, 306] width 226 height 16
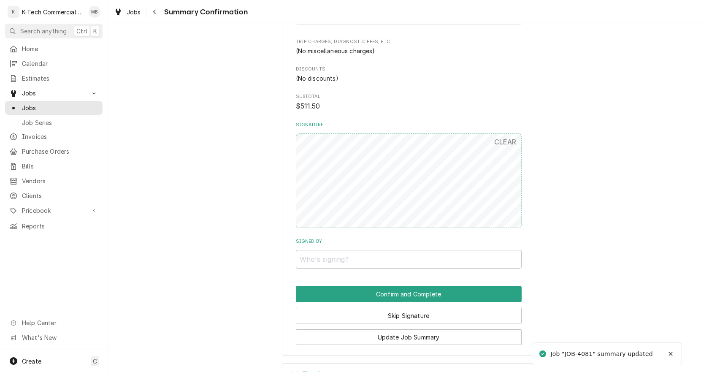
scroll to position [504, 0]
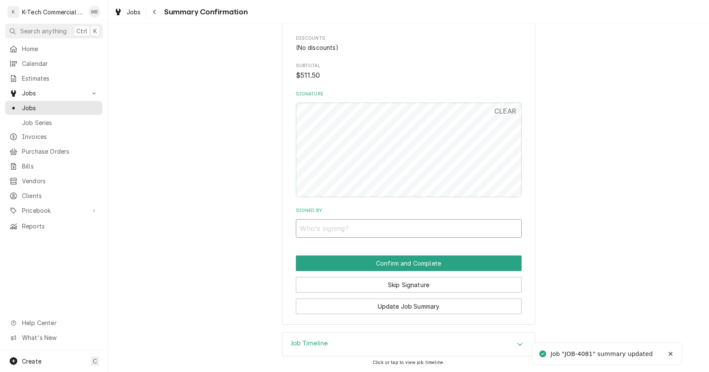
click at [401, 234] on input "Signed By" at bounding box center [409, 228] width 226 height 19
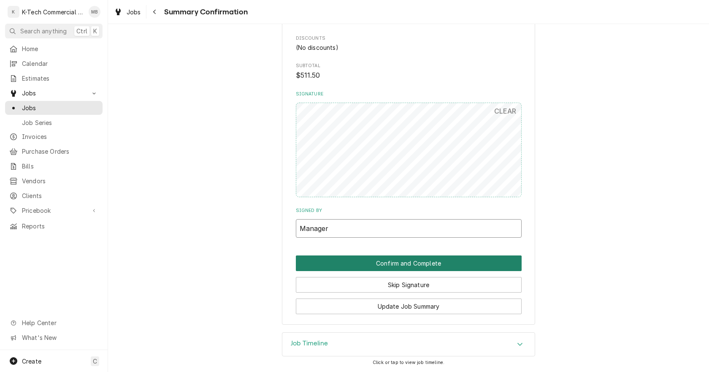
type input "Manager"
click at [416, 265] on button "Confirm and Complete" at bounding box center [409, 263] width 226 height 16
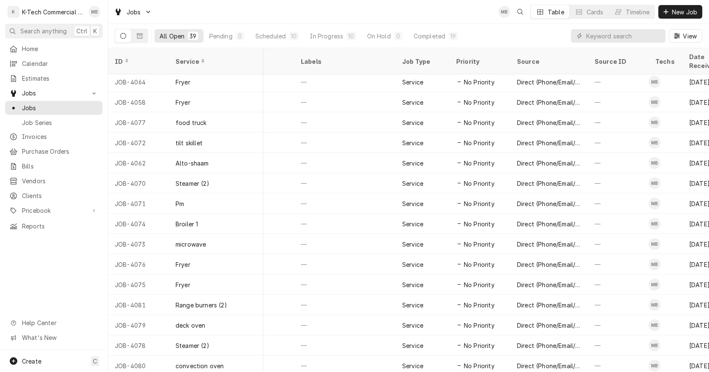
scroll to position [488, 124]
